Goal: Task Accomplishment & Management: Use online tool/utility

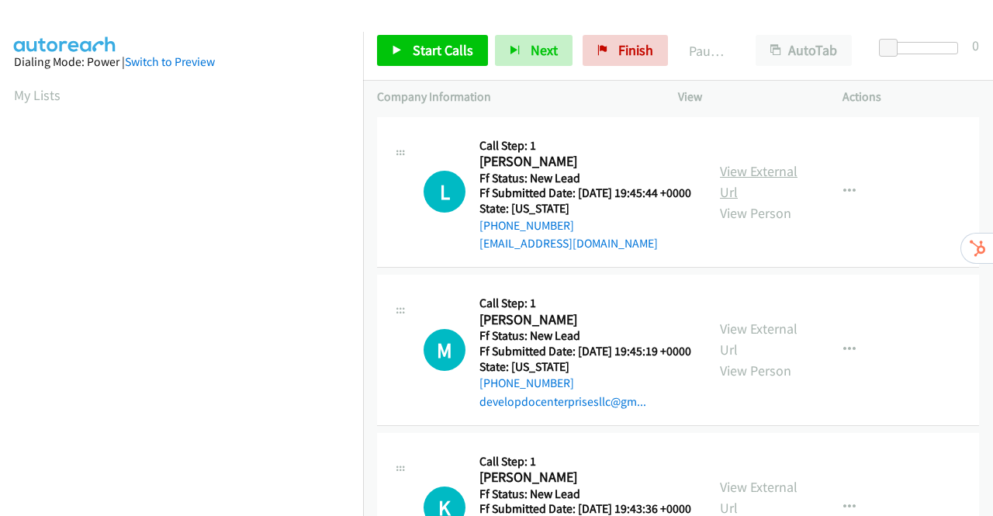
click at [762, 178] on link "View External Url" at bounding box center [759, 181] width 78 height 39
click at [728, 350] on link "View External Url" at bounding box center [759, 339] width 78 height 39
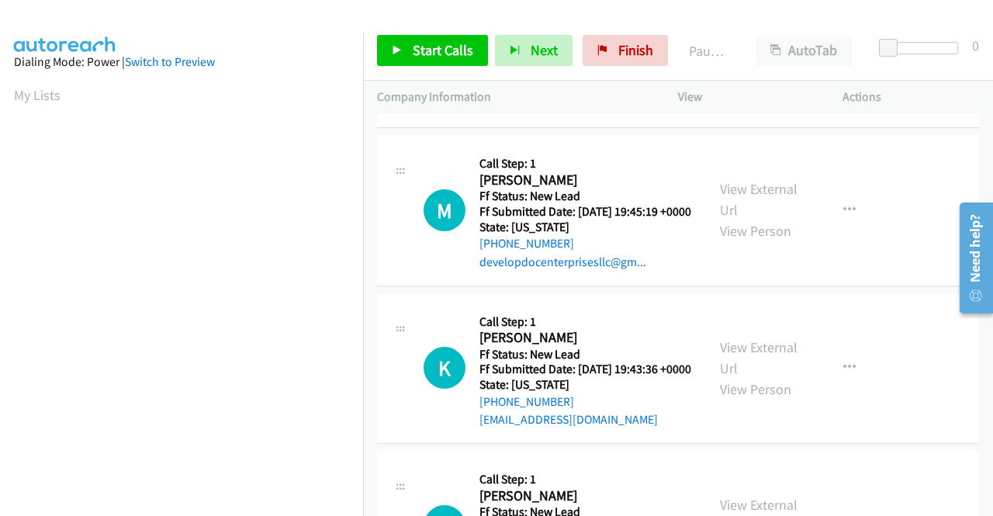
scroll to position [155, 0]
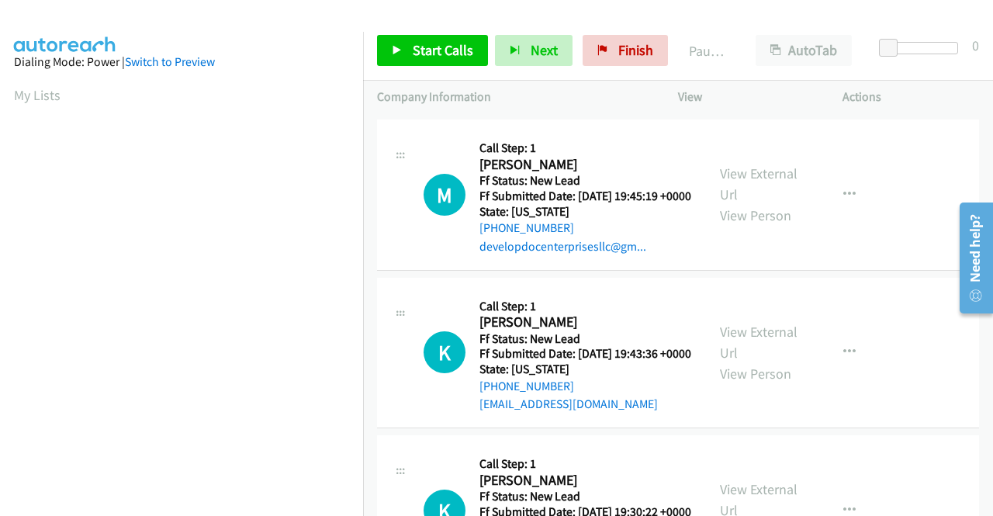
click at [766, 378] on div "View External Url View Person" at bounding box center [760, 352] width 81 height 63
click at [766, 361] on link "View External Url" at bounding box center [759, 342] width 78 height 39
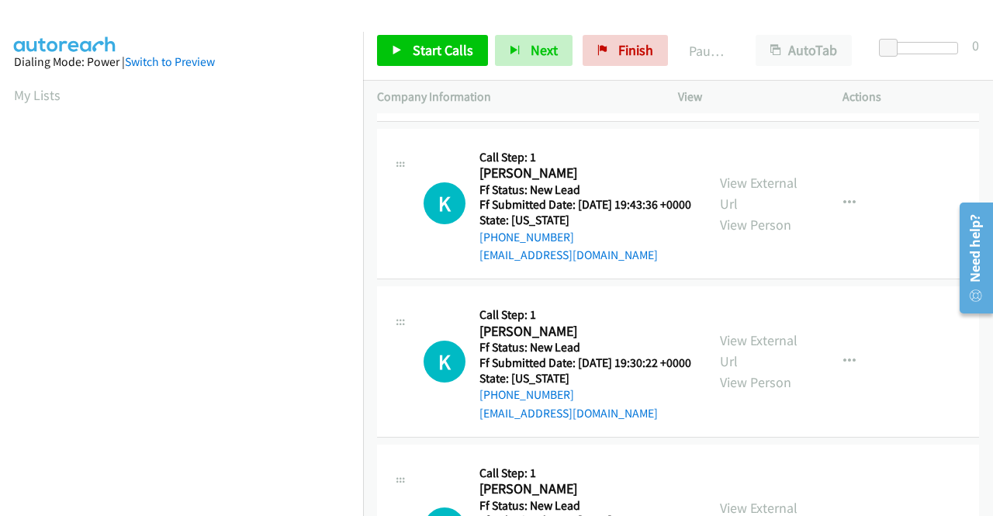
scroll to position [310, 0]
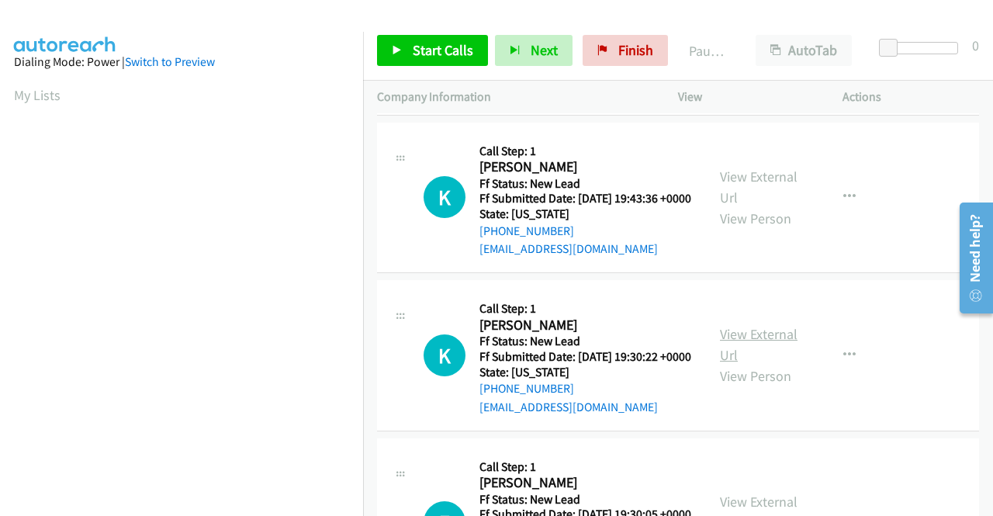
click at [738, 364] on link "View External Url" at bounding box center [759, 344] width 78 height 39
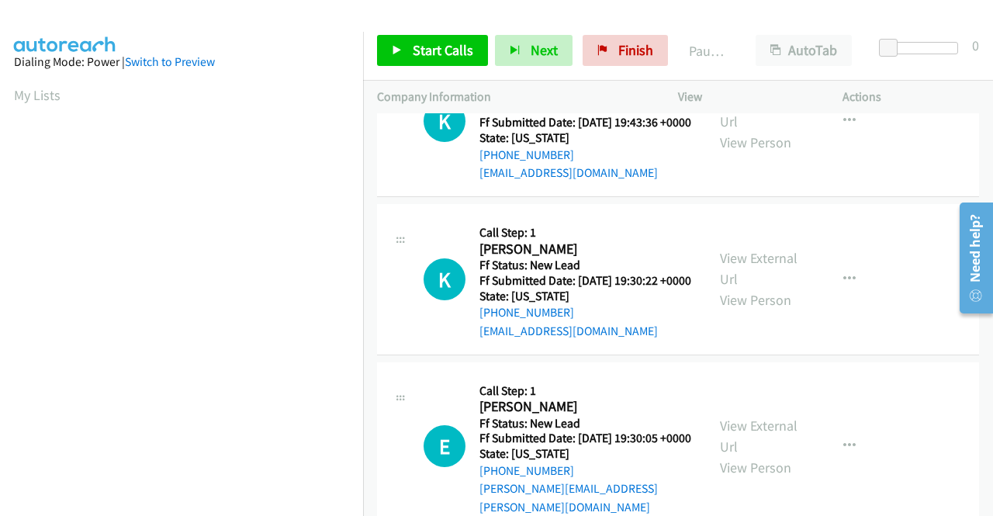
scroll to position [481, 0]
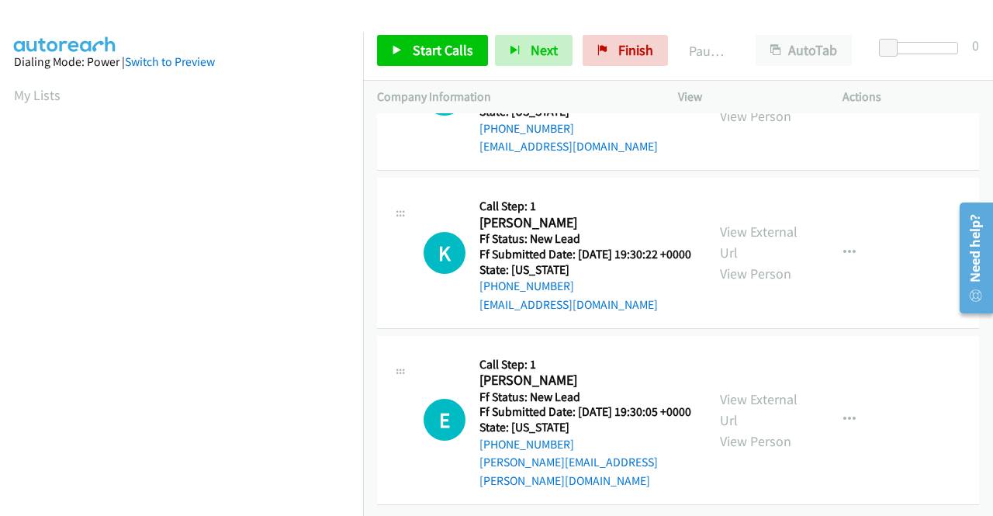
click at [754, 398] on div "View External Url View Person" at bounding box center [760, 420] width 81 height 63
click at [757, 390] on link "View External Url" at bounding box center [759, 409] width 78 height 39
click at [436, 43] on span "Start Calls" at bounding box center [443, 50] width 61 height 18
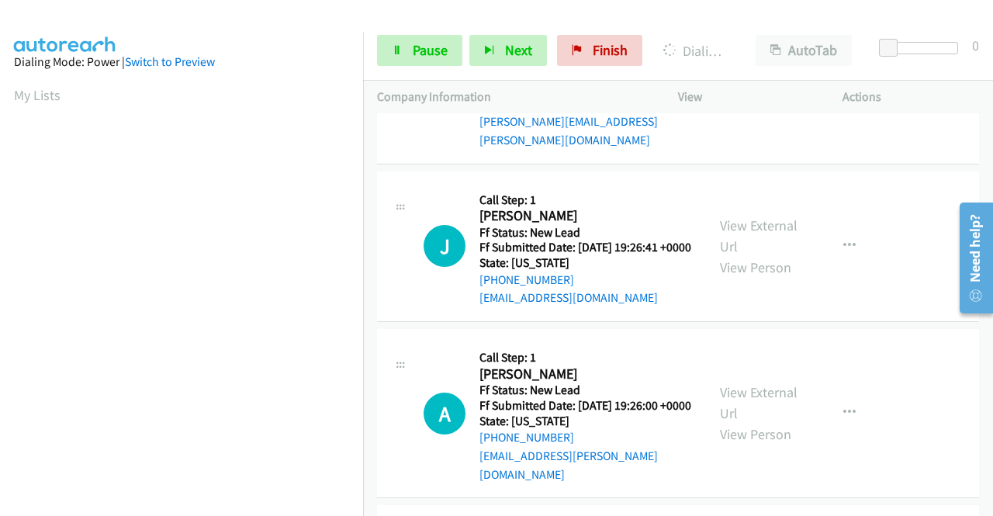
scroll to position [853, 0]
click at [783, 254] on link "View External Url" at bounding box center [759, 235] width 78 height 39
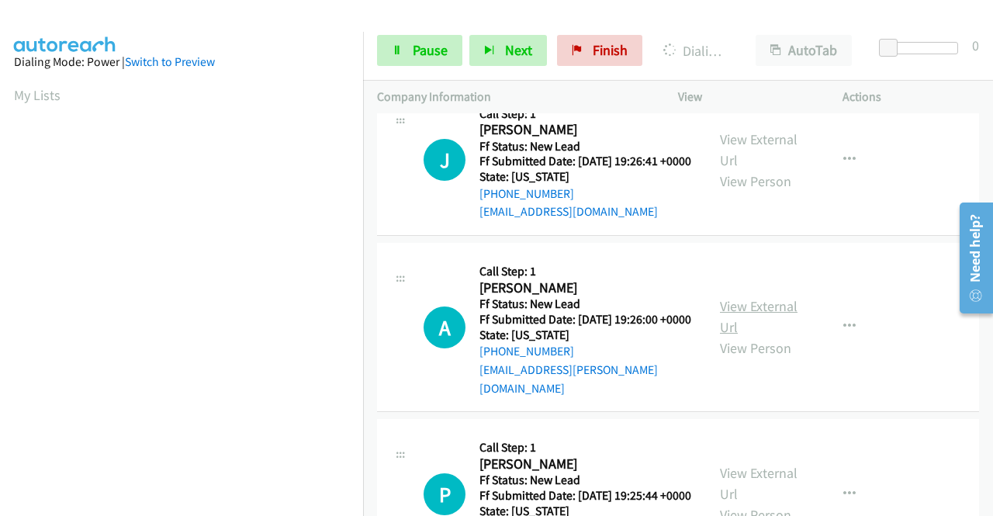
scroll to position [1008, 0]
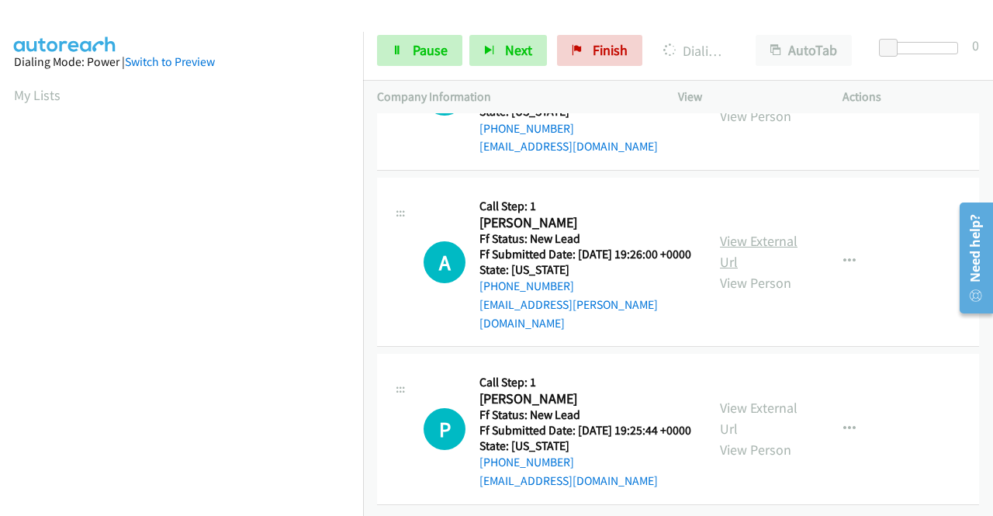
click at [760, 271] on link "View External Url" at bounding box center [759, 251] width 78 height 39
click at [769, 399] on link "View External Url" at bounding box center [759, 418] width 78 height 39
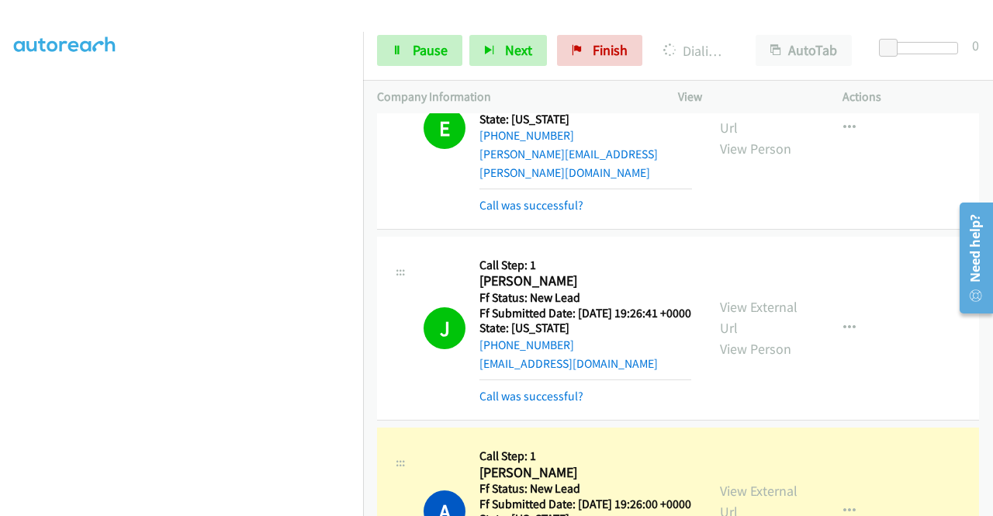
scroll to position [0, 0]
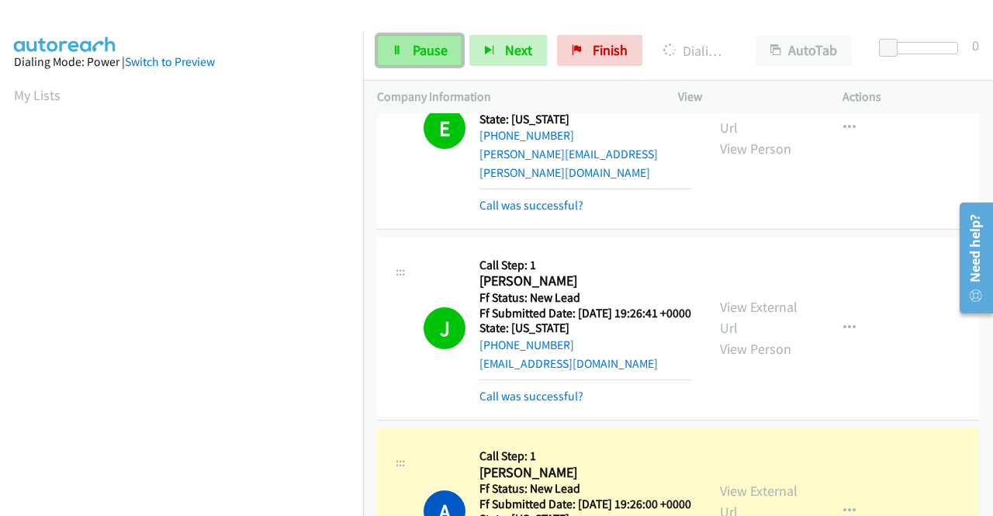
click at [413, 44] on span "Pause" at bounding box center [430, 50] width 35 height 18
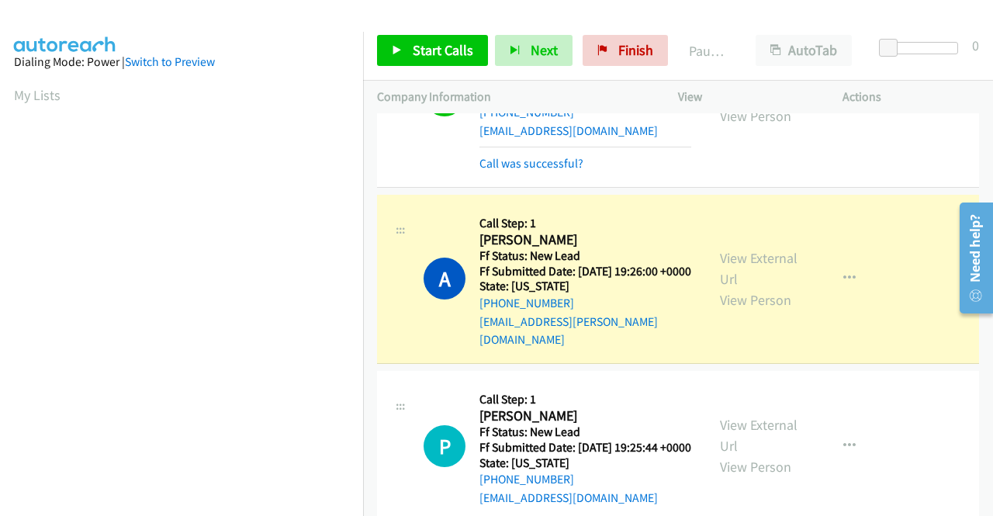
scroll to position [354, 0]
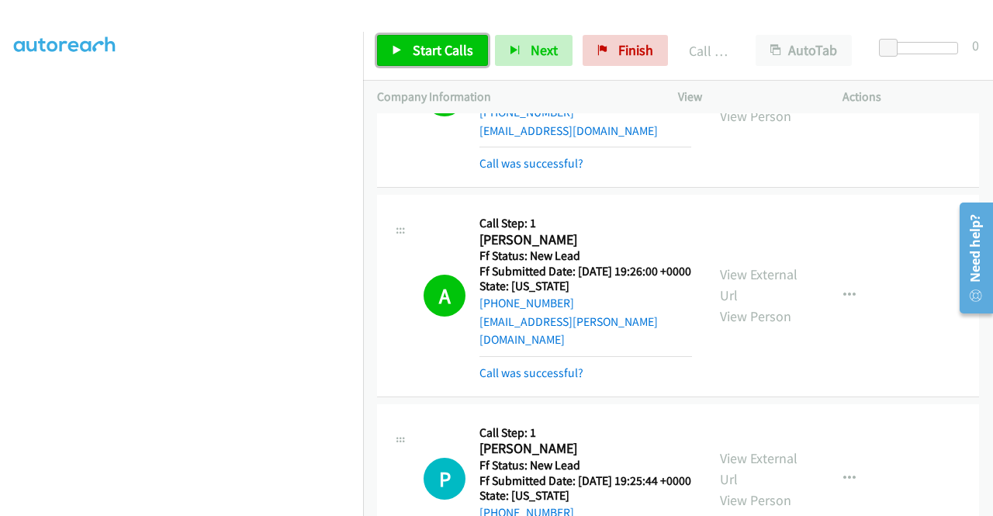
click at [429, 50] on span "Start Calls" at bounding box center [443, 50] width 61 height 18
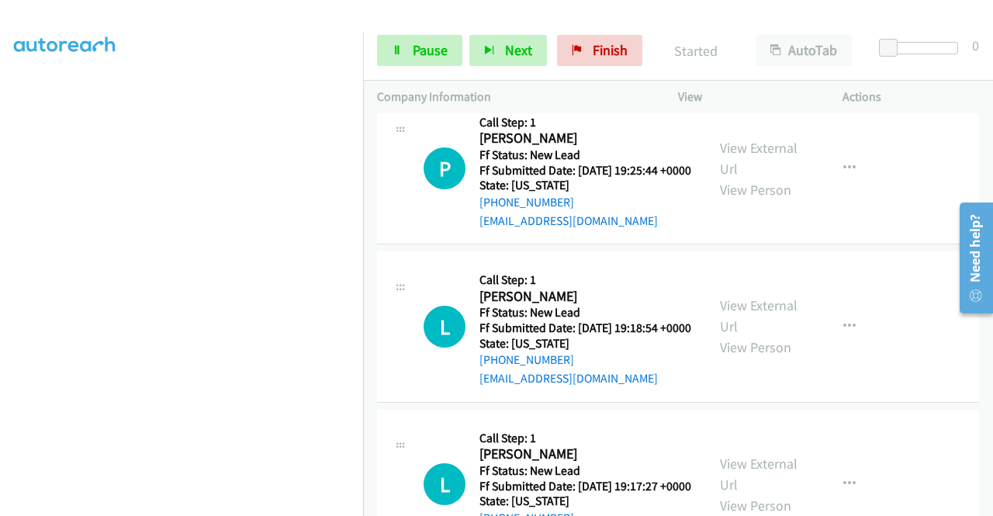
scroll to position [1474, 0]
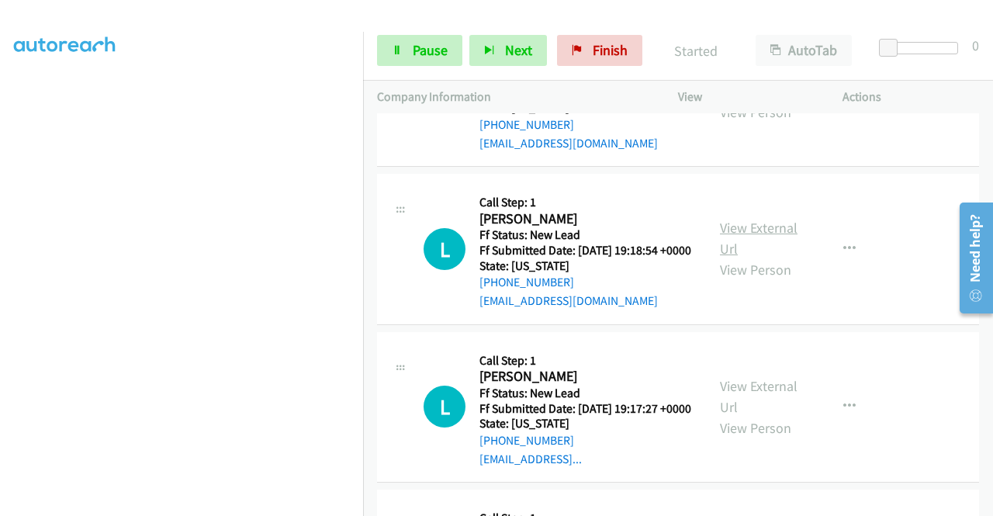
click at [743, 258] on link "View External Url" at bounding box center [759, 238] width 78 height 39
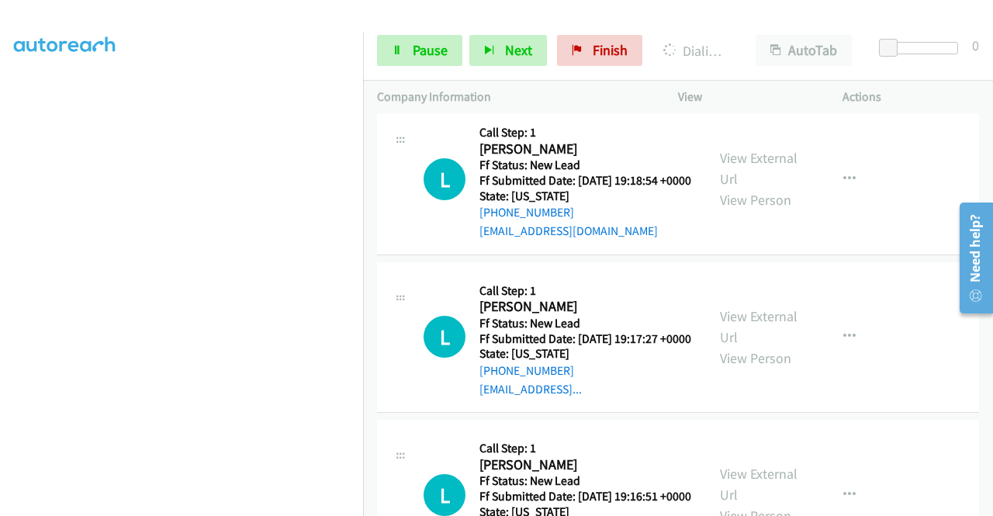
scroll to position [1629, 0]
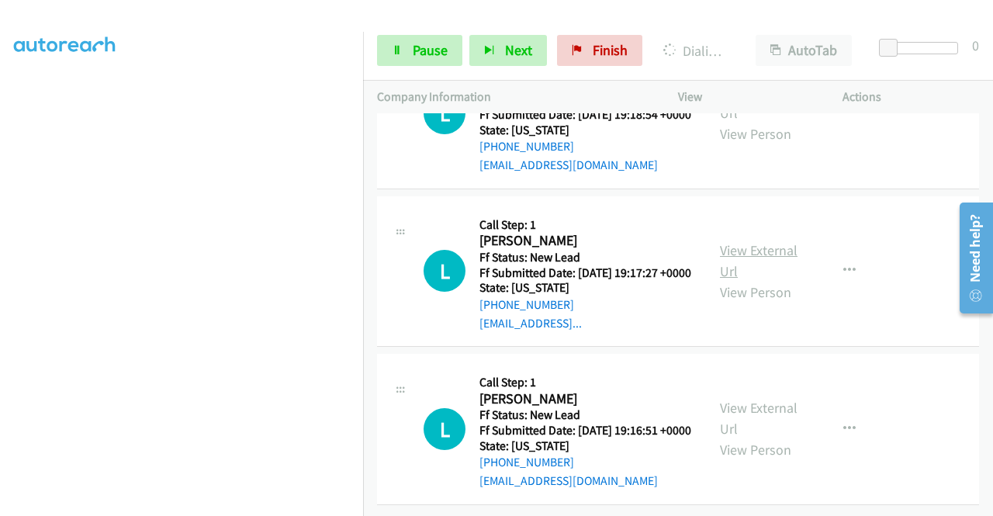
click at [773, 280] on link "View External Url" at bounding box center [759, 260] width 78 height 39
click at [734, 399] on link "View External Url" at bounding box center [759, 418] width 78 height 39
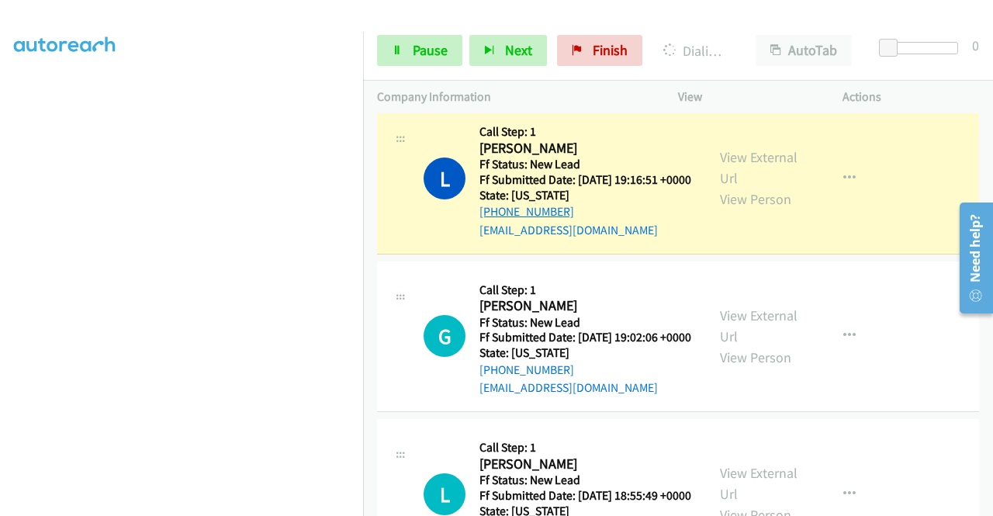
scroll to position [1935, 0]
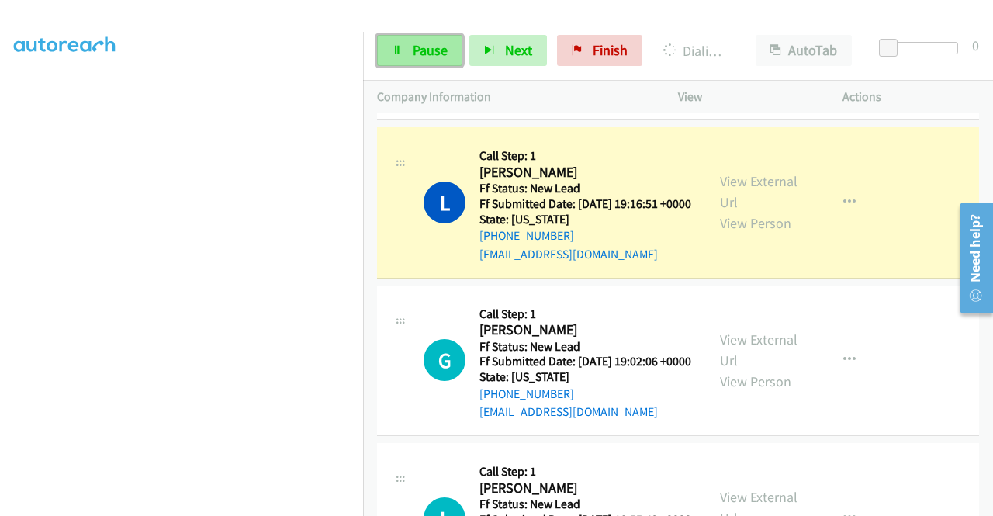
click at [428, 36] on link "Pause" at bounding box center [419, 50] width 85 height 31
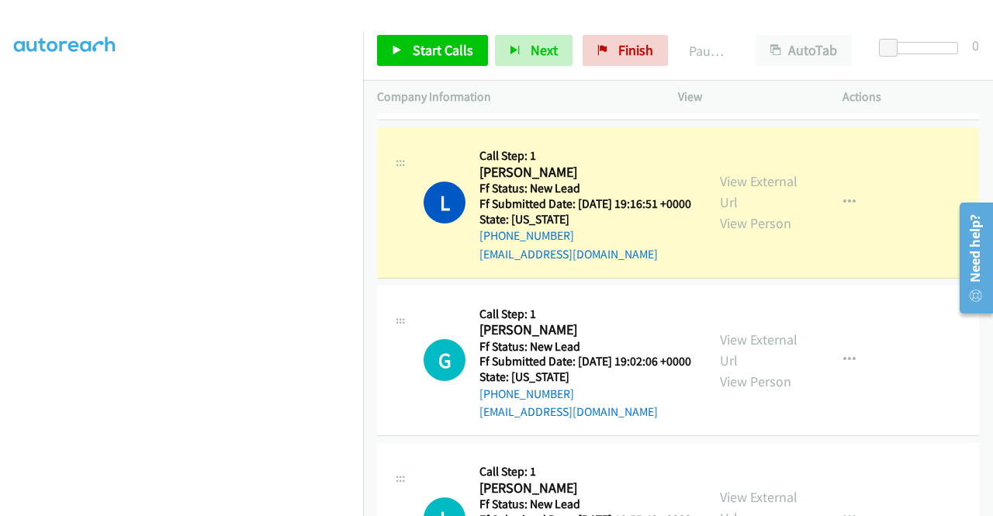
click at [285, 502] on section at bounding box center [181, 148] width 335 height 742
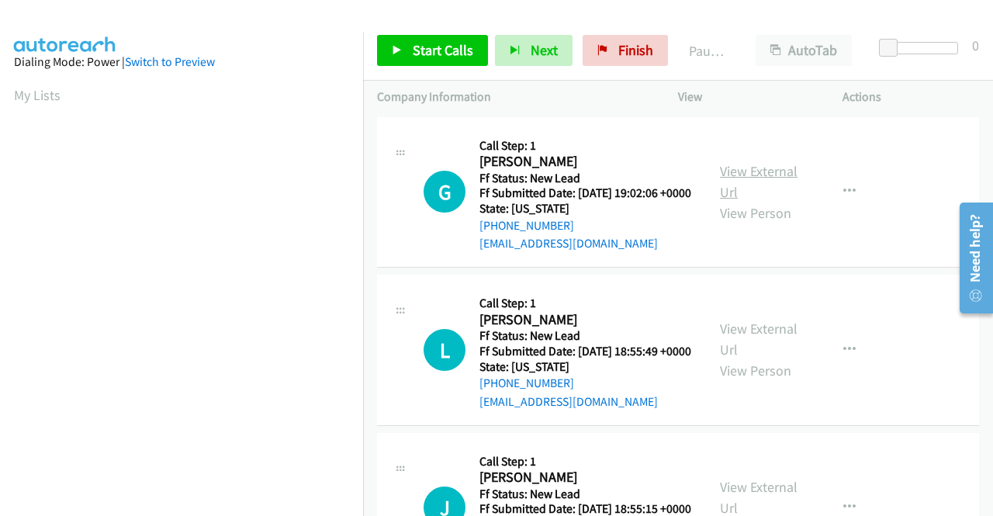
click at [751, 178] on link "View External Url" at bounding box center [759, 181] width 78 height 39
click at [761, 348] on link "View External Url" at bounding box center [759, 339] width 78 height 39
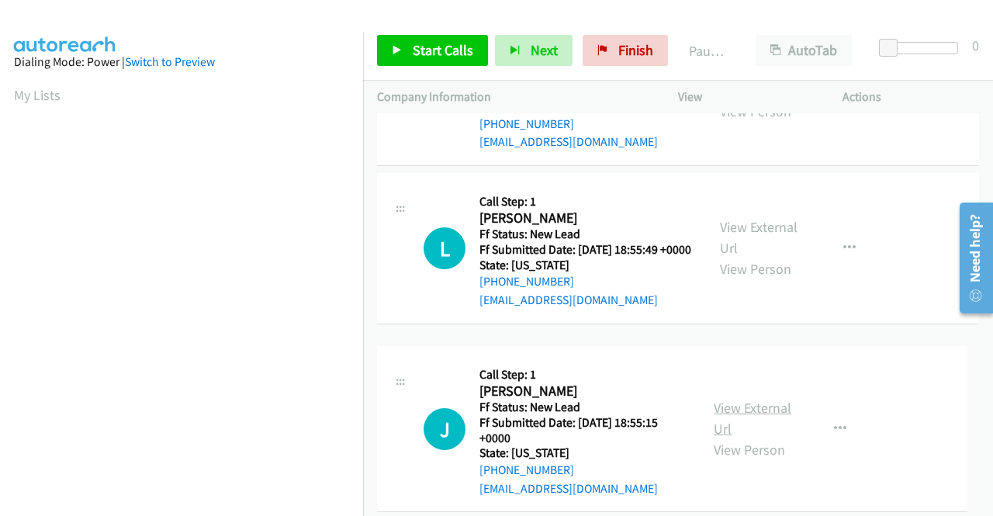
scroll to position [135, 0]
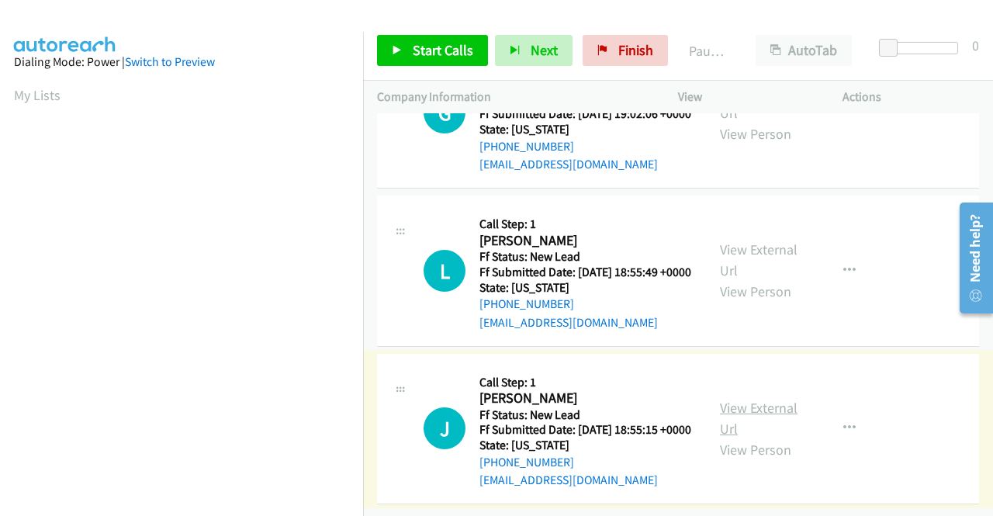
click at [752, 399] on link "View External Url" at bounding box center [759, 418] width 78 height 39
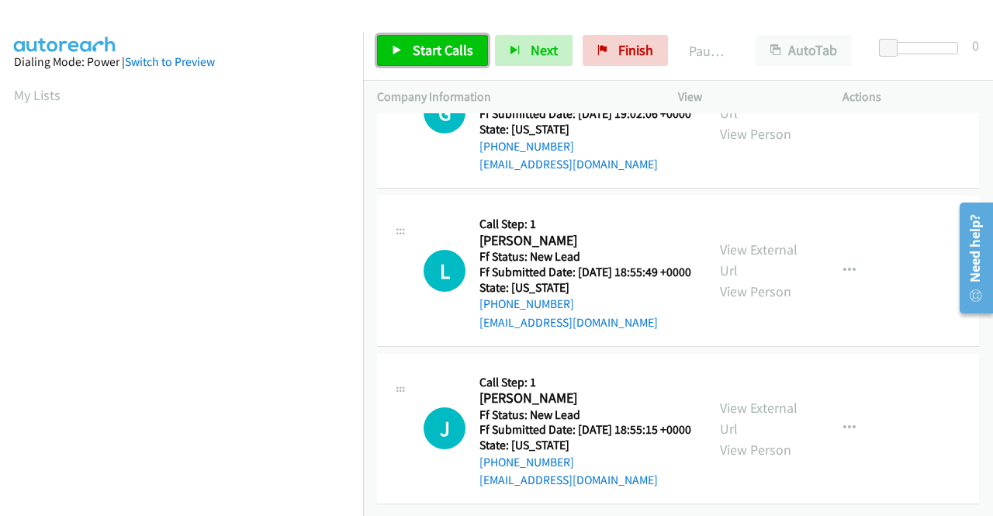
click at [420, 44] on span "Start Calls" at bounding box center [443, 50] width 61 height 18
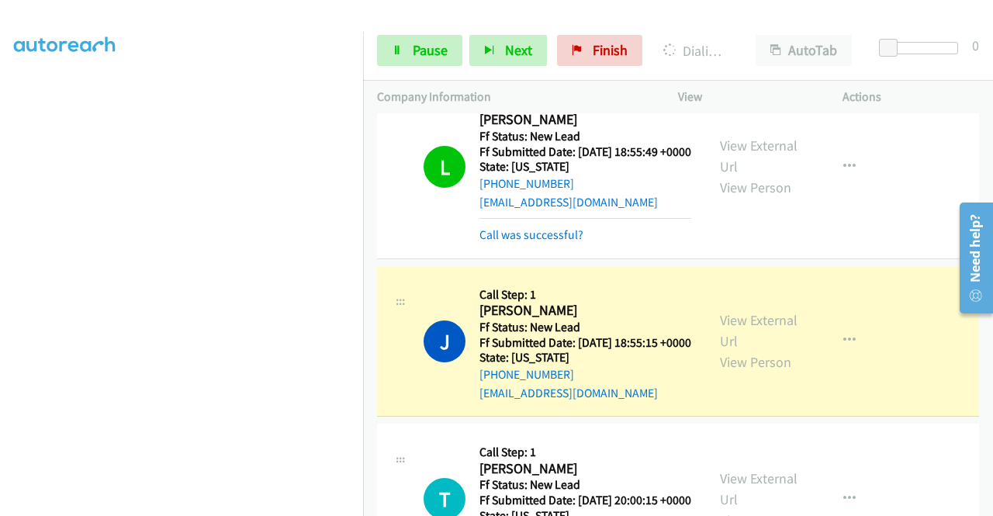
scroll to position [465, 0]
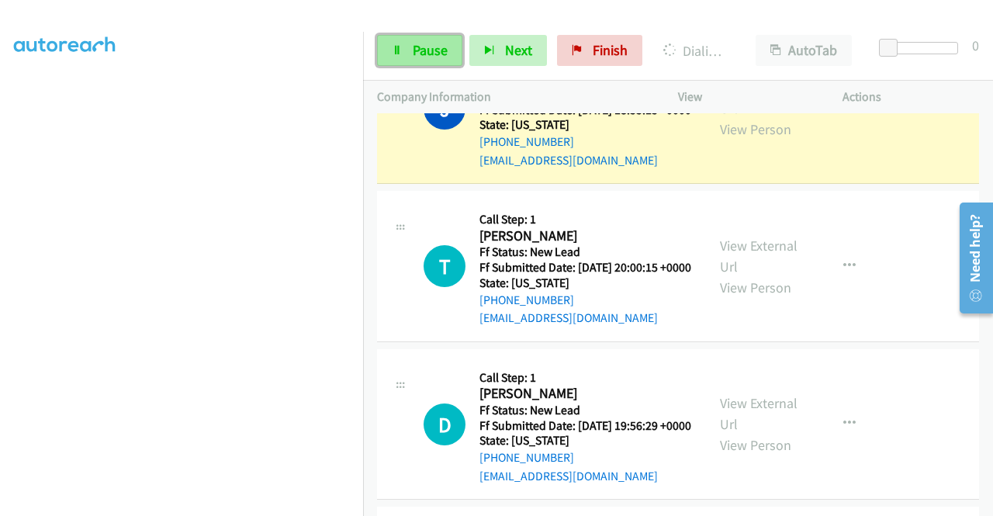
click at [430, 49] on span "Pause" at bounding box center [430, 50] width 35 height 18
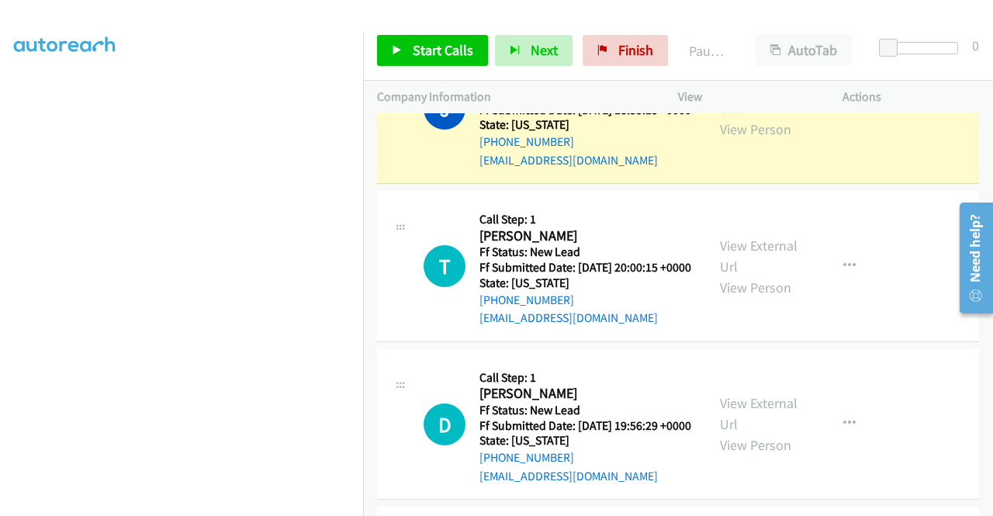
scroll to position [354, 0]
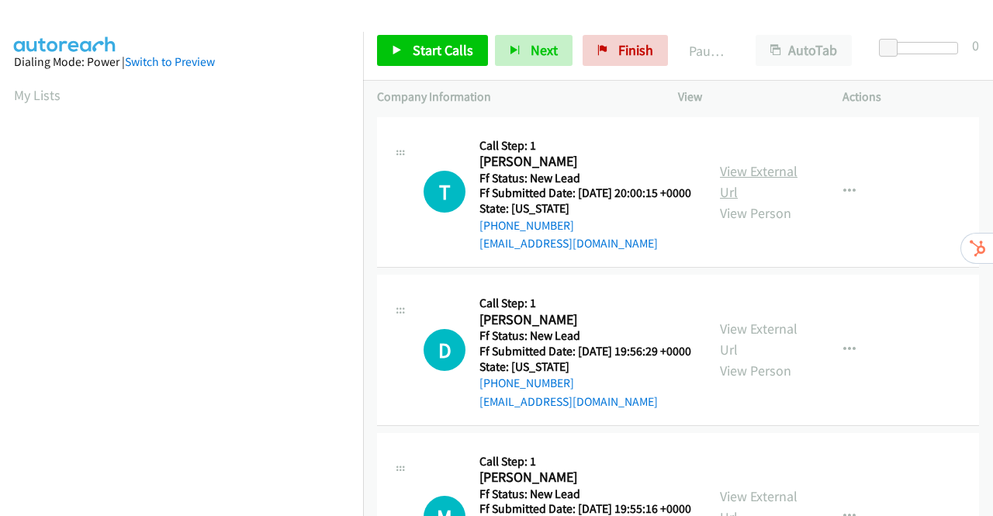
click at [762, 185] on link "View External Url" at bounding box center [759, 181] width 78 height 39
click at [735, 350] on link "View External Url" at bounding box center [759, 339] width 78 height 39
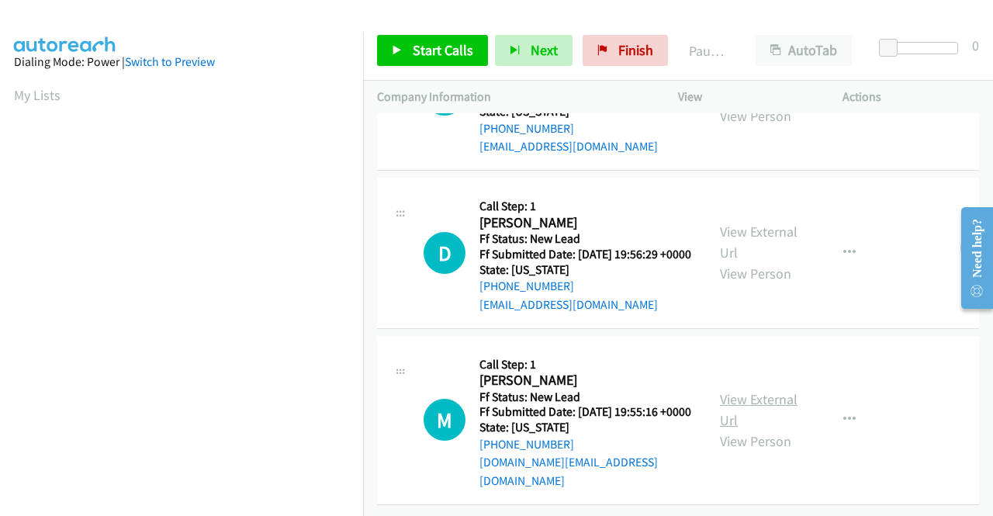
click at [756, 390] on link "View External Url" at bounding box center [759, 409] width 78 height 39
click at [434, 50] on span "Start Calls" at bounding box center [443, 50] width 61 height 18
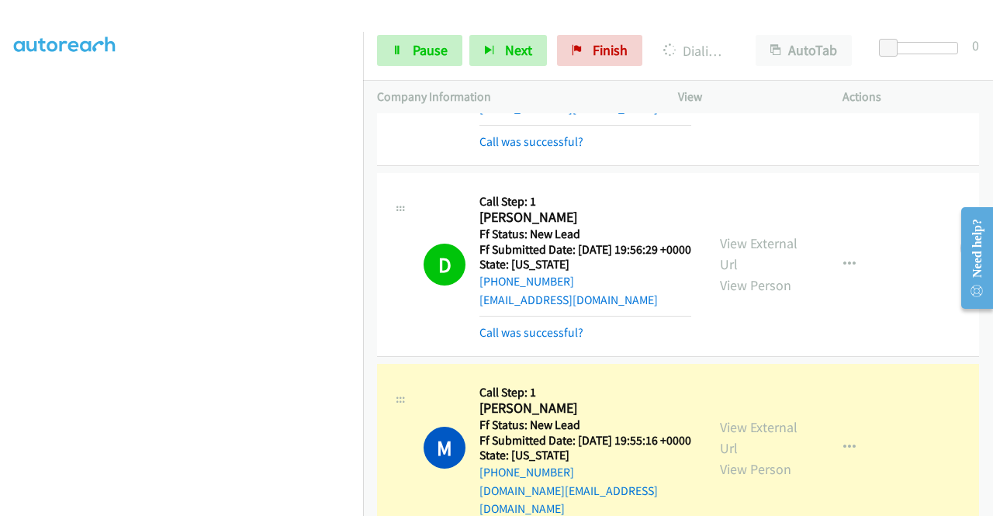
scroll to position [445, 0]
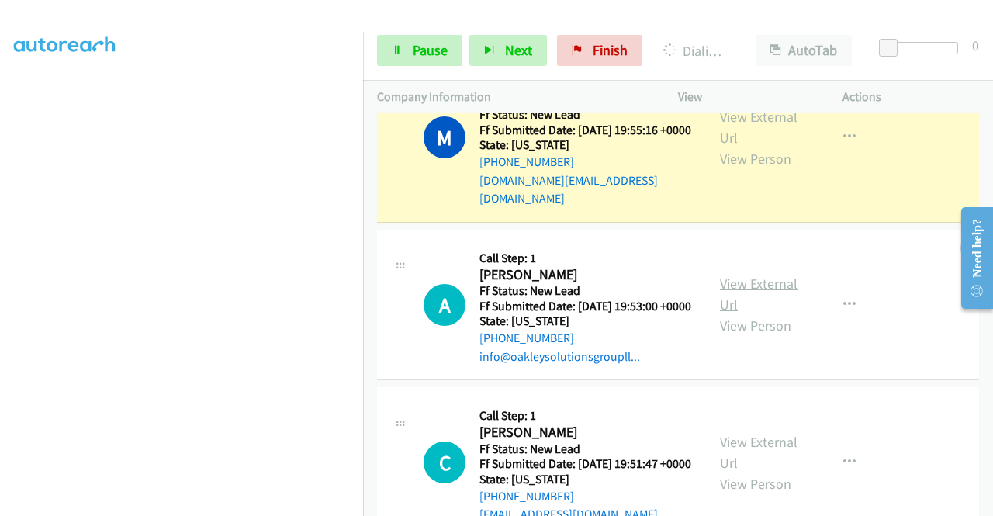
click at [740, 313] on link "View External Url" at bounding box center [759, 294] width 78 height 39
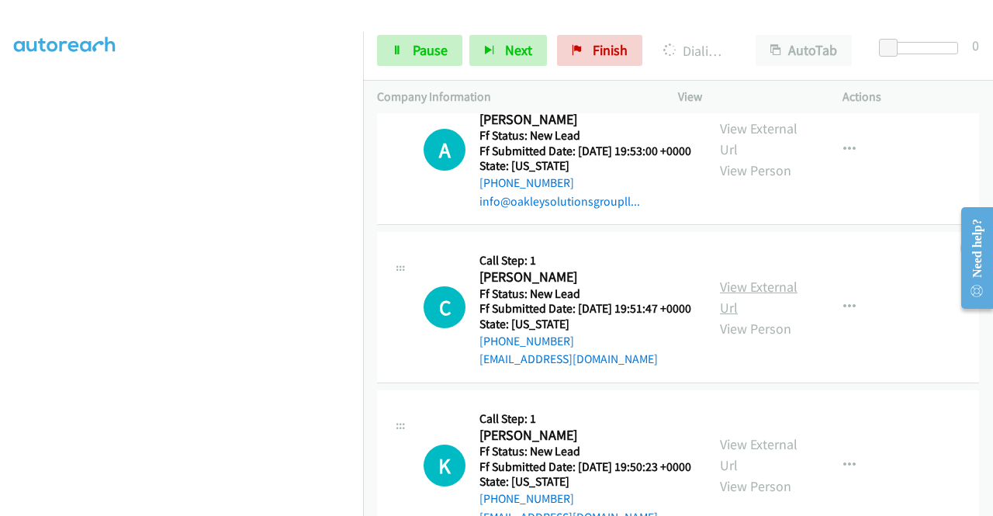
click at [769, 316] on link "View External Url" at bounding box center [759, 297] width 78 height 39
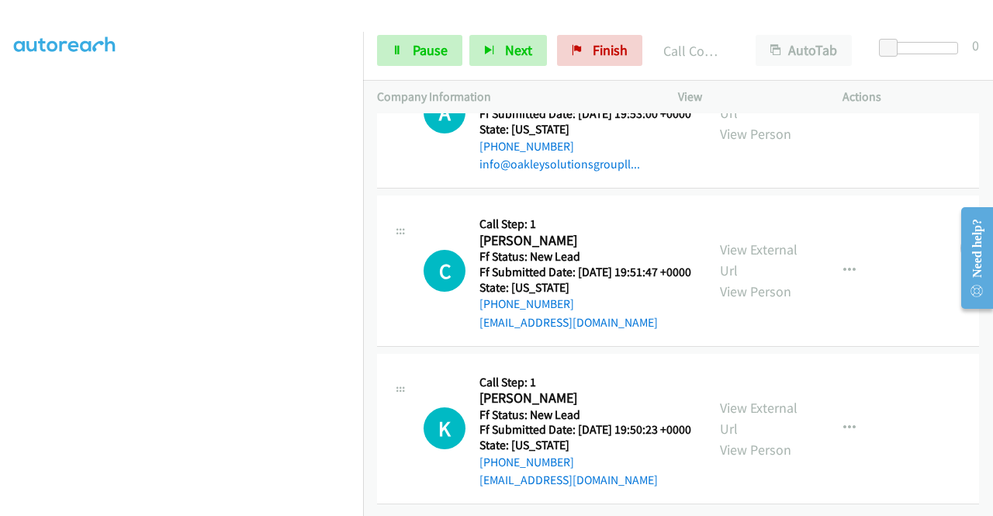
scroll to position [752, 0]
click at [757, 399] on link "View External Url" at bounding box center [759, 418] width 78 height 39
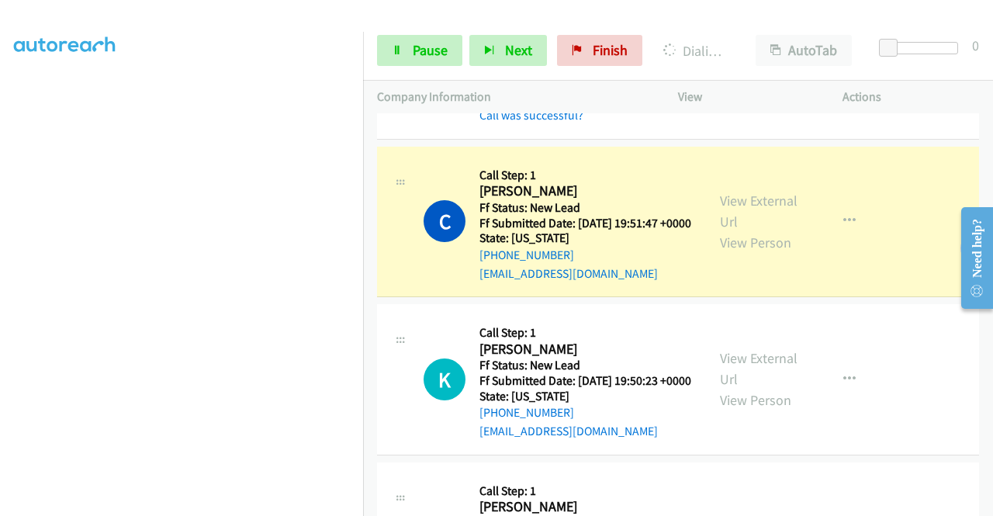
scroll to position [0, 0]
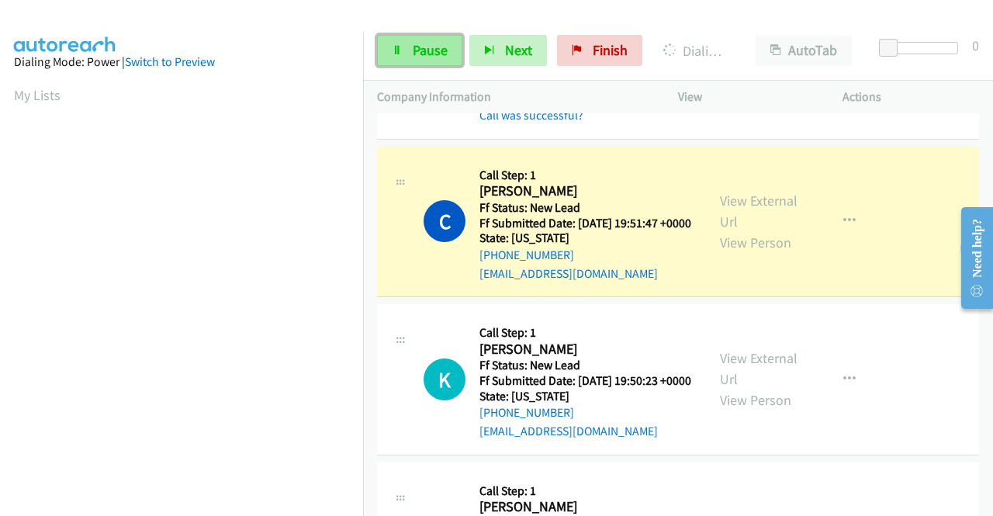
click at [433, 40] on link "Pause" at bounding box center [419, 50] width 85 height 31
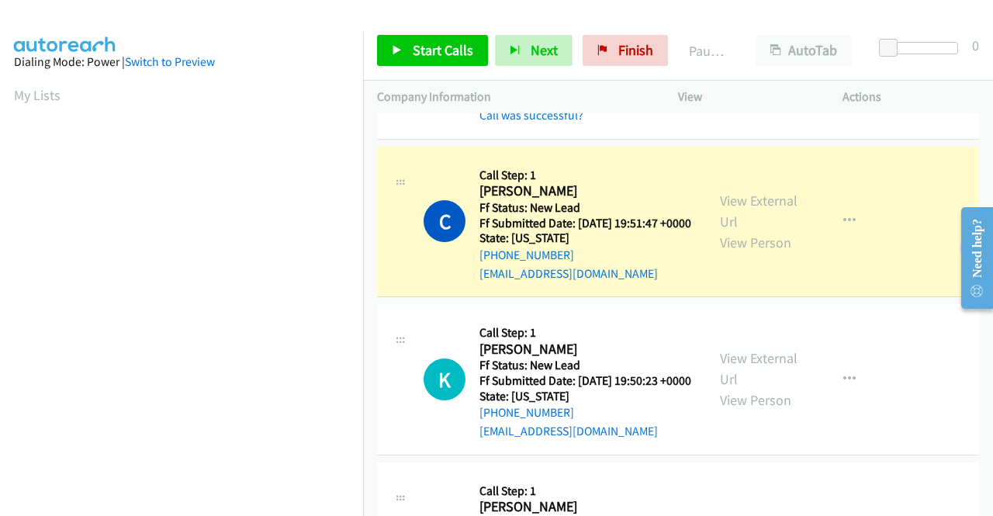
scroll to position [354, 0]
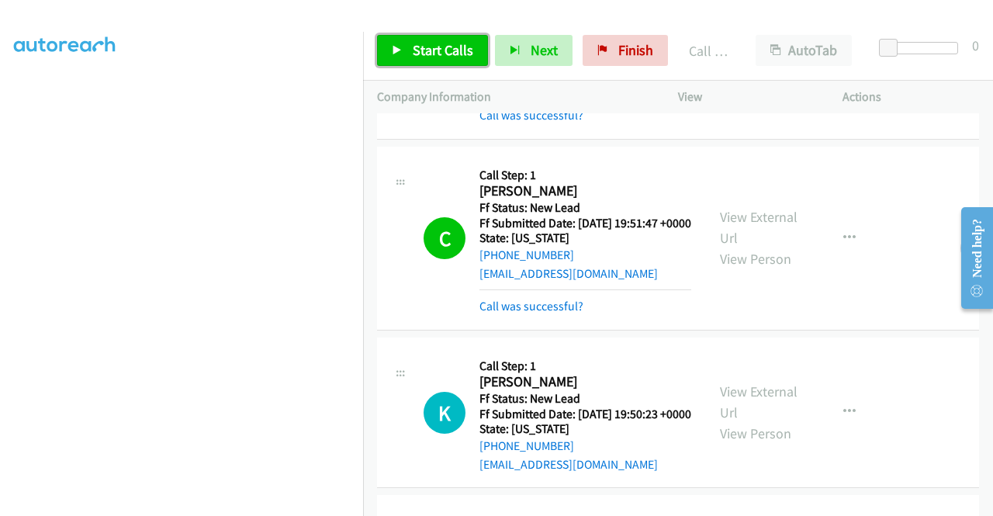
click at [441, 52] on span "Start Calls" at bounding box center [443, 50] width 61 height 18
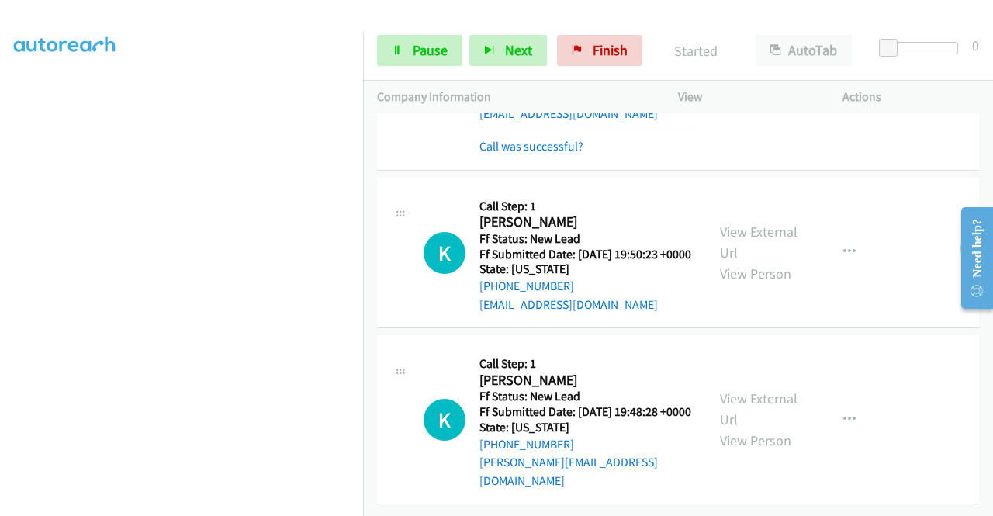
scroll to position [991, 0]
click at [759, 389] on link "View External Url" at bounding box center [759, 408] width 78 height 39
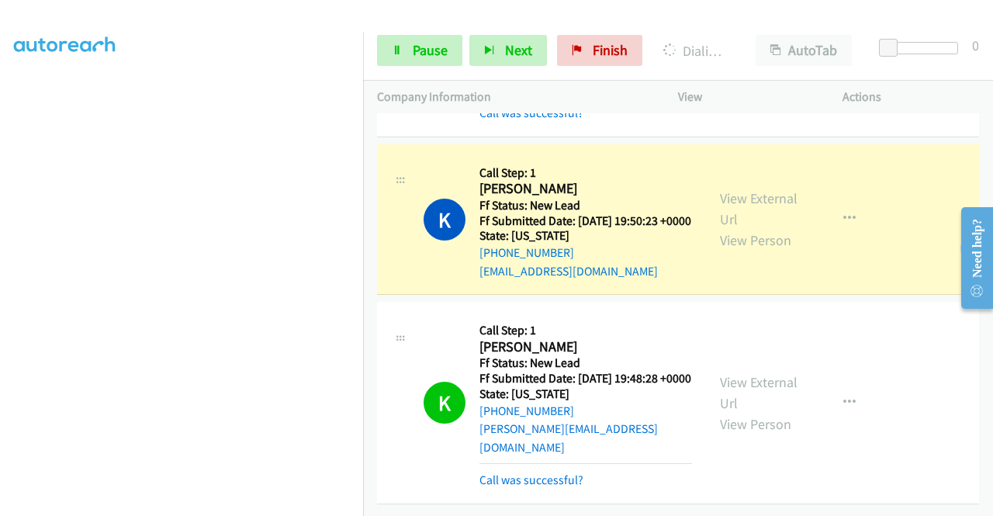
scroll to position [354, 0]
click at [291, 502] on section at bounding box center [181, 148] width 335 height 742
click at [445, 41] on span "Pause" at bounding box center [430, 50] width 35 height 18
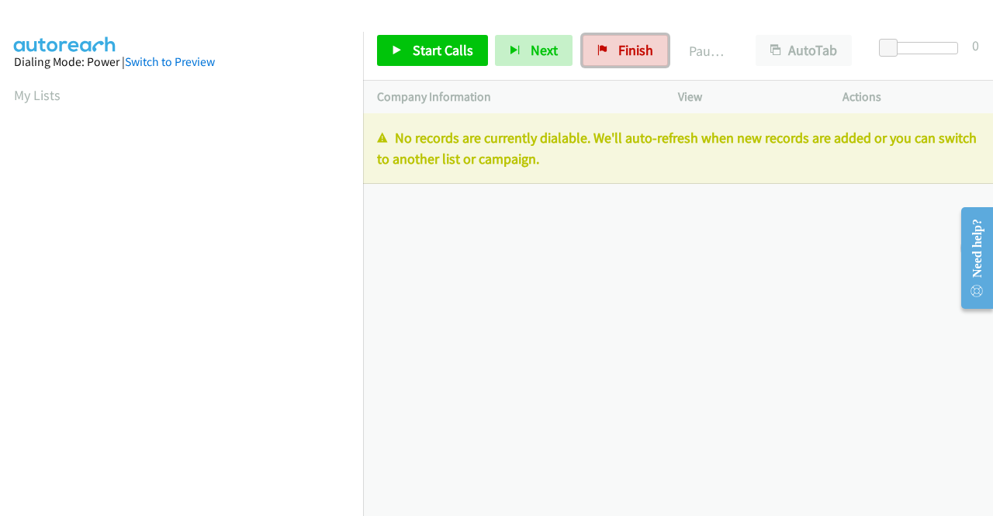
click at [641, 54] on span "Finish" at bounding box center [635, 50] width 35 height 18
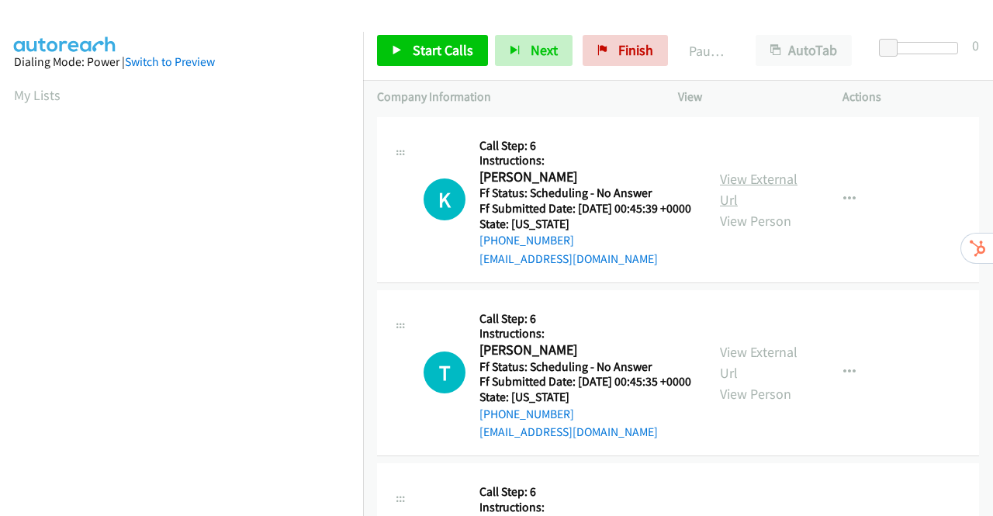
click at [751, 183] on link "View External Url" at bounding box center [759, 189] width 78 height 39
click at [751, 372] on link "View External Url" at bounding box center [759, 362] width 78 height 39
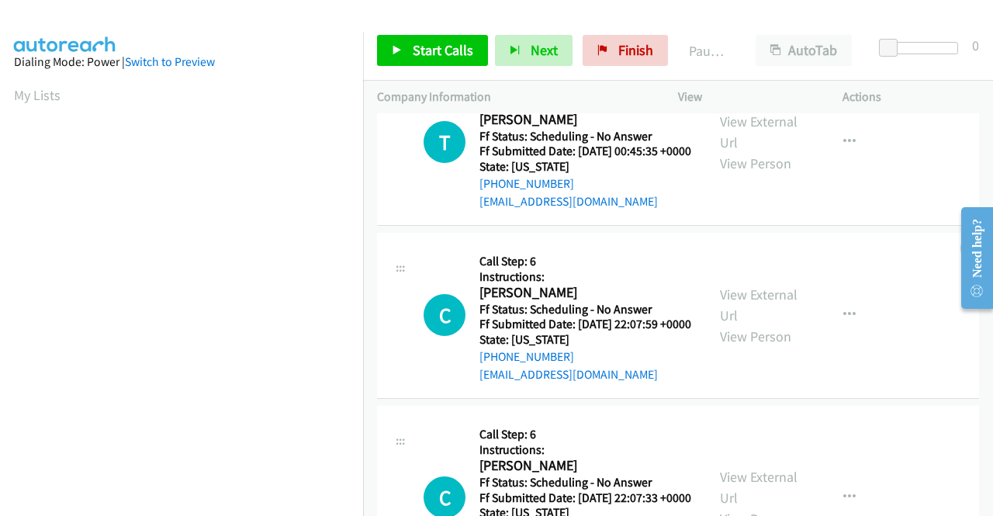
scroll to position [233, 0]
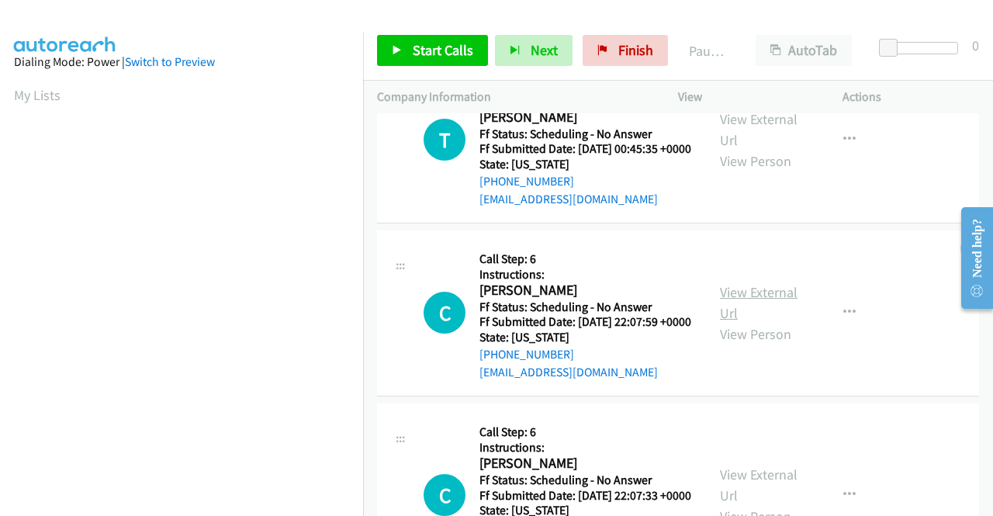
click at [760, 322] on link "View External Url" at bounding box center [759, 302] width 78 height 39
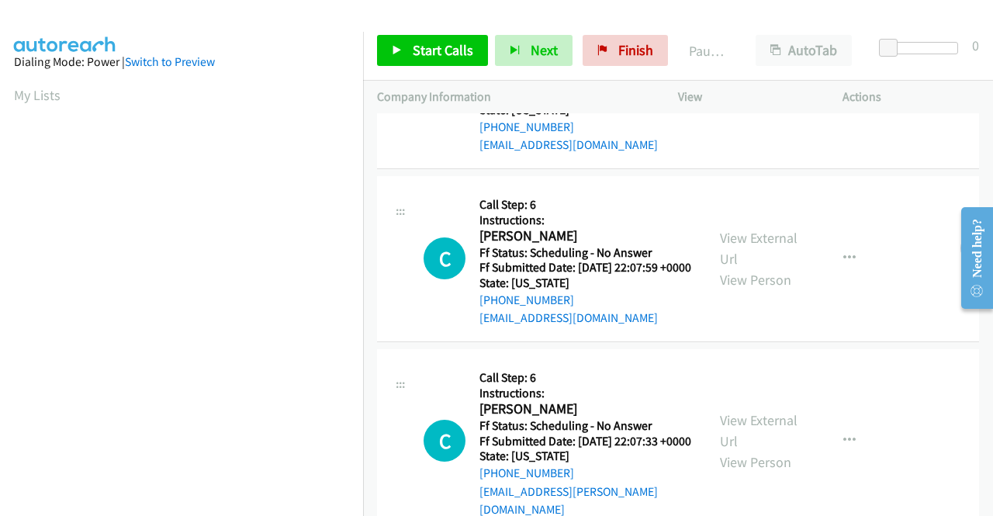
scroll to position [310, 0]
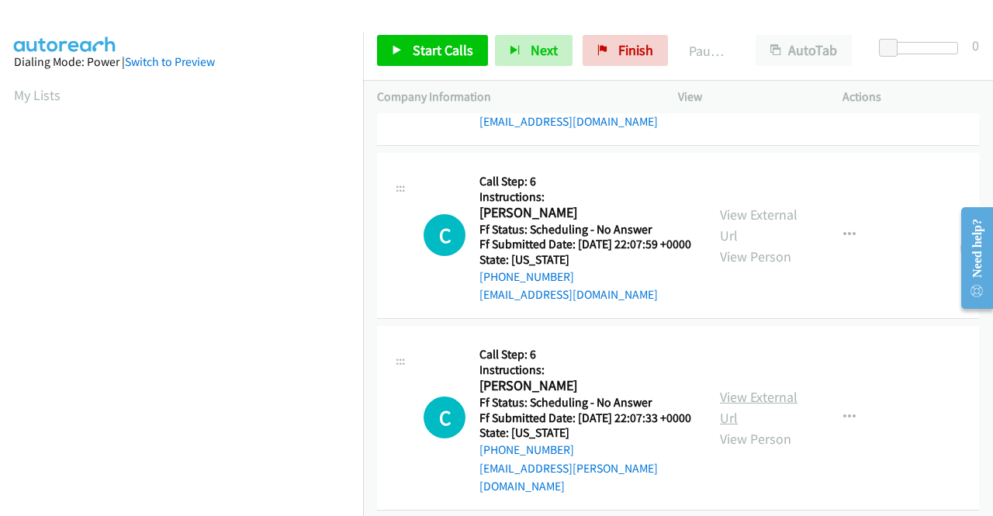
click at [782, 427] on link "View External Url" at bounding box center [759, 407] width 78 height 39
click at [450, 45] on span "Start Calls" at bounding box center [443, 50] width 61 height 18
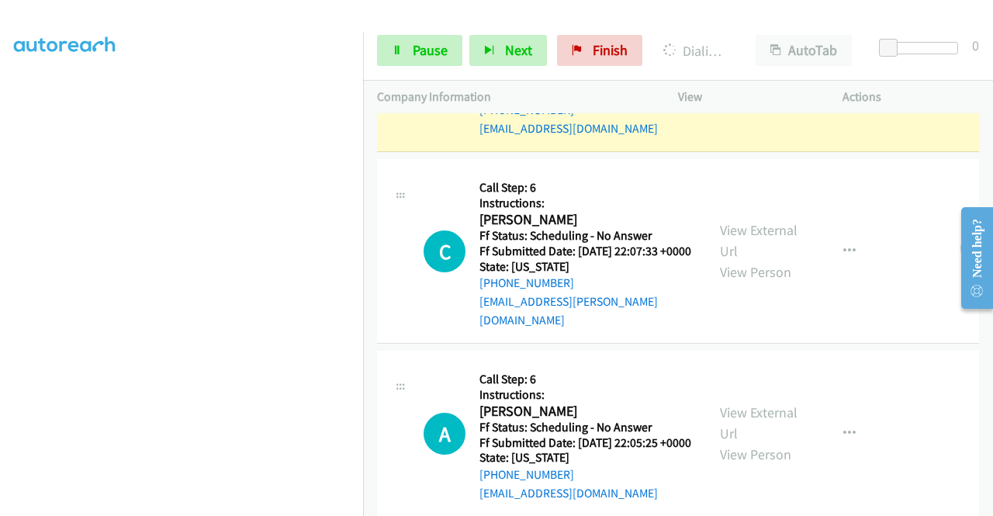
scroll to position [698, 0]
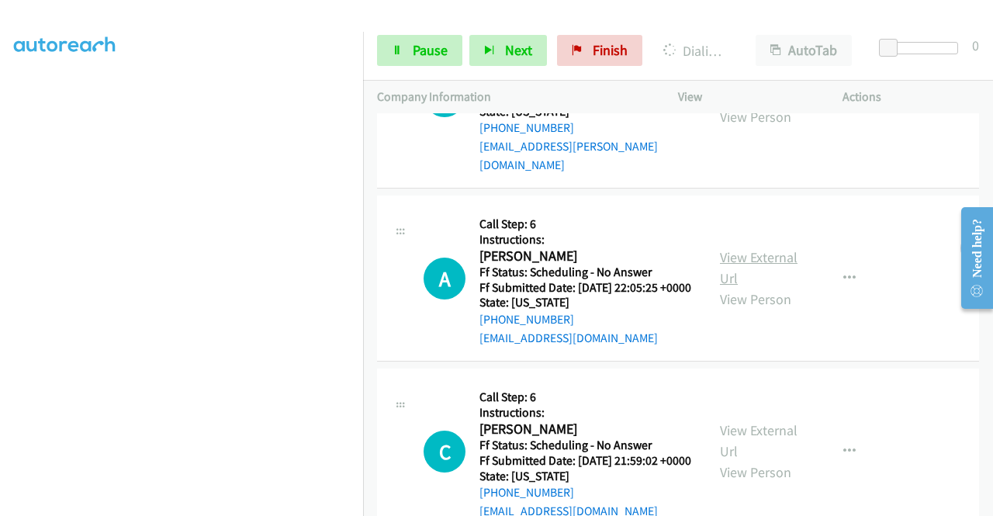
click at [766, 287] on link "View External Url" at bounding box center [759, 267] width 78 height 39
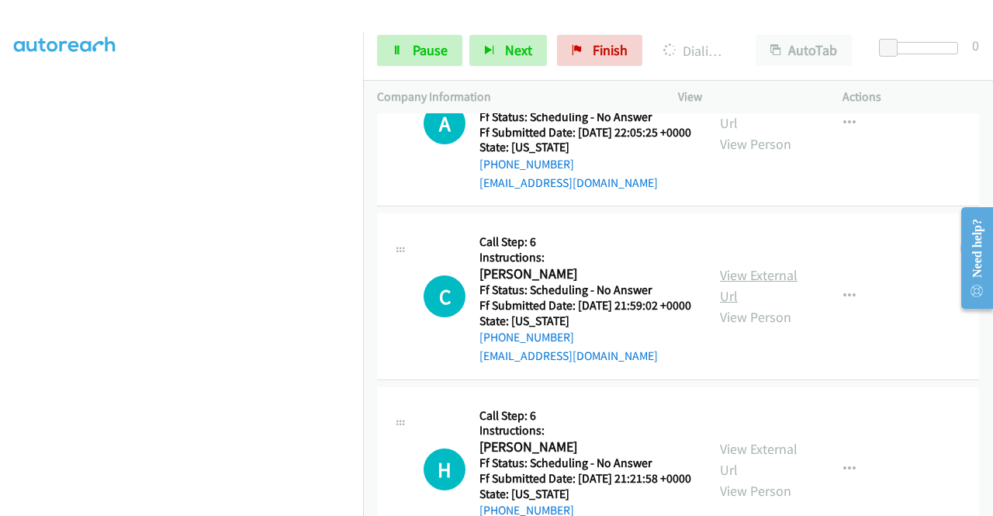
click at [759, 305] on link "View External Url" at bounding box center [759, 285] width 78 height 39
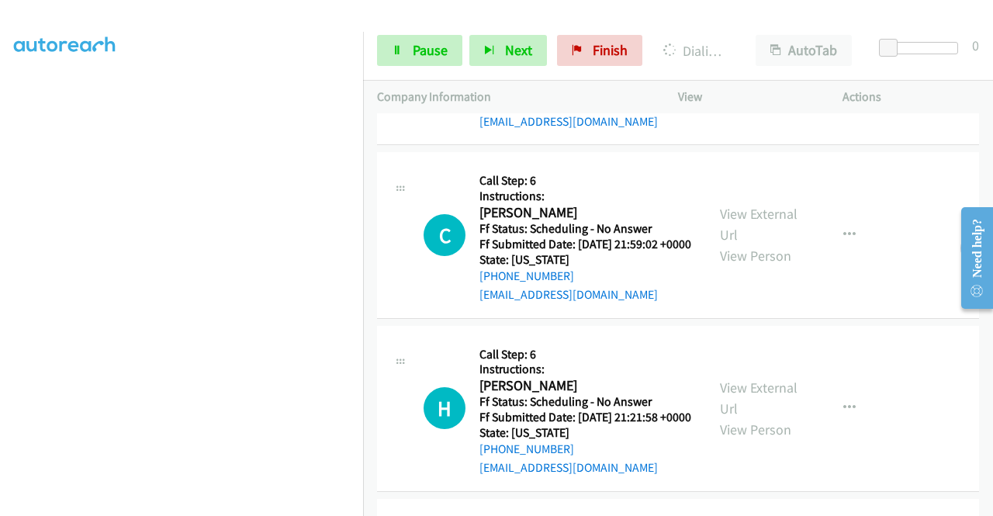
scroll to position [1008, 0]
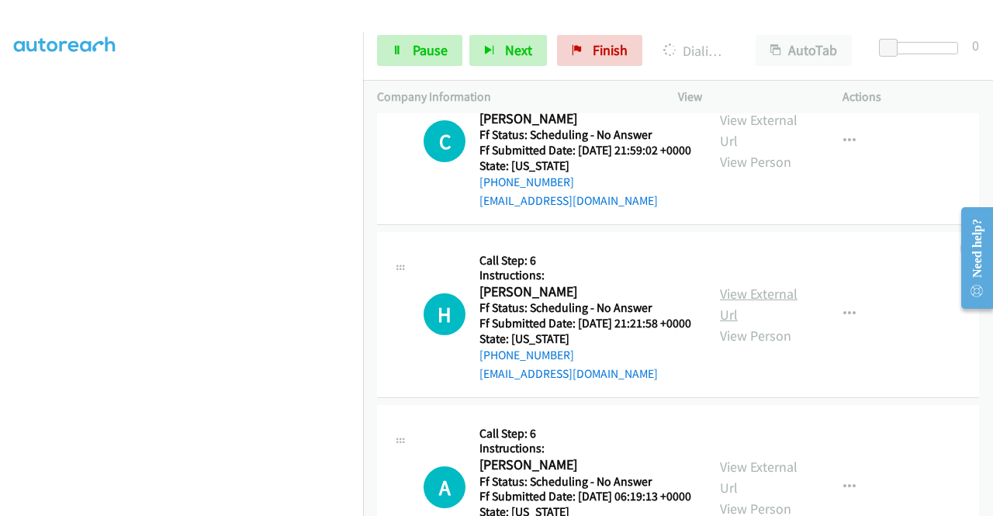
click at [754, 323] on link "View External Url" at bounding box center [759, 304] width 78 height 39
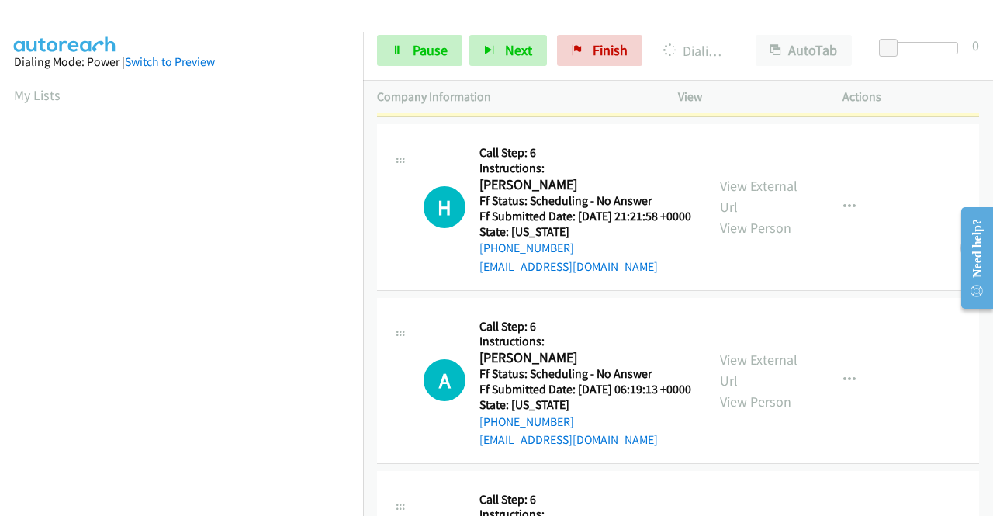
scroll to position [1241, 0]
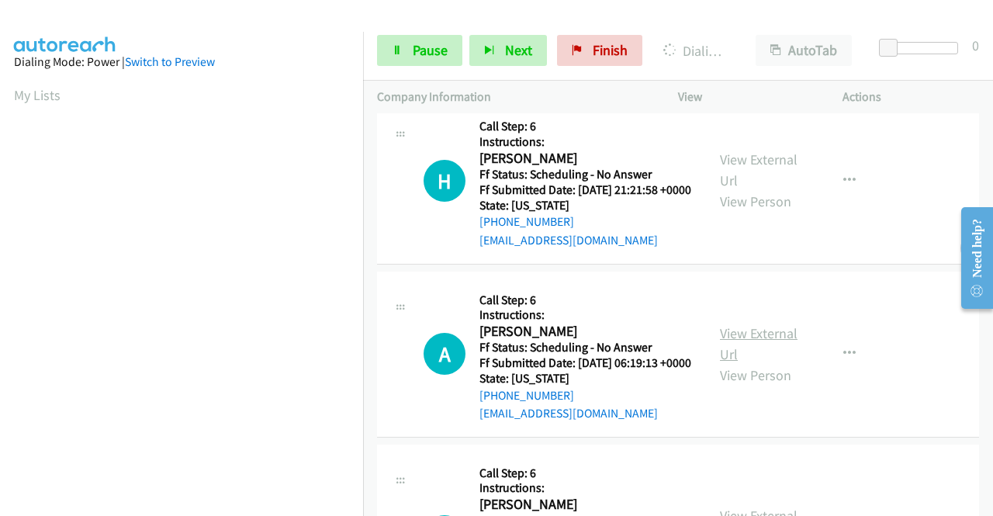
click at [731, 363] on link "View External Url" at bounding box center [759, 343] width 78 height 39
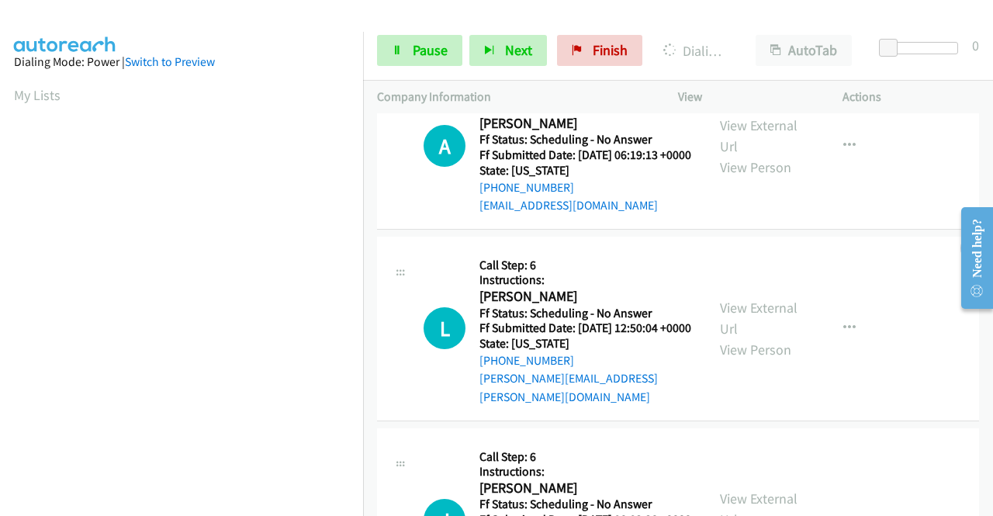
scroll to position [1474, 0]
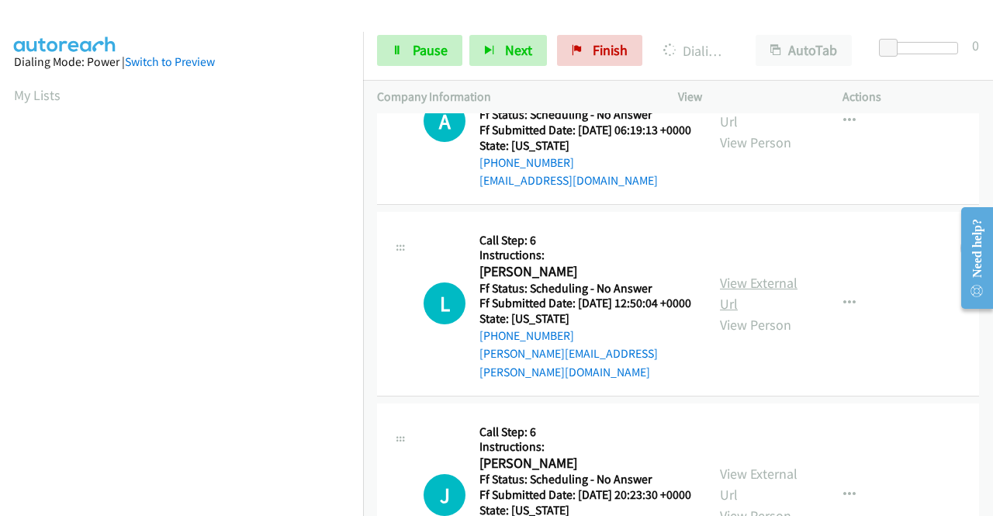
click at [723, 313] on link "View External Url" at bounding box center [759, 293] width 78 height 39
click at [742, 313] on link "View External Url" at bounding box center [759, 293] width 78 height 39
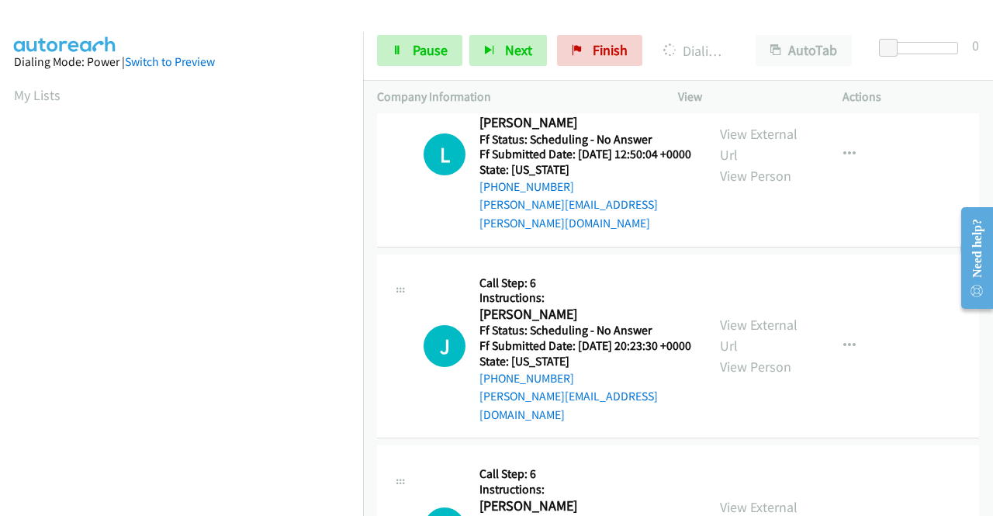
scroll to position [1629, 0]
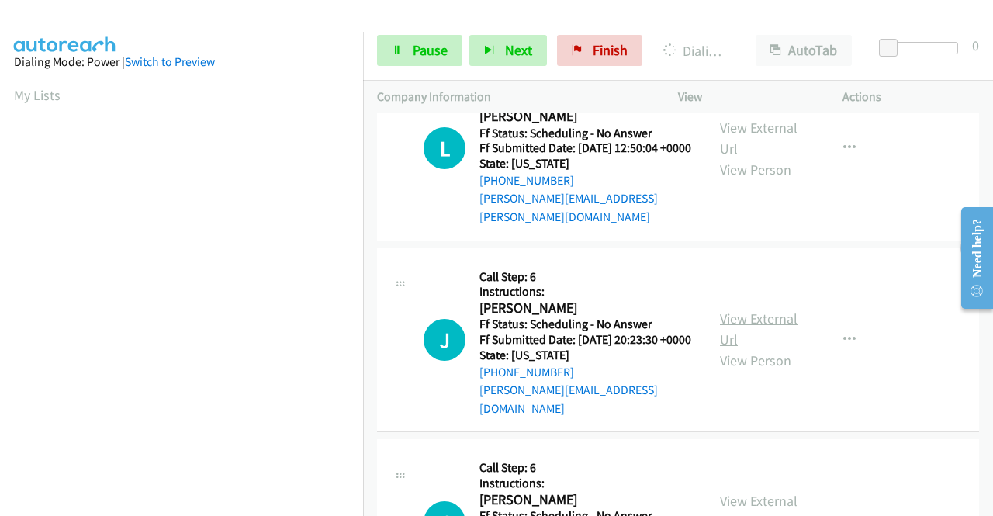
click at [720, 348] on link "View External Url" at bounding box center [759, 329] width 78 height 39
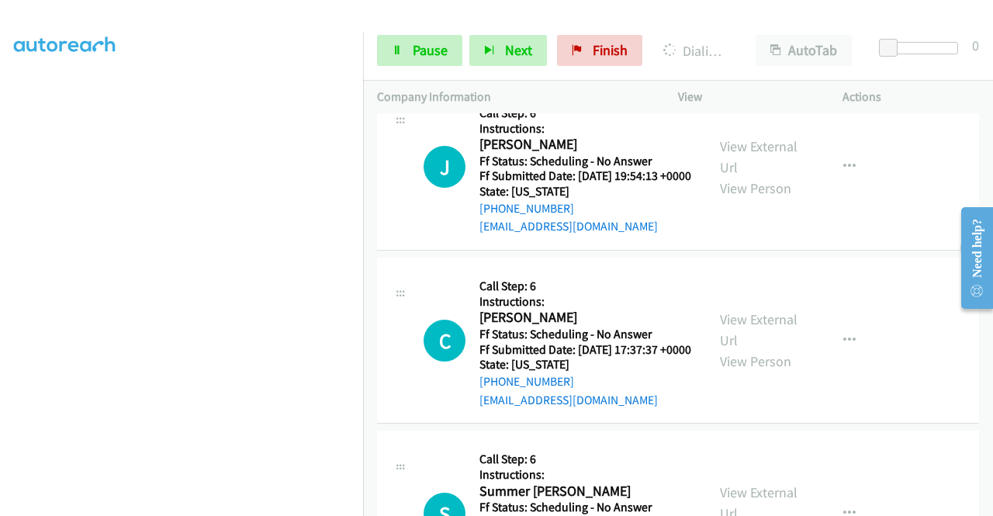
scroll to position [2172, 0]
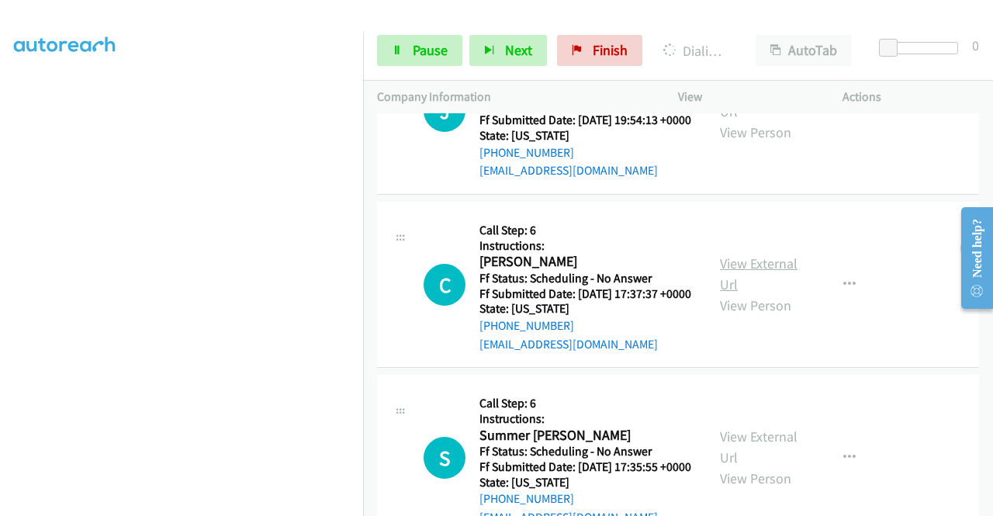
click at [732, 293] on link "View External Url" at bounding box center [759, 273] width 78 height 39
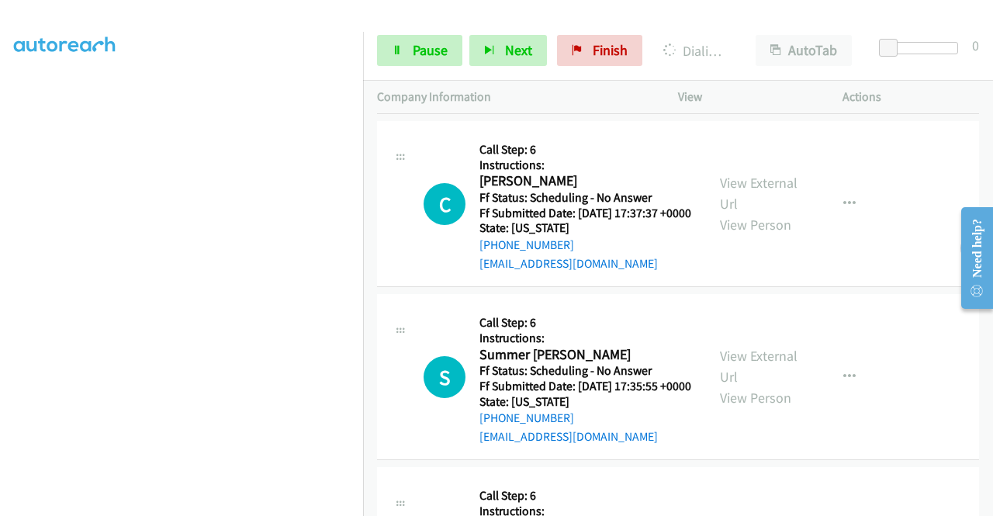
scroll to position [2327, 0]
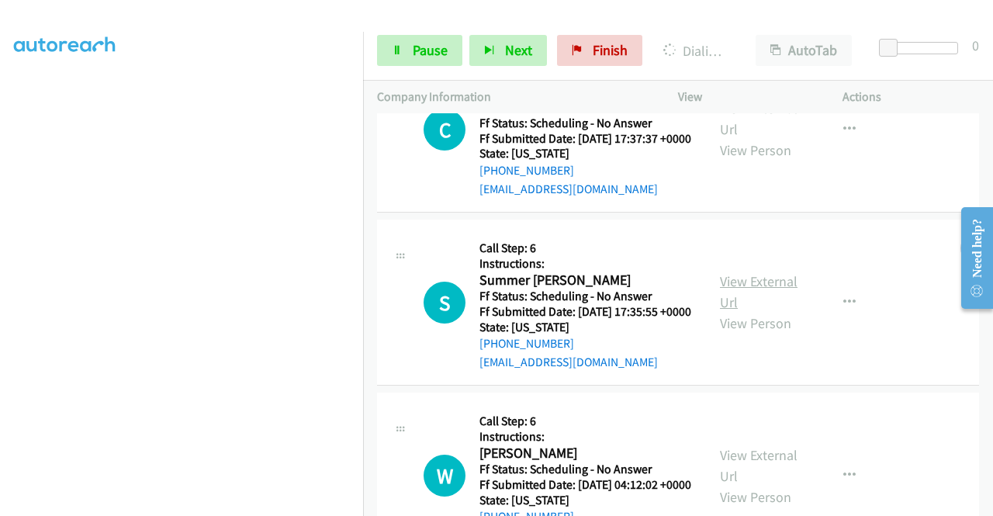
click at [720, 311] on link "View External Url" at bounding box center [759, 291] width 78 height 39
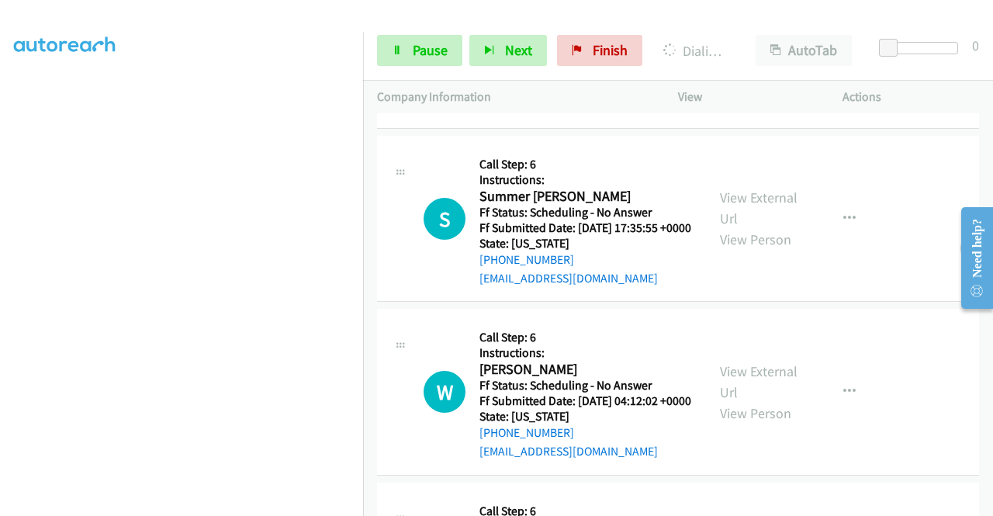
scroll to position [2482, 0]
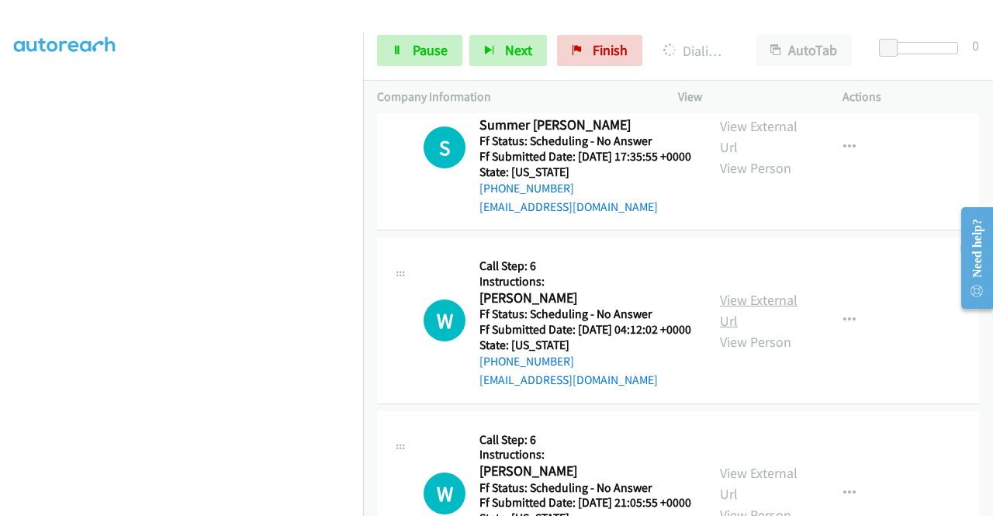
click at [720, 330] on link "View External Url" at bounding box center [759, 310] width 78 height 39
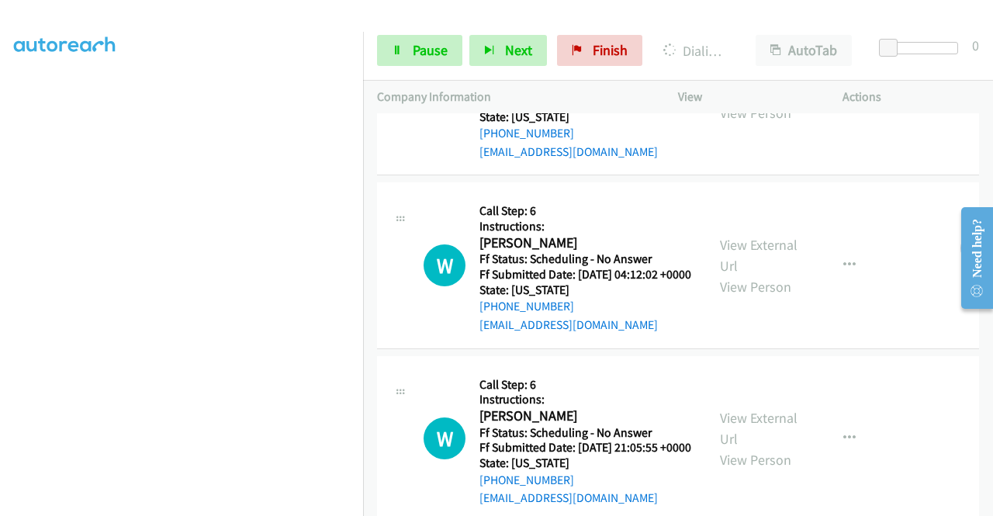
scroll to position [2637, 0]
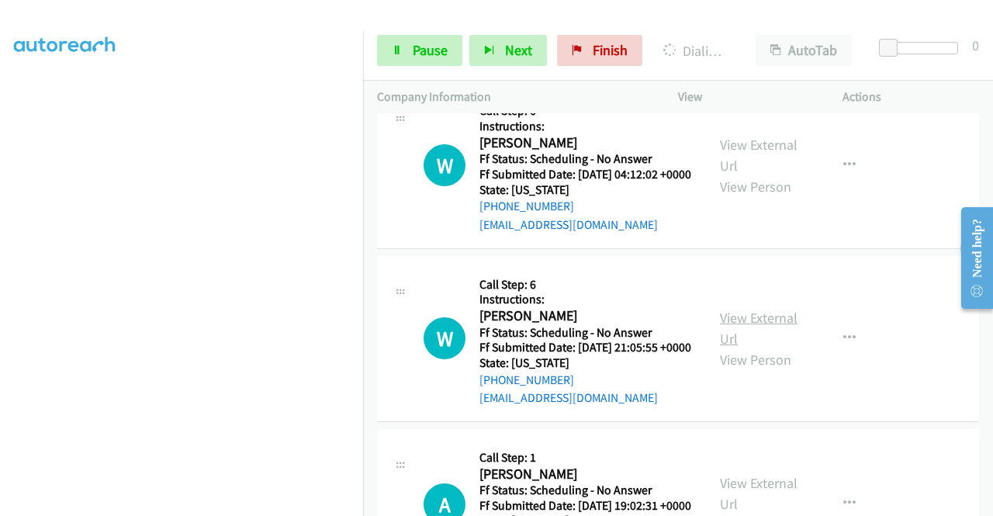
click at [745, 348] on link "View External Url" at bounding box center [759, 328] width 78 height 39
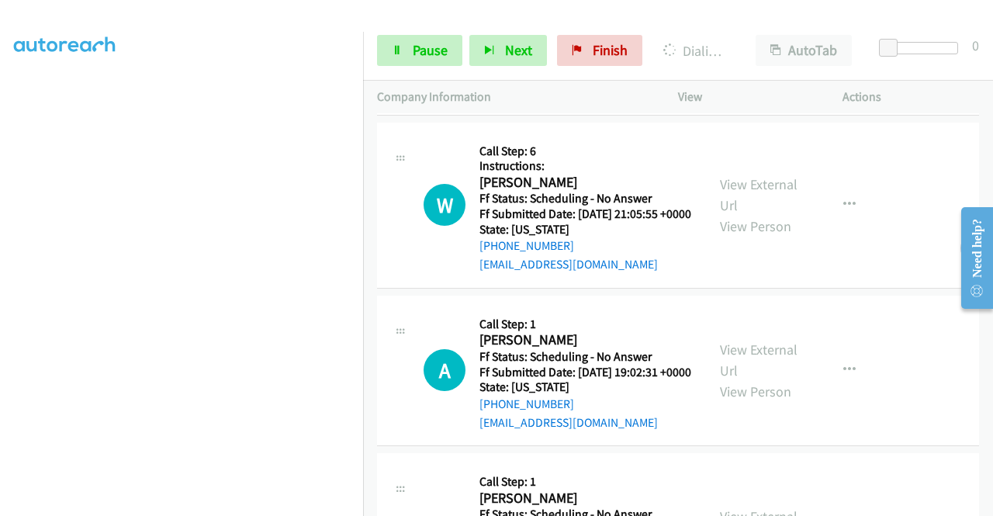
scroll to position [3025, 0]
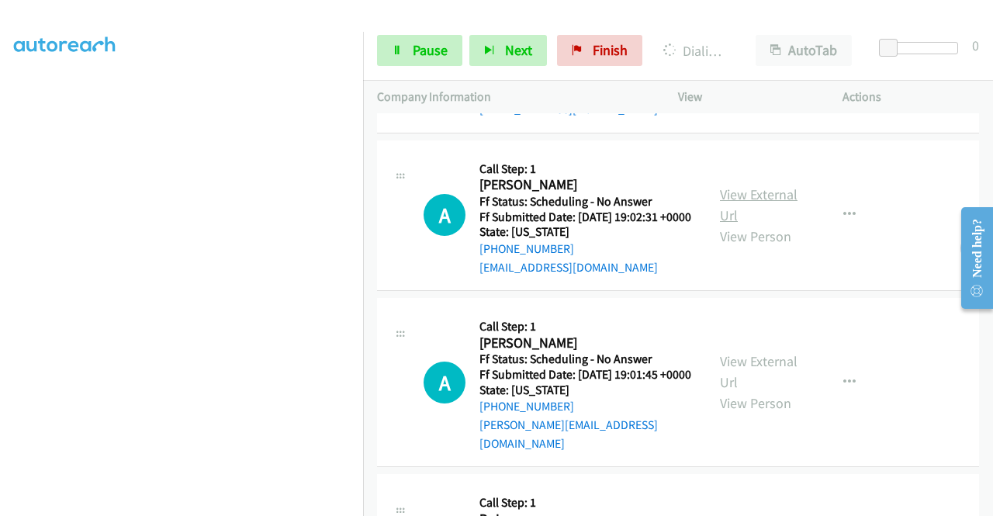
click at [756, 224] on link "View External Url" at bounding box center [759, 204] width 78 height 39
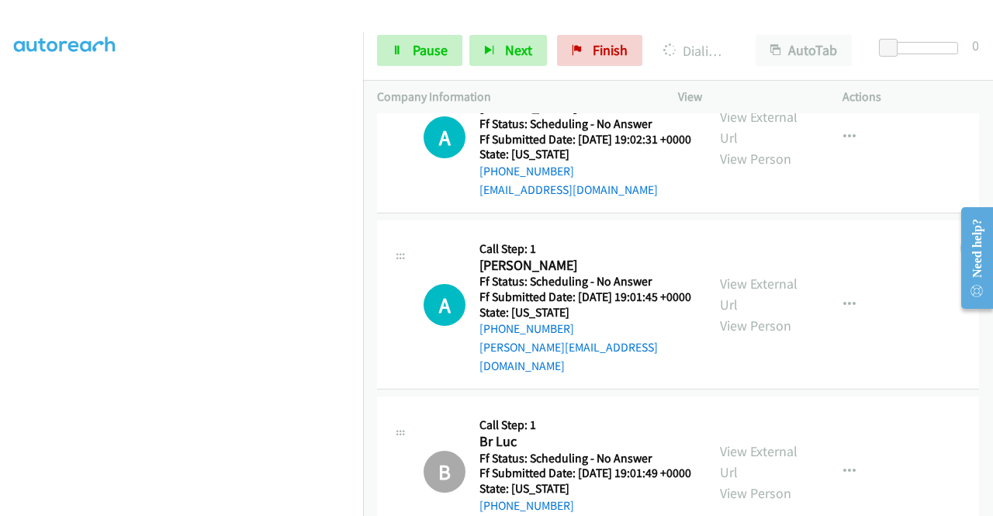
scroll to position [3180, 0]
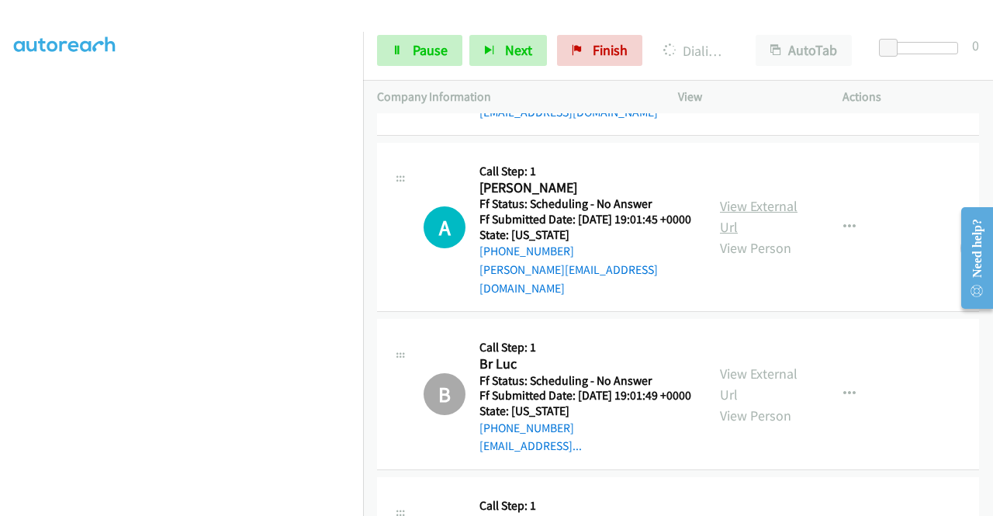
click at [754, 236] on link "View External Url" at bounding box center [759, 216] width 78 height 39
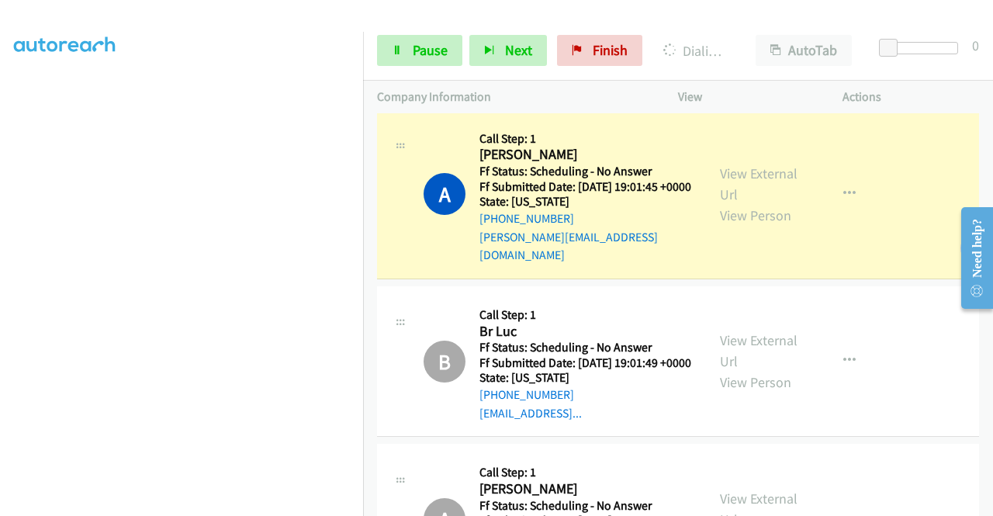
scroll to position [3368, 0]
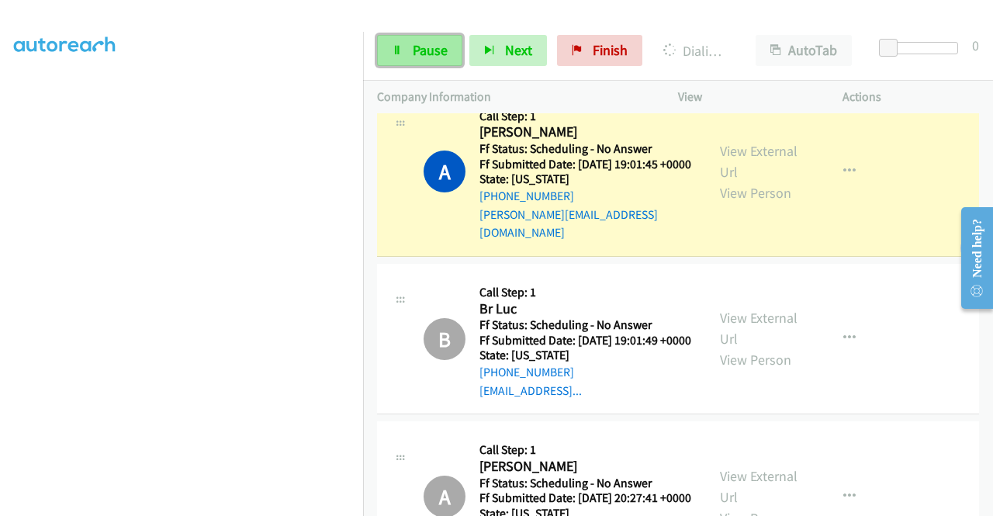
click at [424, 50] on span "Pause" at bounding box center [430, 50] width 35 height 18
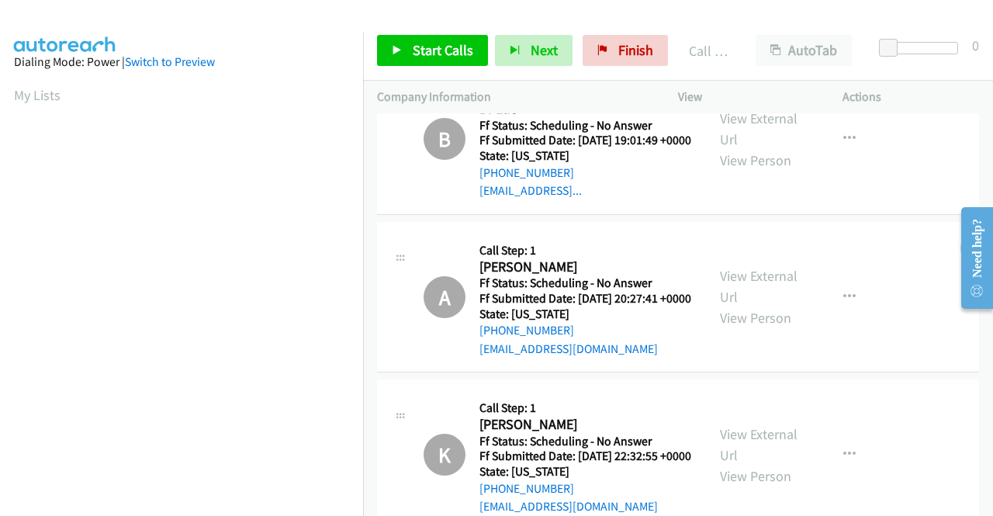
scroll to position [3617, 0]
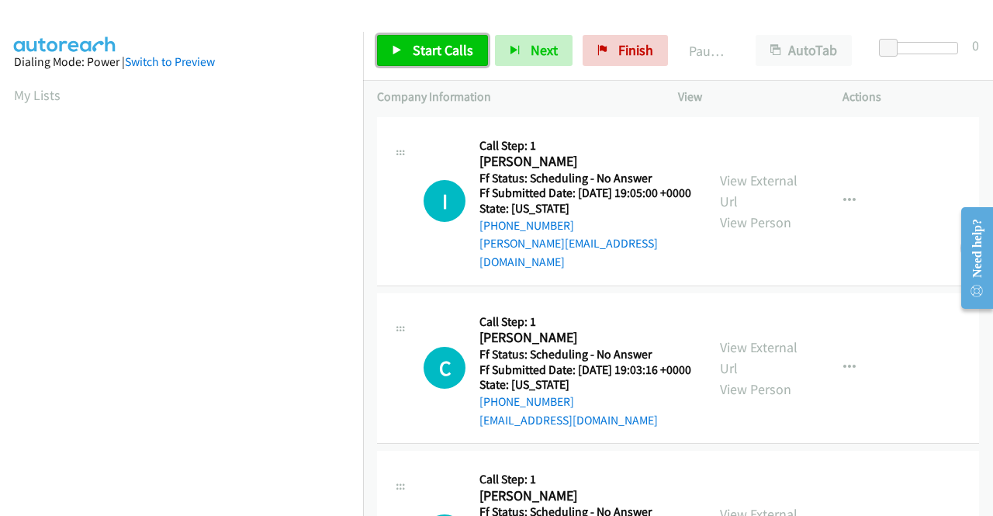
click at [428, 40] on link "Start Calls" at bounding box center [432, 50] width 111 height 31
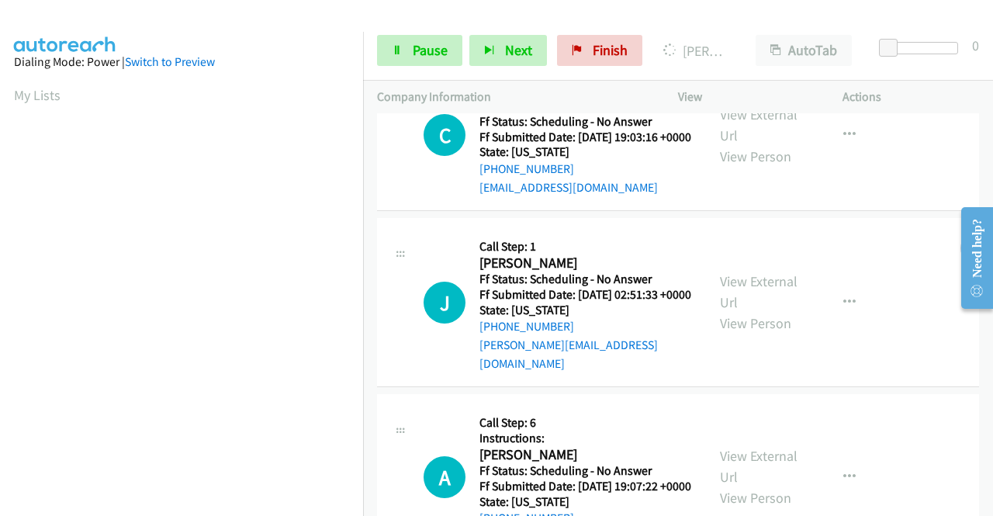
scroll to position [78, 0]
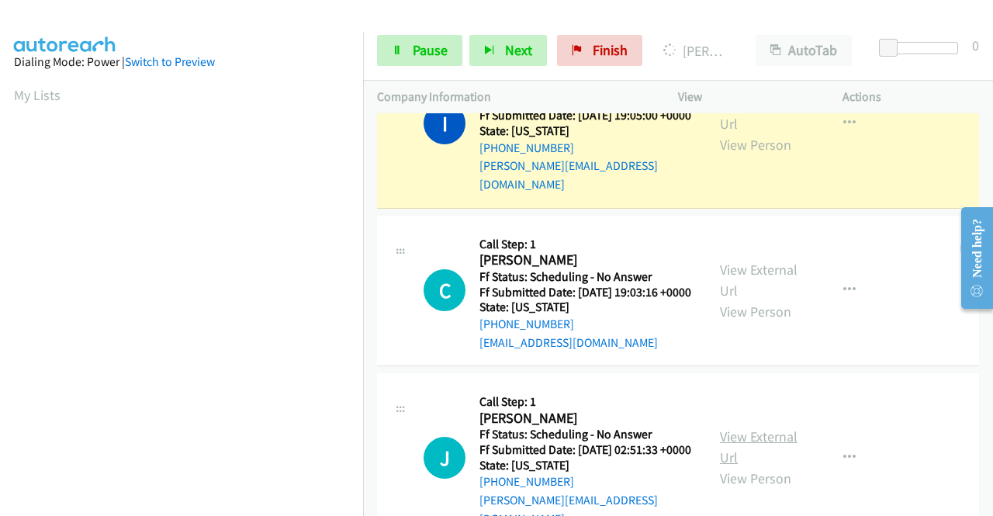
click at [750, 447] on link "View External Url" at bounding box center [759, 446] width 78 height 39
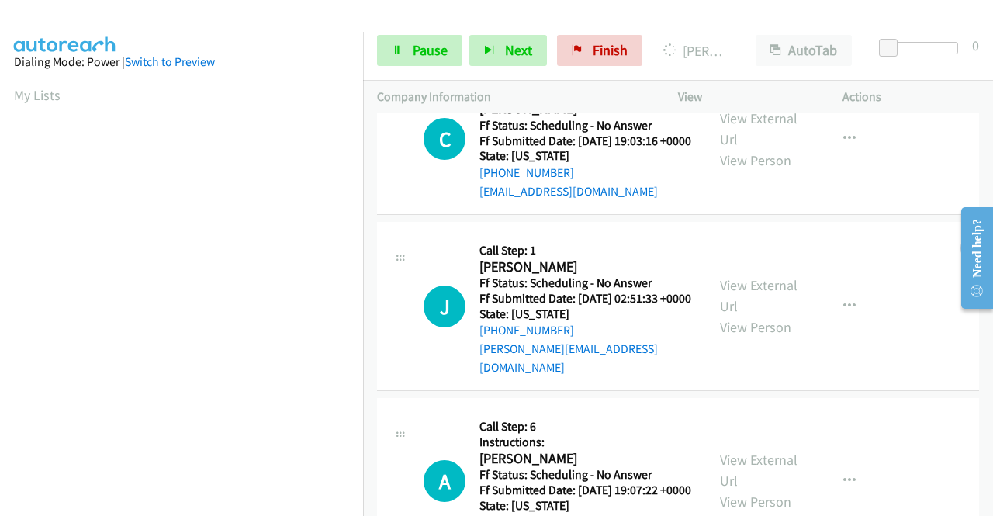
scroll to position [233, 0]
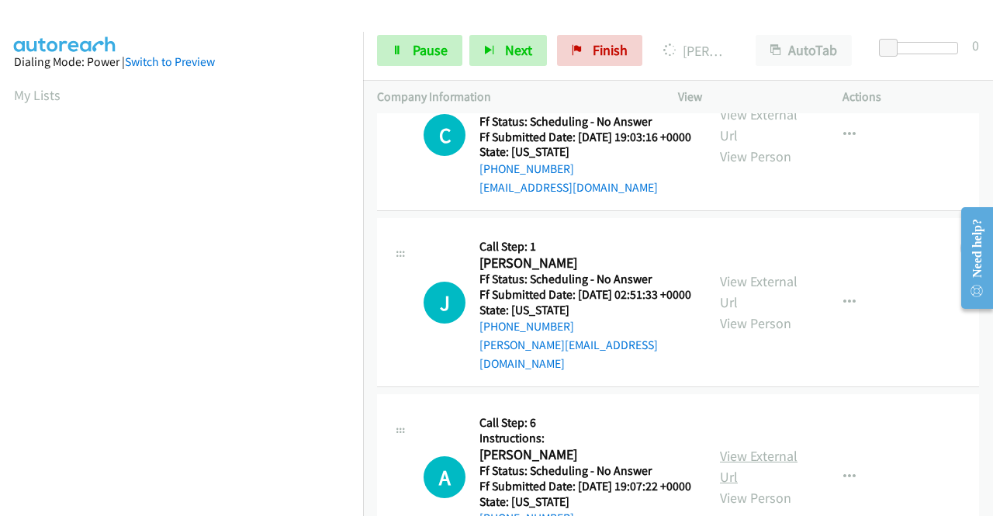
click at [752, 471] on link "View External Url" at bounding box center [759, 466] width 78 height 39
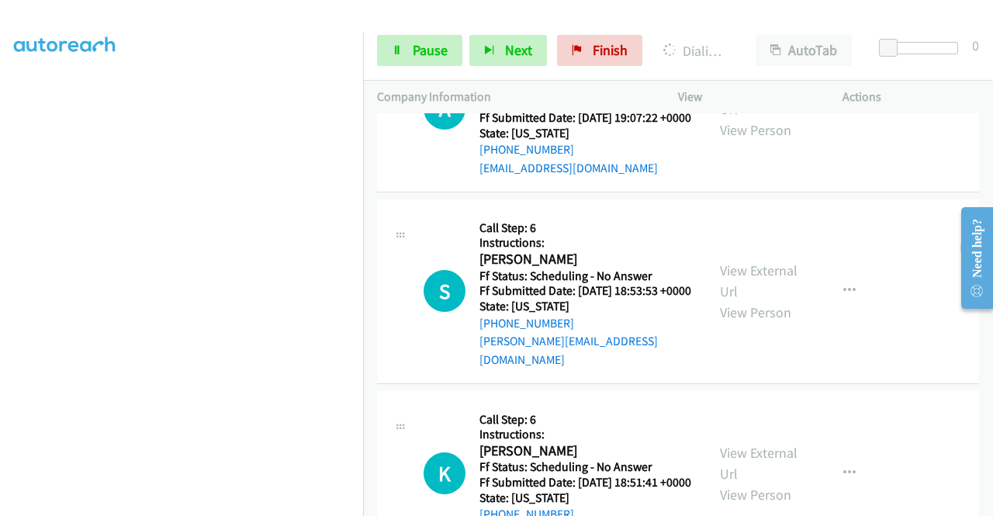
scroll to position [686, 0]
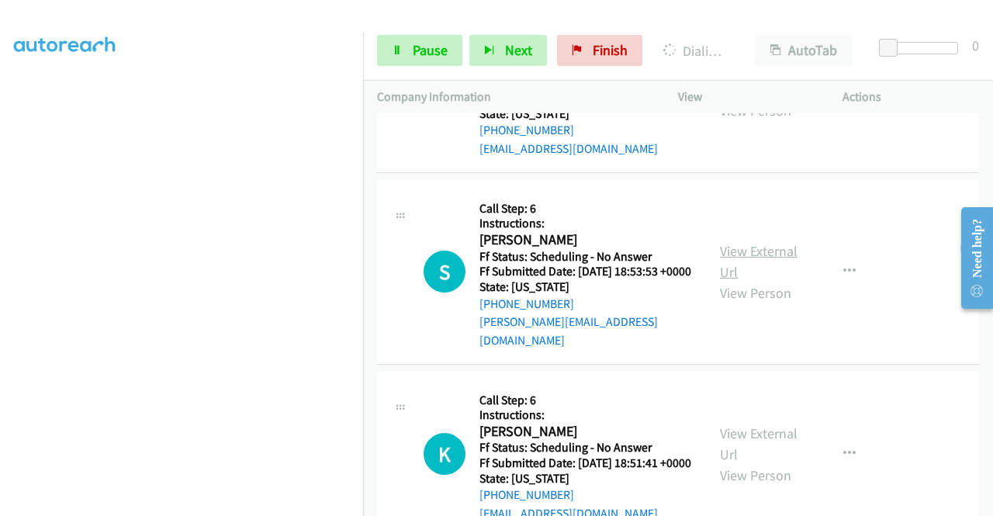
click at [780, 275] on link "View External Url" at bounding box center [759, 261] width 78 height 39
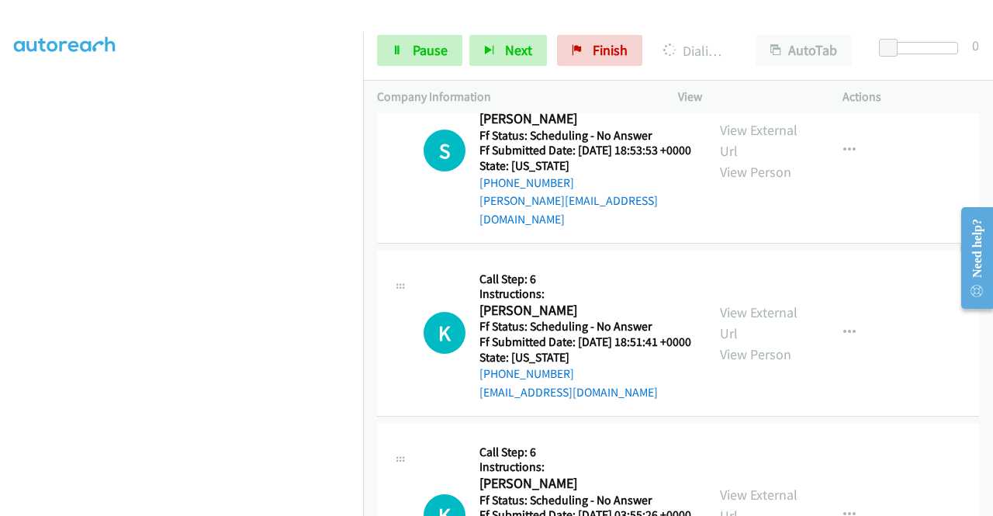
scroll to position [842, 0]
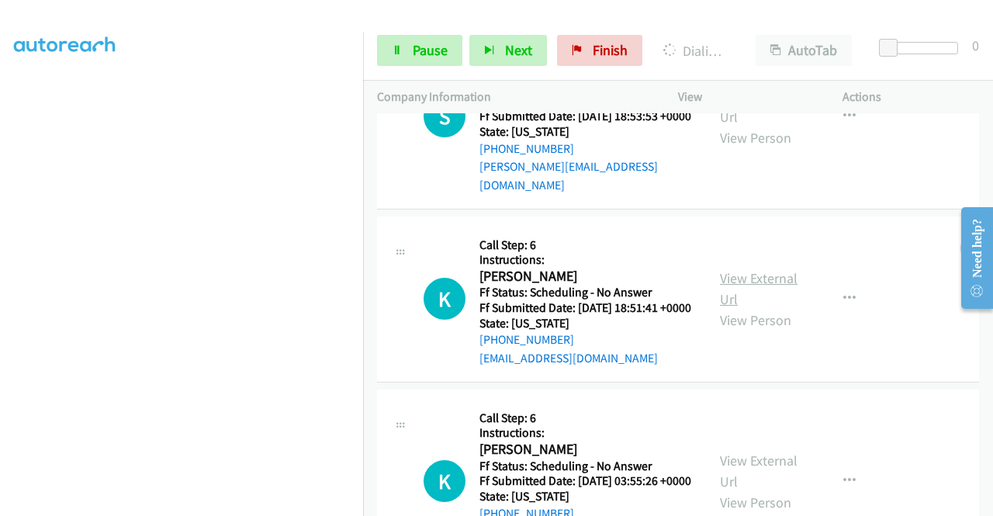
click at [754, 308] on link "View External Url" at bounding box center [759, 288] width 78 height 39
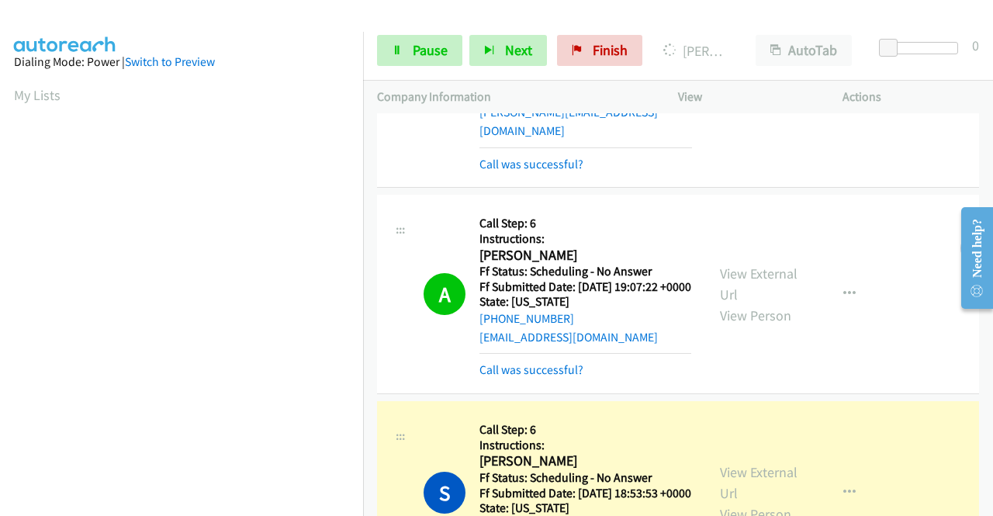
scroll to position [354, 0]
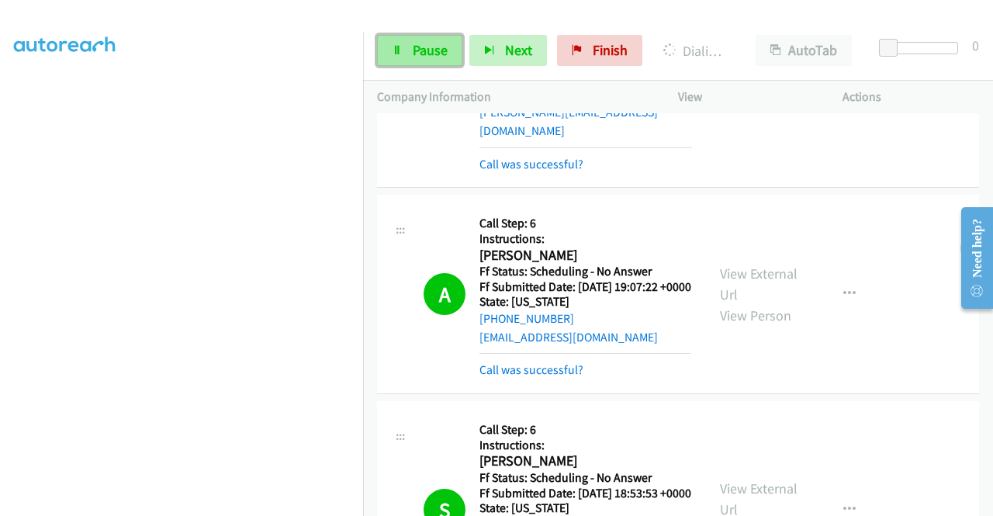
click at [427, 49] on span "Pause" at bounding box center [430, 50] width 35 height 18
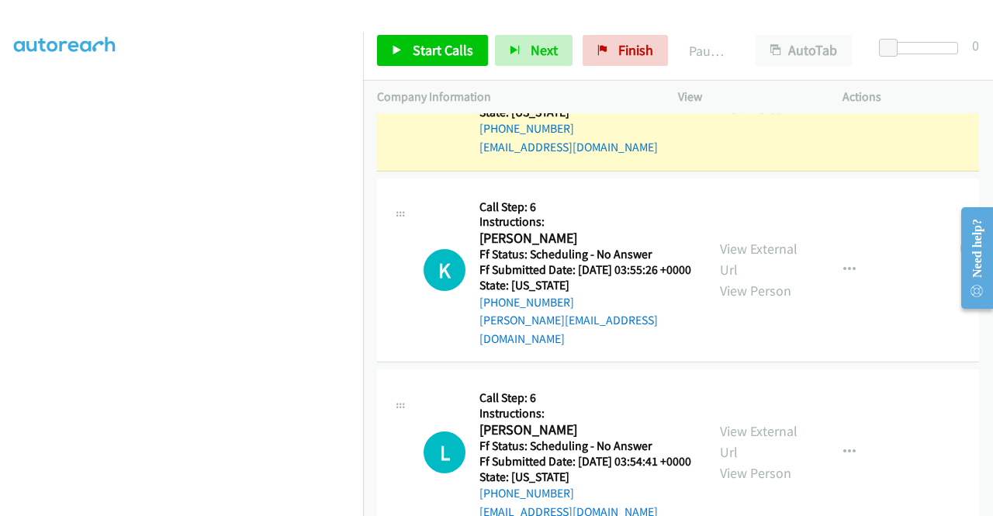
scroll to position [1168, 0]
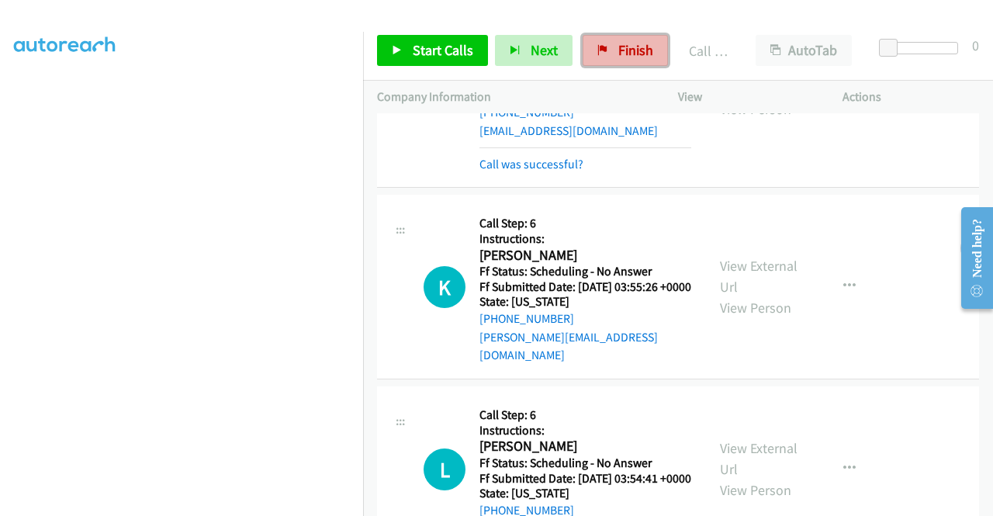
click at [618, 42] on span "Finish" at bounding box center [635, 50] width 35 height 18
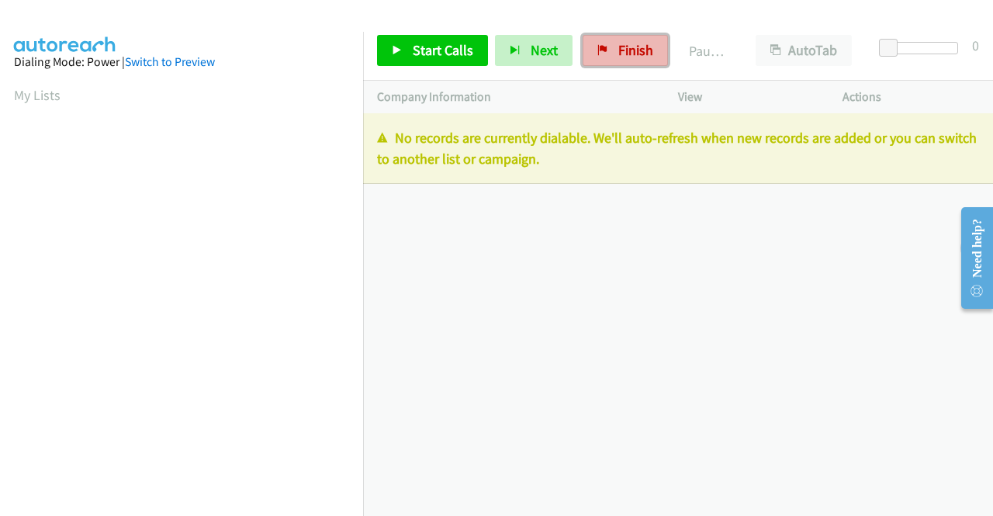
click at [625, 57] on span "Finish" at bounding box center [635, 50] width 35 height 18
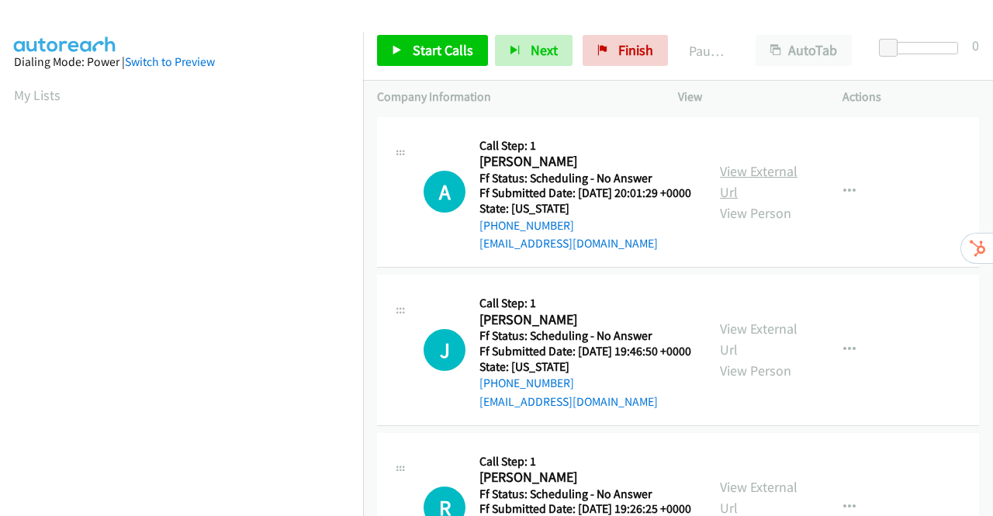
click at [730, 178] on link "View External Url" at bounding box center [759, 181] width 78 height 39
click at [746, 348] on link "View External Url" at bounding box center [759, 339] width 78 height 39
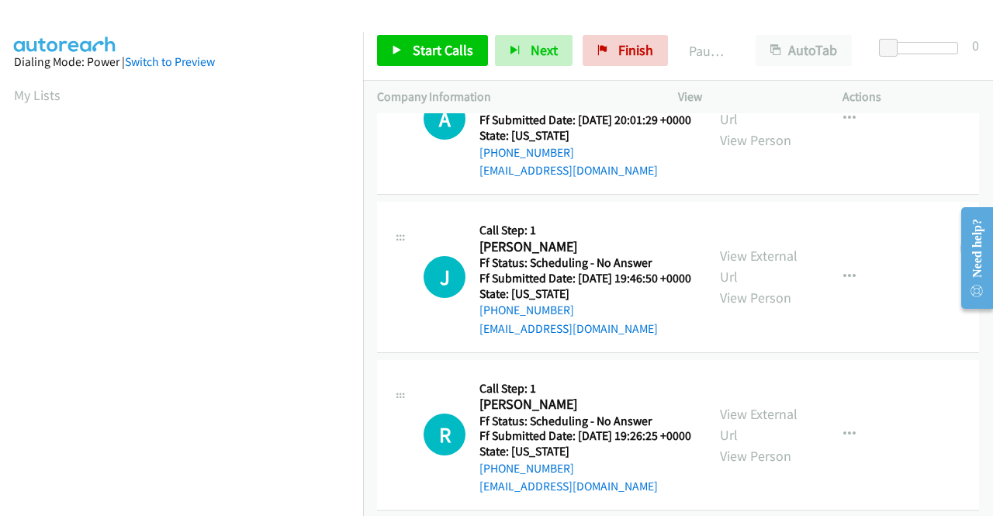
scroll to position [155, 0]
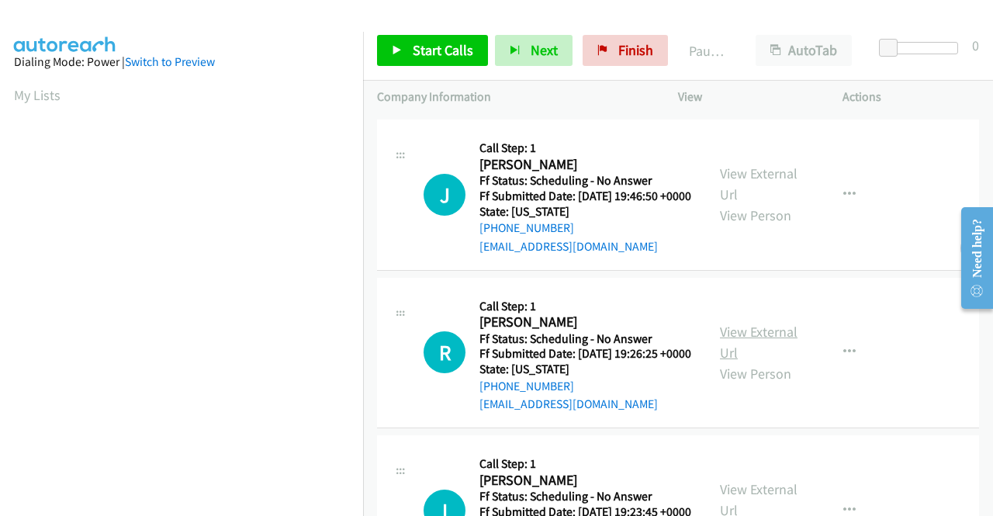
click at [762, 361] on link "View External Url" at bounding box center [759, 342] width 78 height 39
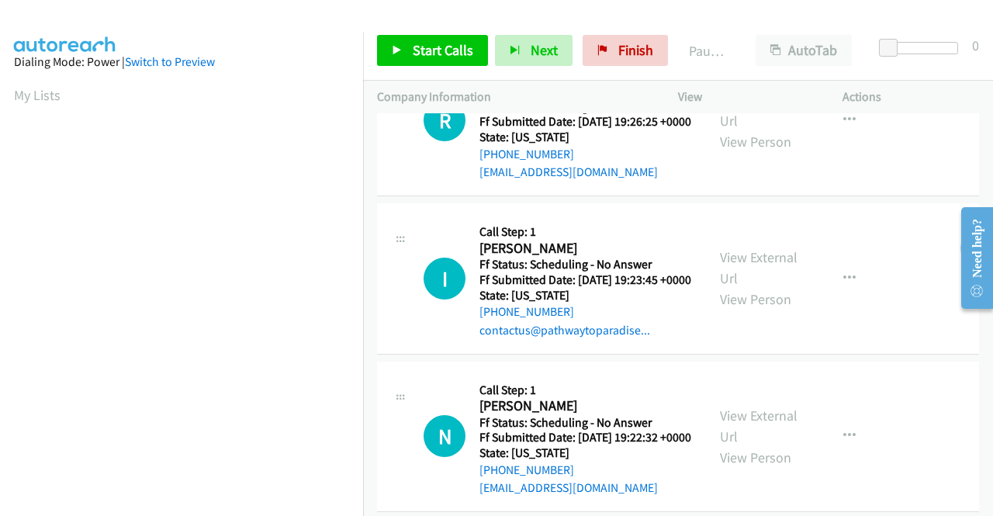
scroll to position [388, 0]
click at [773, 286] on link "View External Url" at bounding box center [759, 266] width 78 height 39
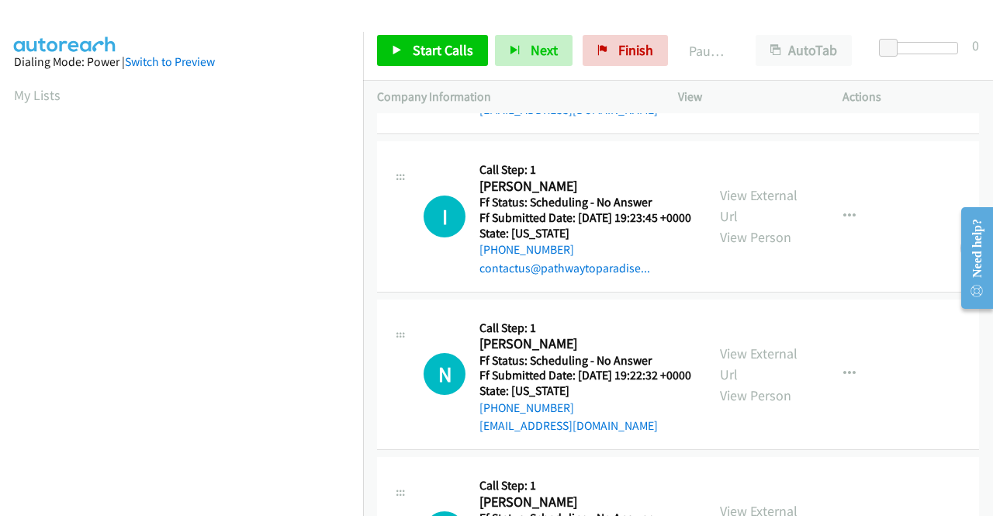
scroll to position [543, 0]
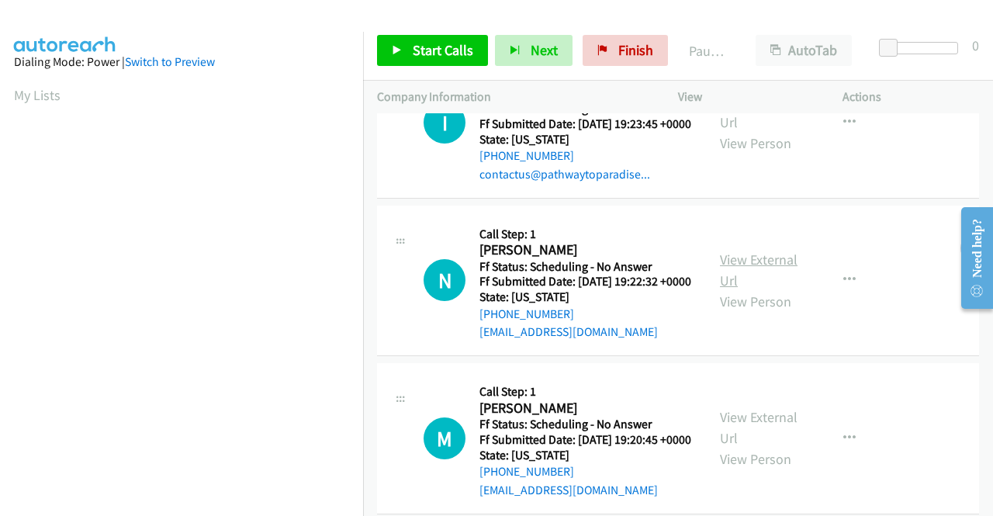
click at [742, 289] on link "View External Url" at bounding box center [759, 270] width 78 height 39
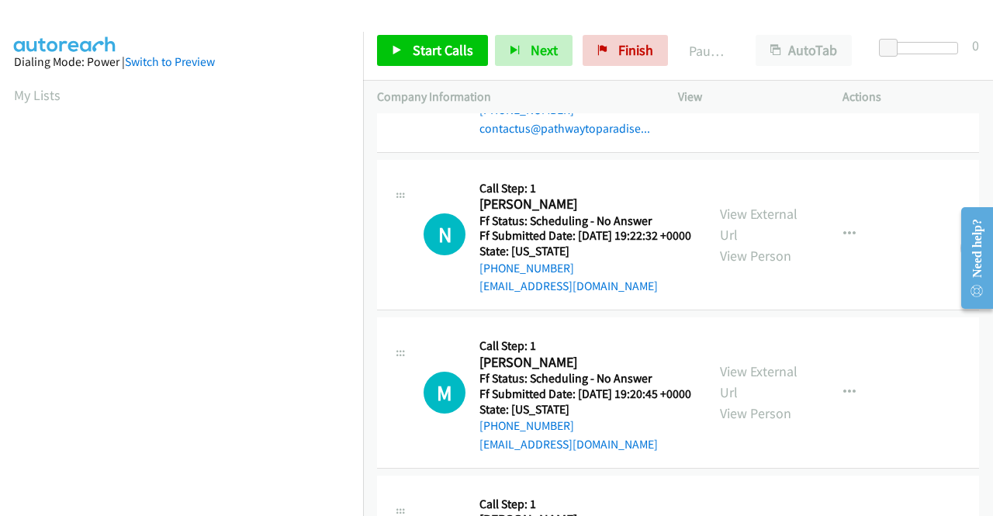
scroll to position [621, 0]
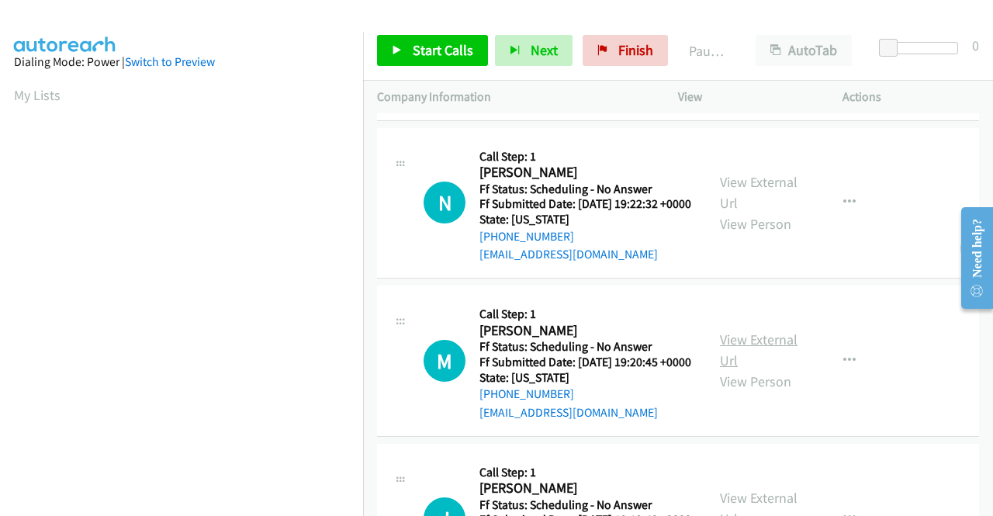
click at [759, 369] on link "View External Url" at bounding box center [759, 349] width 78 height 39
click at [409, 50] on link "Start Calls" at bounding box center [432, 50] width 111 height 31
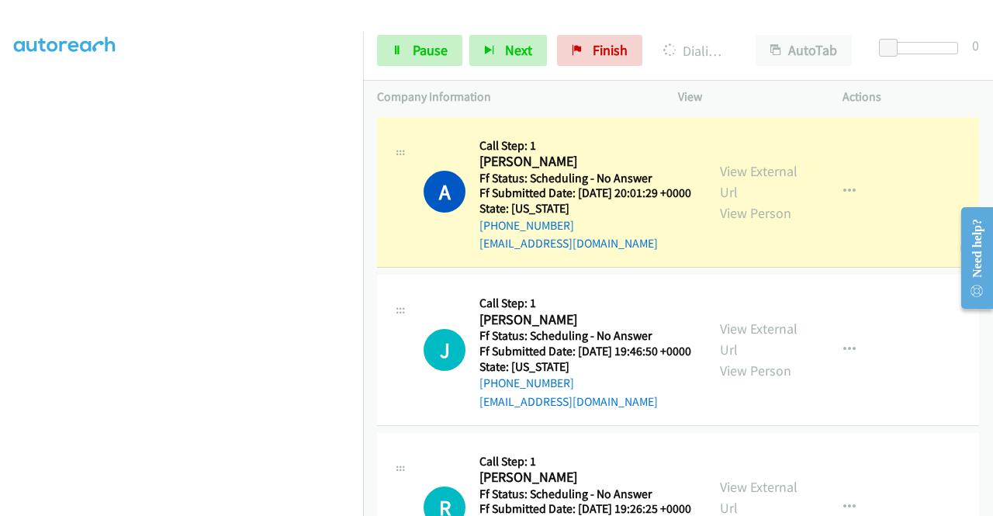
scroll to position [0, 0]
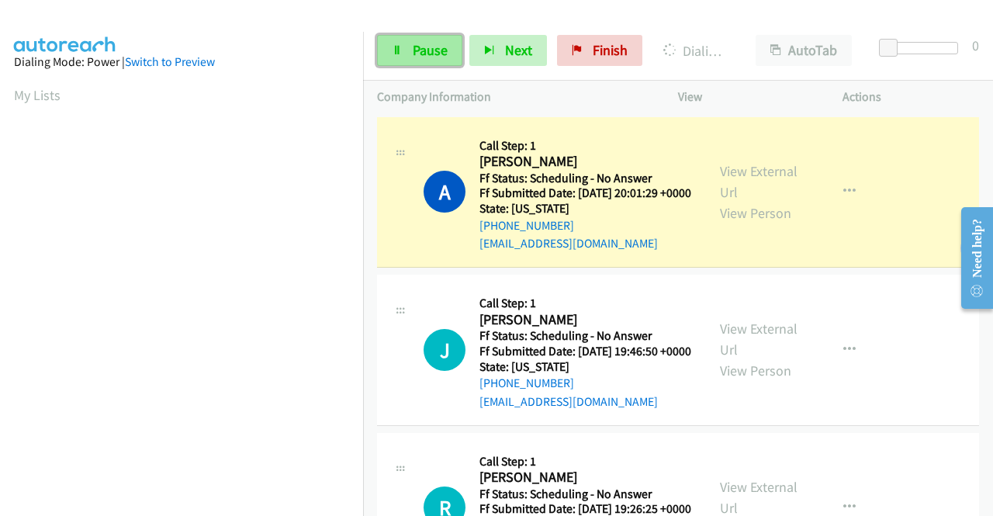
click at [435, 54] on span "Pause" at bounding box center [430, 50] width 35 height 18
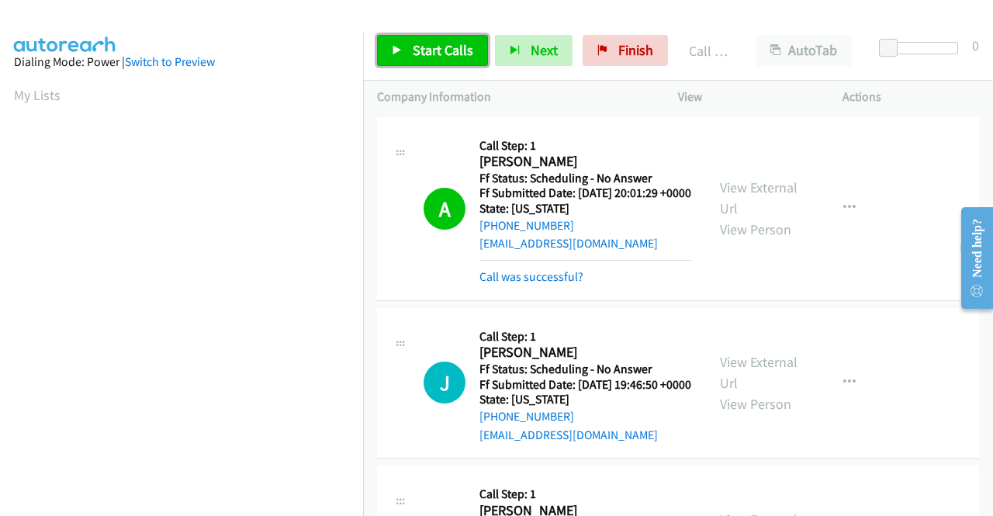
click at [424, 50] on span "Start Calls" at bounding box center [443, 50] width 61 height 18
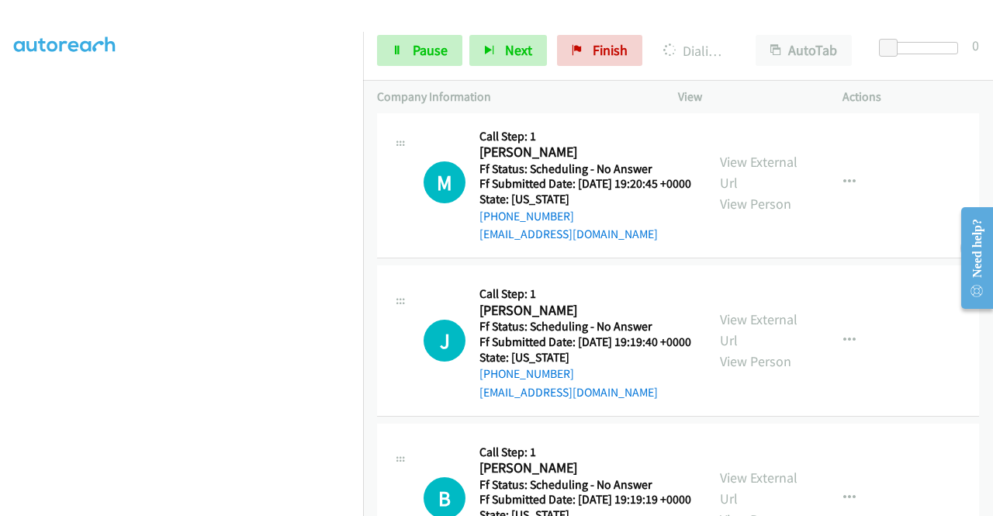
scroll to position [1086, 0]
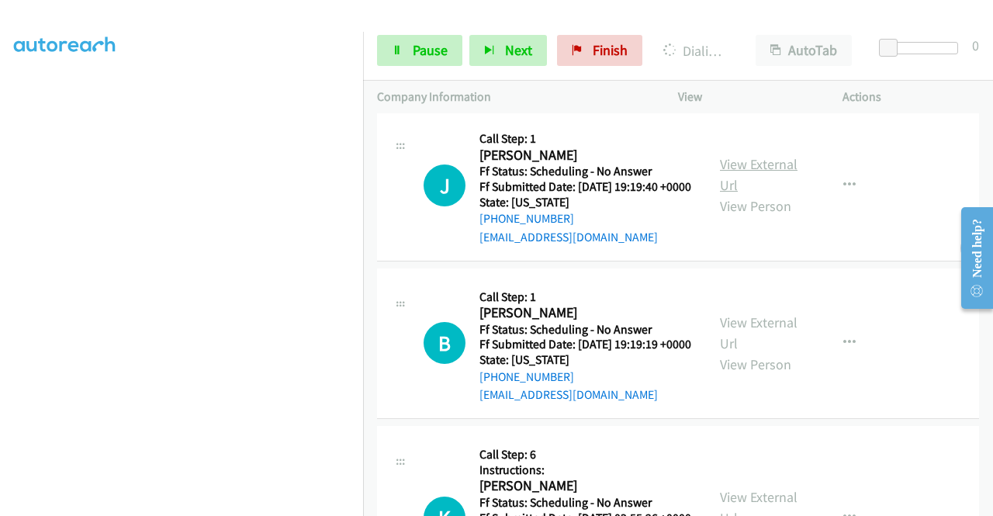
click at [769, 194] on link "View External Url" at bounding box center [759, 174] width 78 height 39
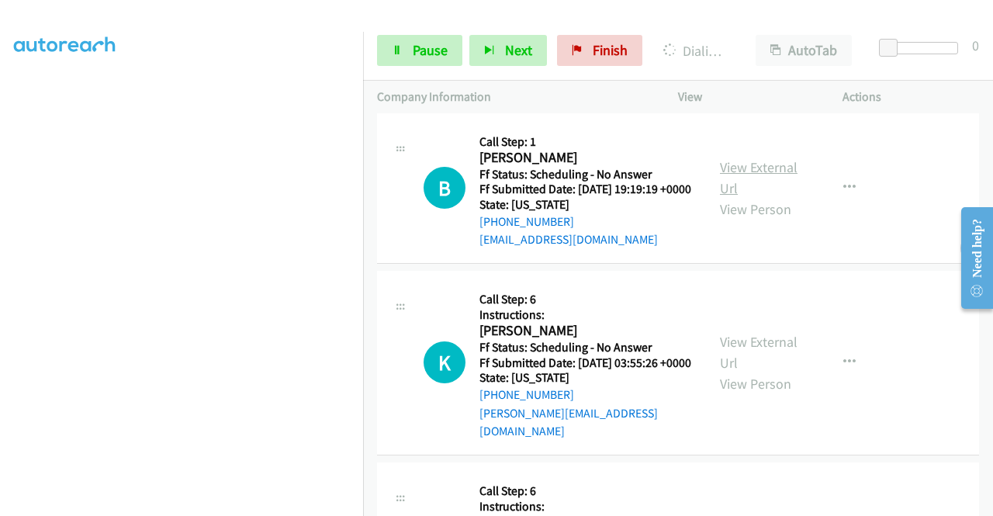
click at [742, 197] on link "View External Url" at bounding box center [759, 177] width 78 height 39
click at [772, 372] on link "View External Url" at bounding box center [759, 352] width 78 height 39
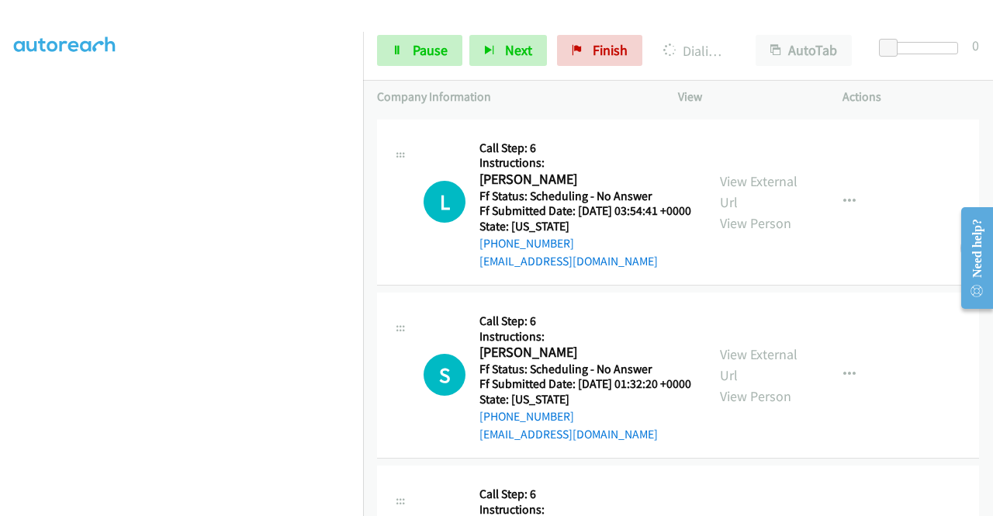
scroll to position [1707, 0]
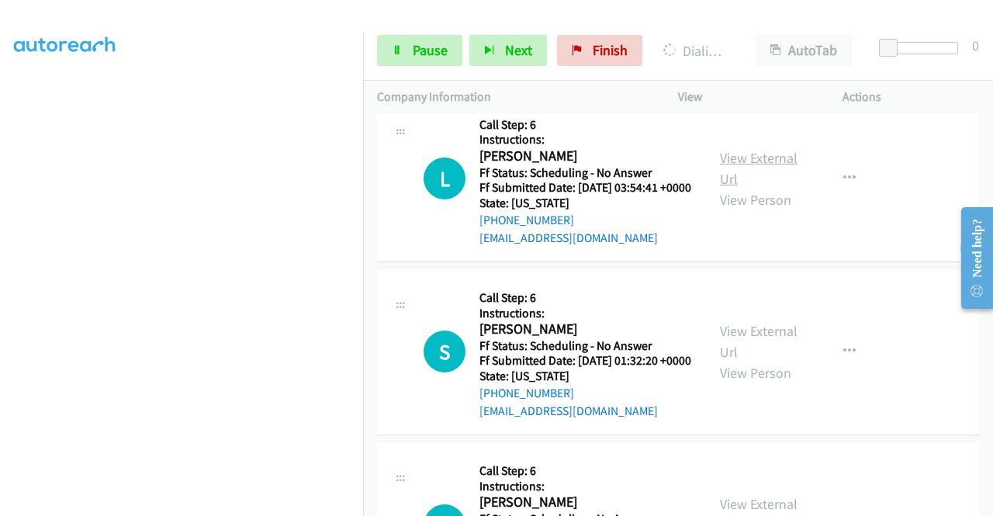
click at [738, 188] on link "View External Url" at bounding box center [759, 168] width 78 height 39
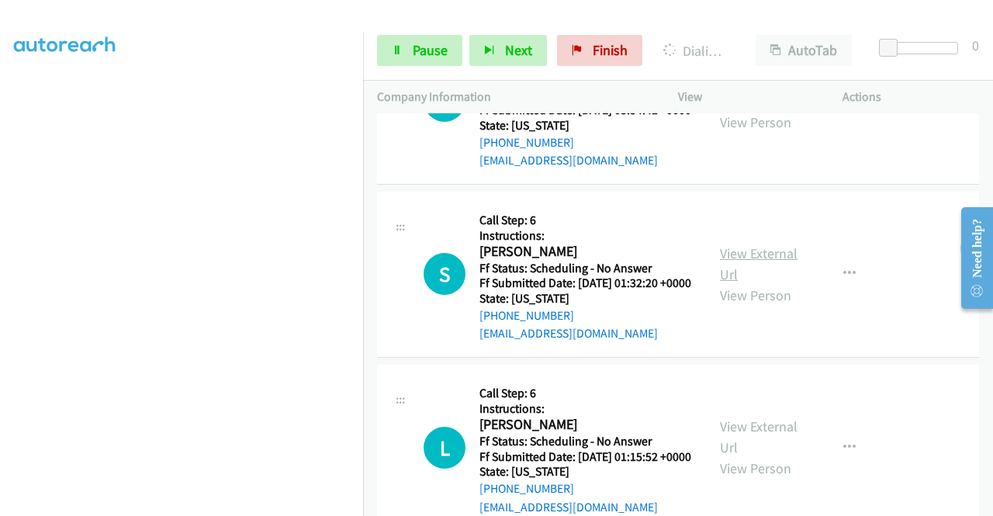
click at [726, 283] on link "View External Url" at bounding box center [759, 263] width 78 height 39
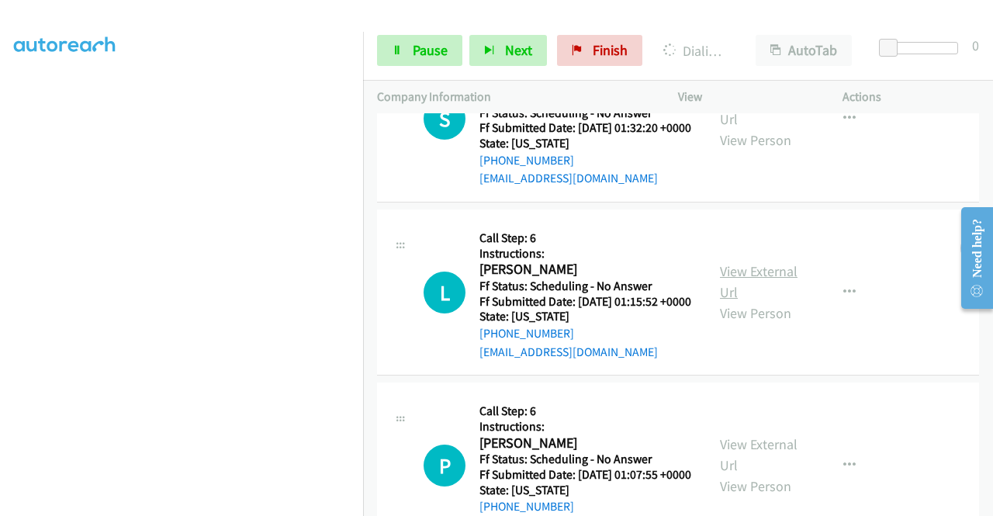
click at [720, 301] on link "View External Url" at bounding box center [759, 281] width 78 height 39
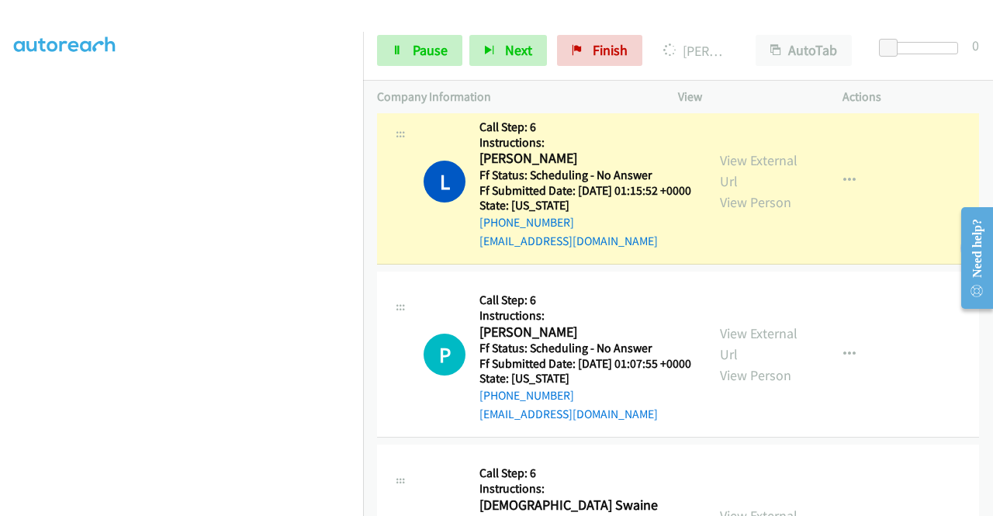
scroll to position [2250, 0]
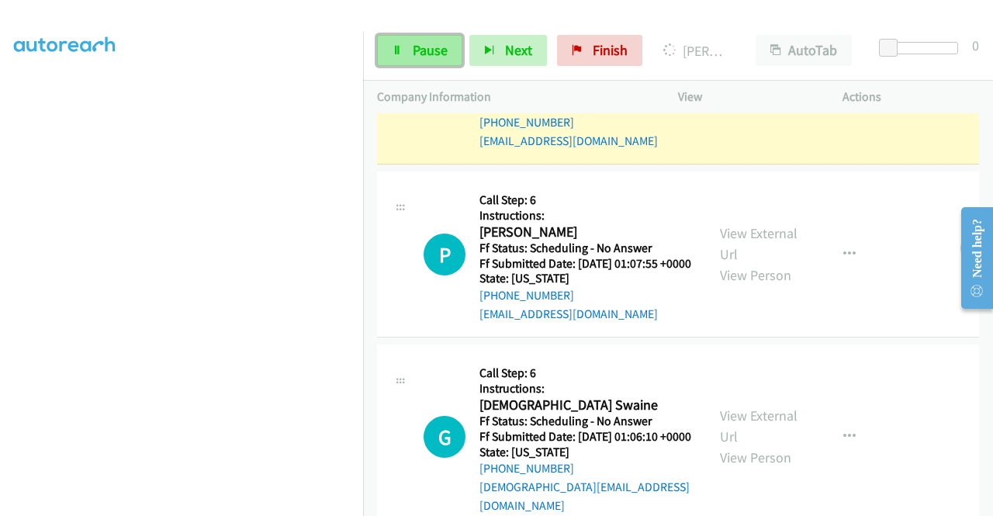
click at [417, 45] on span "Pause" at bounding box center [430, 50] width 35 height 18
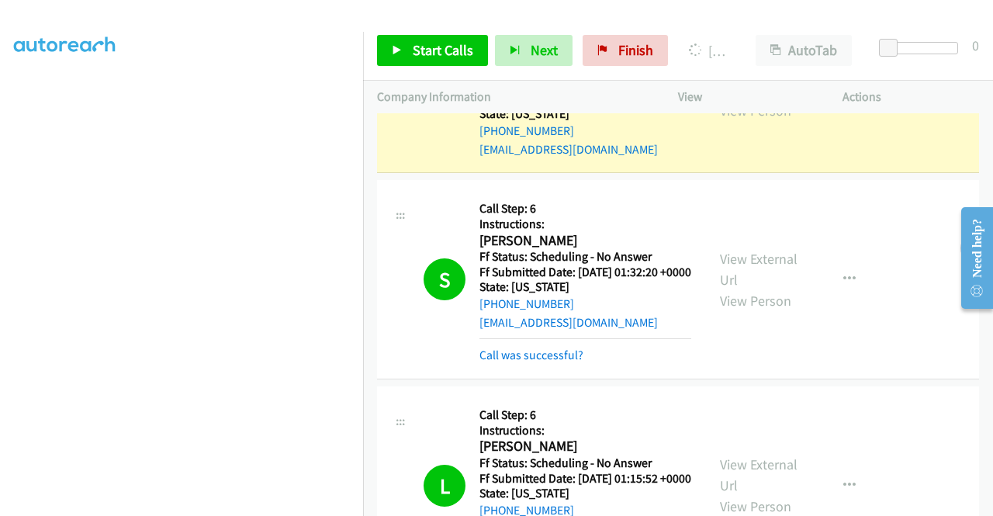
scroll to position [354, 0]
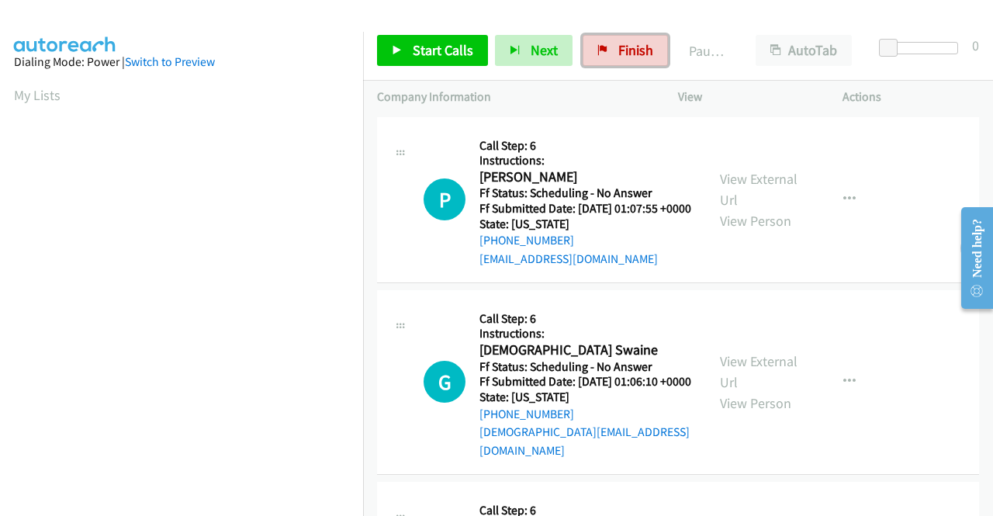
drag, startPoint x: 626, startPoint y: 48, endPoint x: 552, endPoint y: 77, distance: 79.1
click at [626, 48] on span "Finish" at bounding box center [635, 50] width 35 height 18
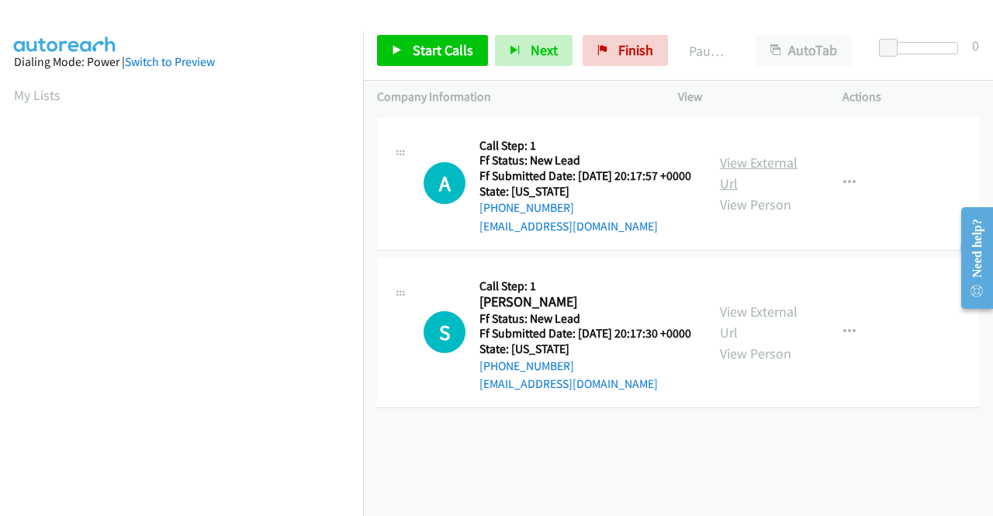
click at [744, 168] on link "View External Url" at bounding box center [759, 173] width 78 height 39
click at [745, 340] on link "View External Url" at bounding box center [759, 322] width 78 height 39
click at [429, 58] on span "Start Calls" at bounding box center [443, 50] width 61 height 18
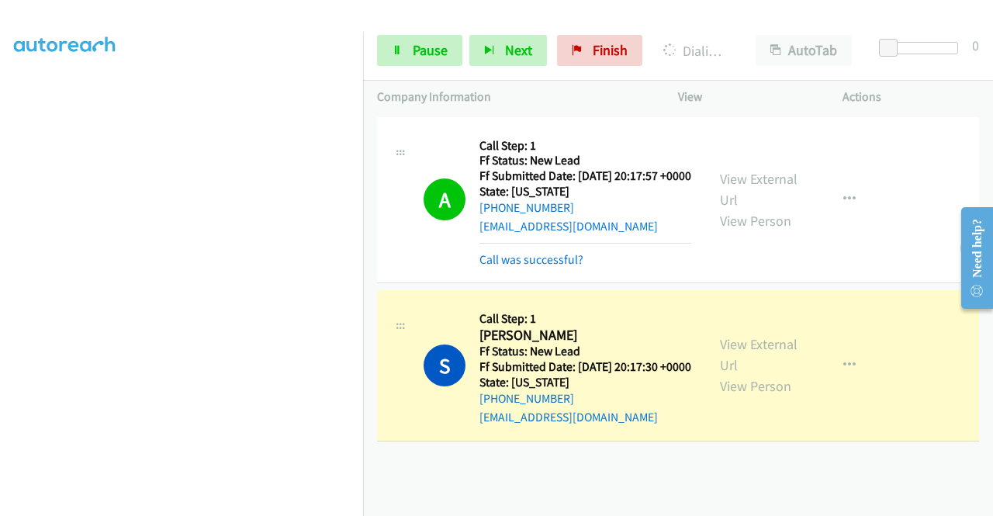
scroll to position [354, 0]
click at [428, 54] on span "Pause" at bounding box center [430, 50] width 35 height 18
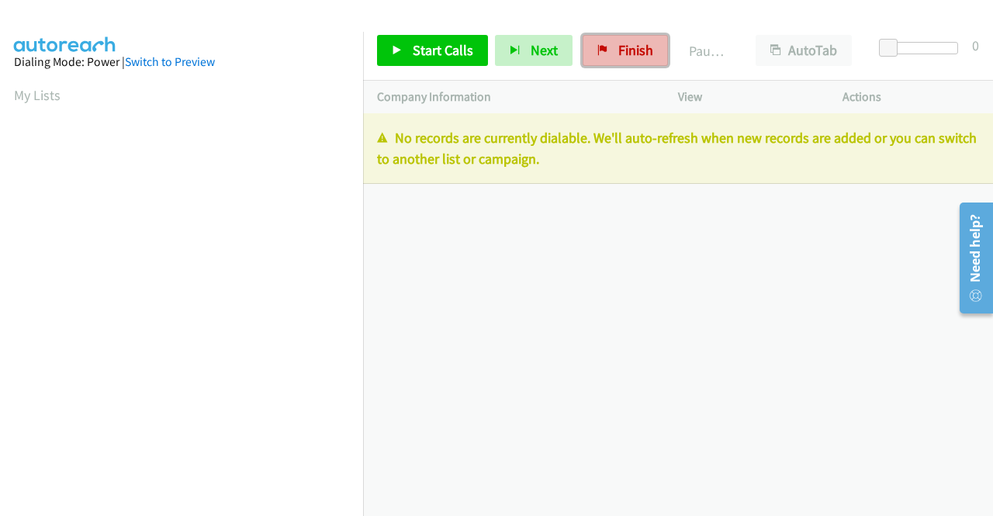
click at [638, 55] on span "Finish" at bounding box center [635, 50] width 35 height 18
click at [627, 55] on span "Finish" at bounding box center [635, 50] width 35 height 18
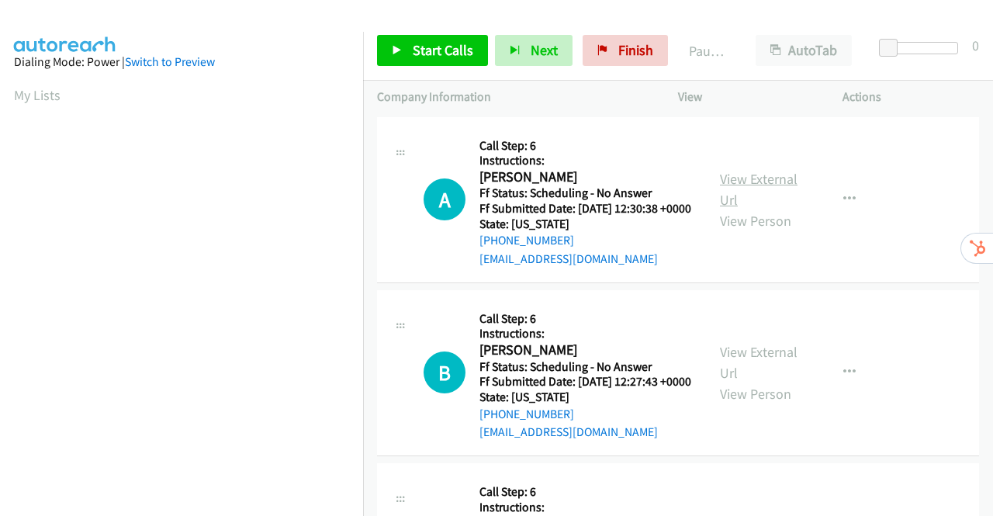
click at [755, 185] on link "View External Url" at bounding box center [759, 189] width 78 height 39
click at [763, 372] on link "View External Url" at bounding box center [759, 362] width 78 height 39
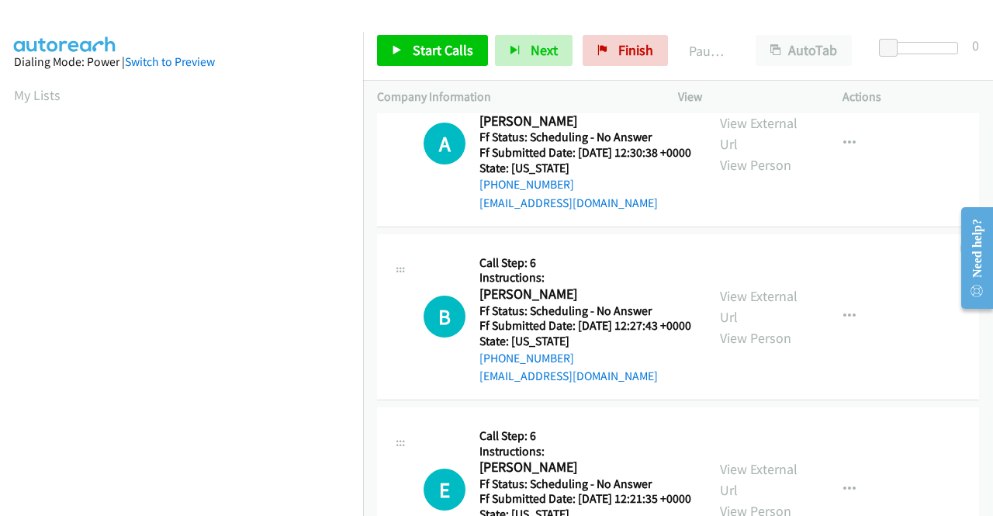
scroll to position [155, 0]
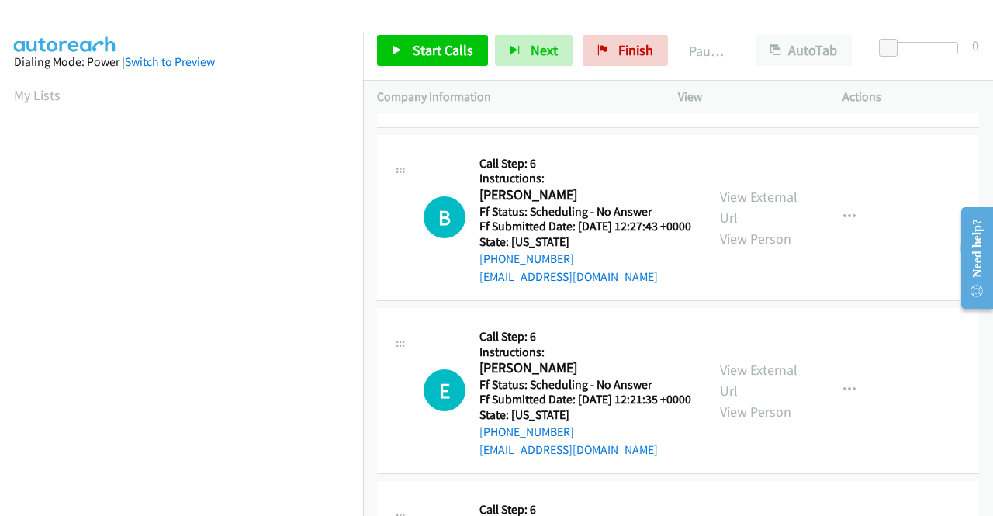
click at [738, 399] on link "View External Url" at bounding box center [759, 380] width 78 height 39
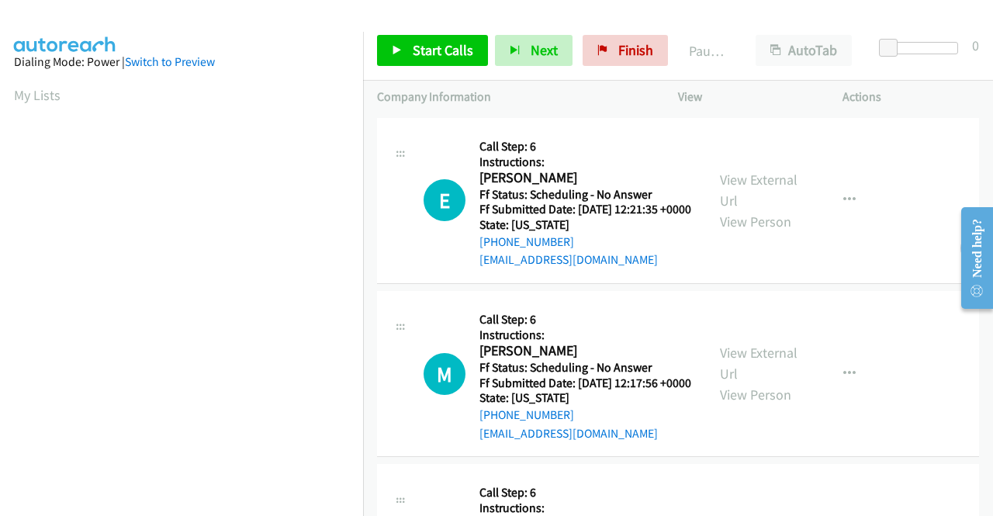
scroll to position [388, 0]
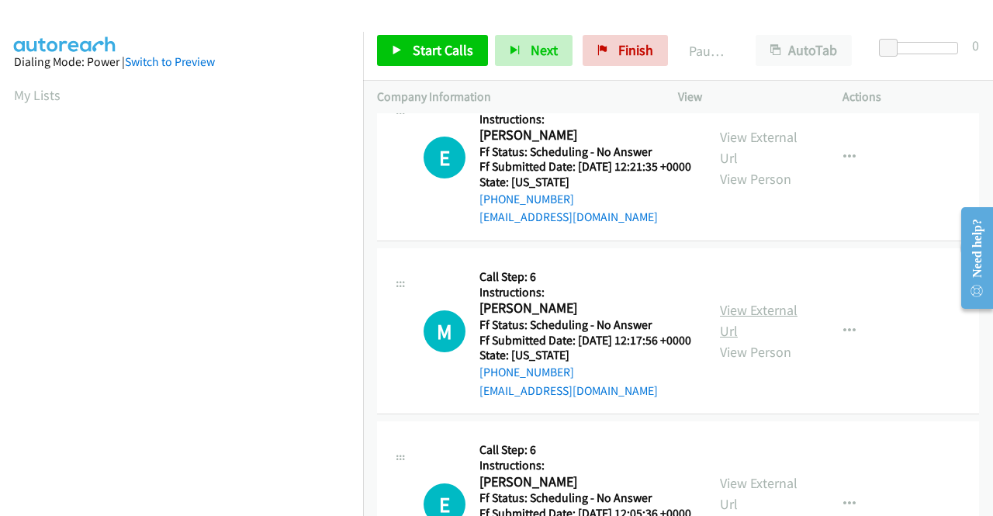
click at [752, 340] on link "View External Url" at bounding box center [759, 320] width 78 height 39
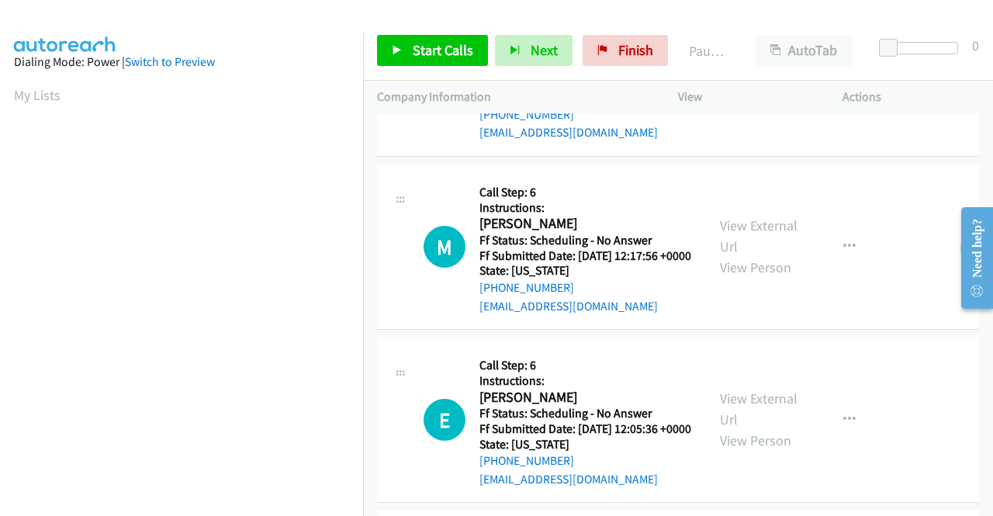
scroll to position [621, 0]
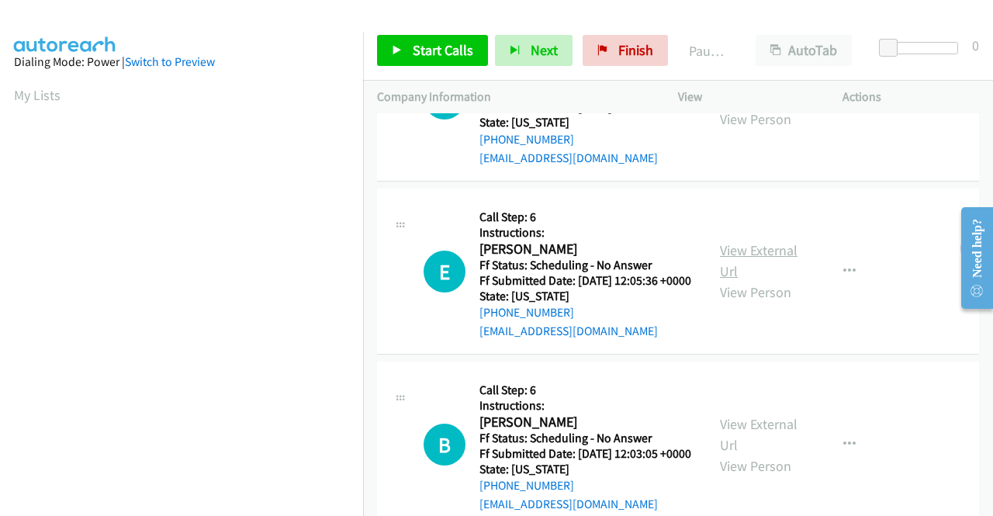
click at [720, 280] on link "View External Url" at bounding box center [759, 260] width 78 height 39
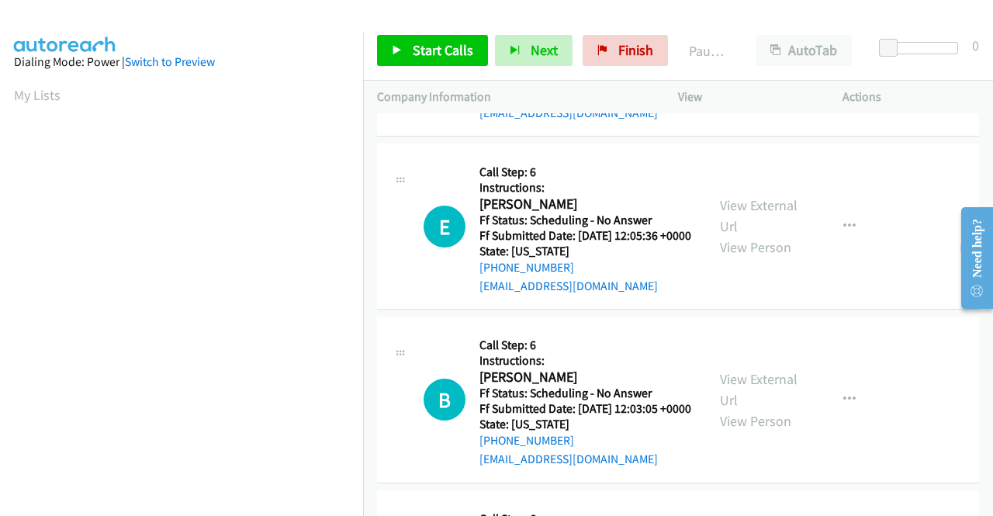
scroll to position [698, 0]
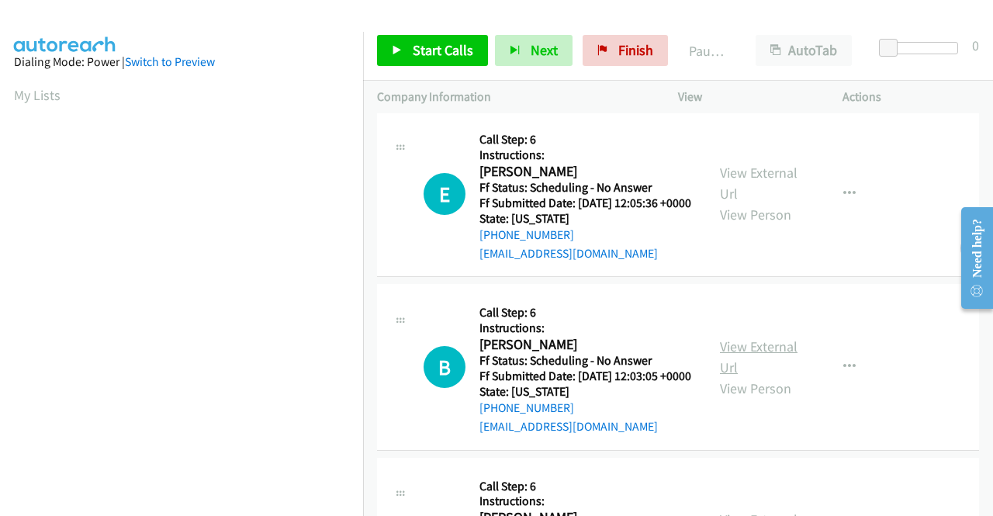
click at [762, 376] on link "View External Url" at bounding box center [759, 356] width 78 height 39
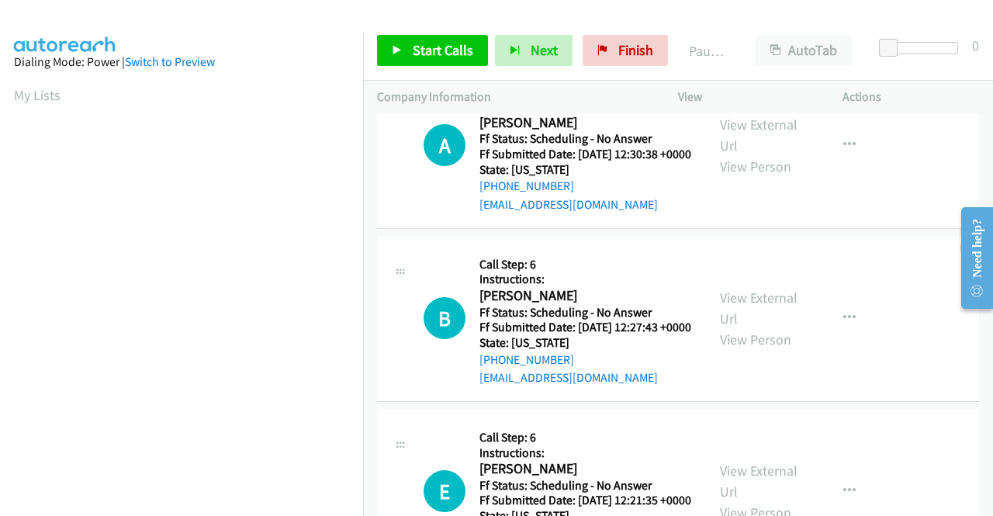
scroll to position [0, 0]
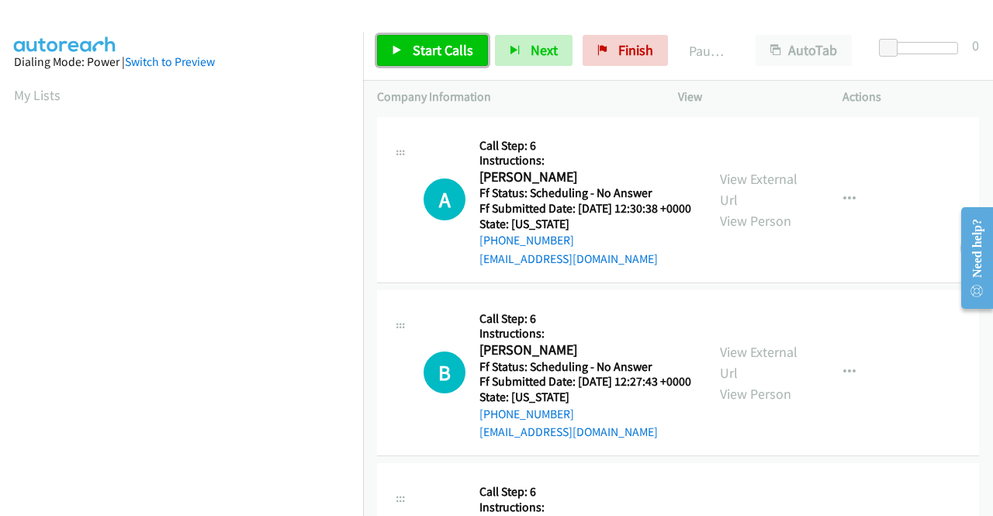
click at [441, 49] on span "Start Calls" at bounding box center [443, 50] width 61 height 18
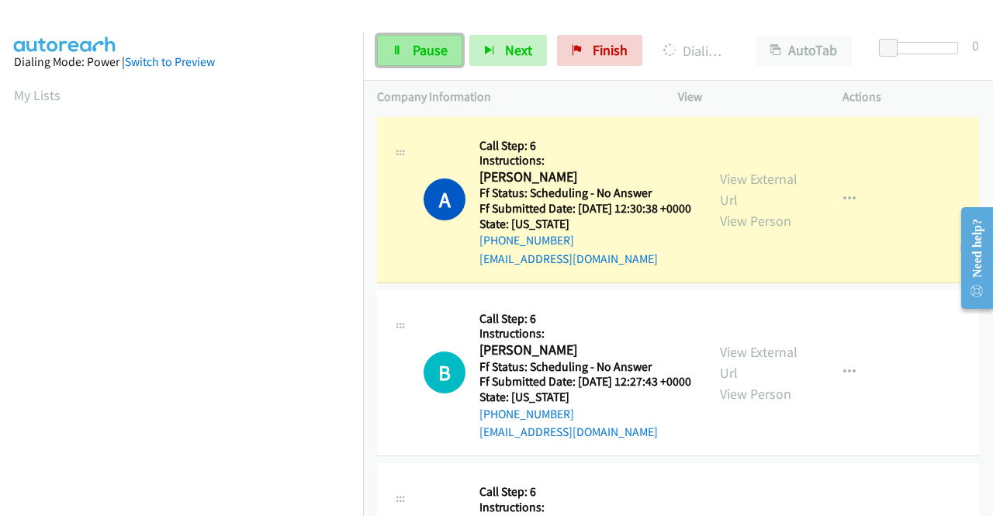
click at [413, 47] on span "Pause" at bounding box center [430, 50] width 35 height 18
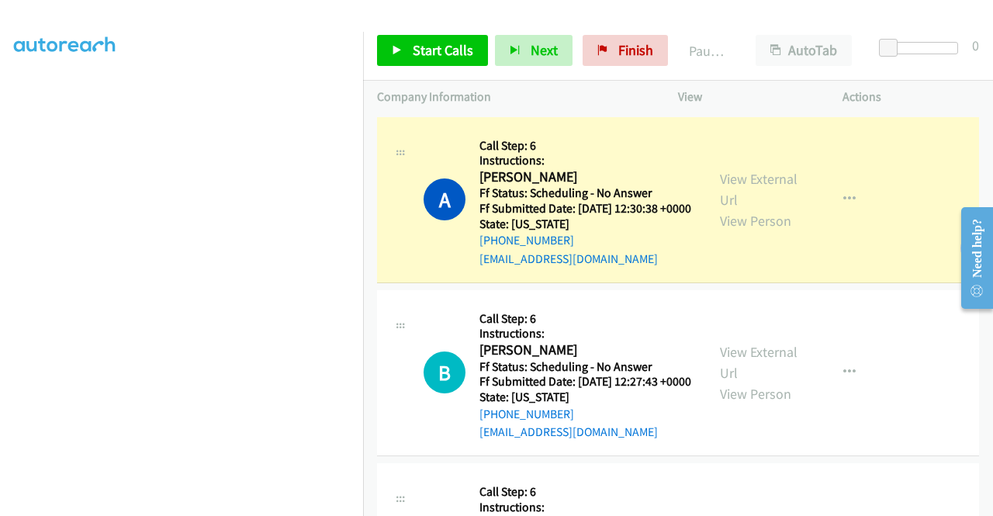
scroll to position [354, 0]
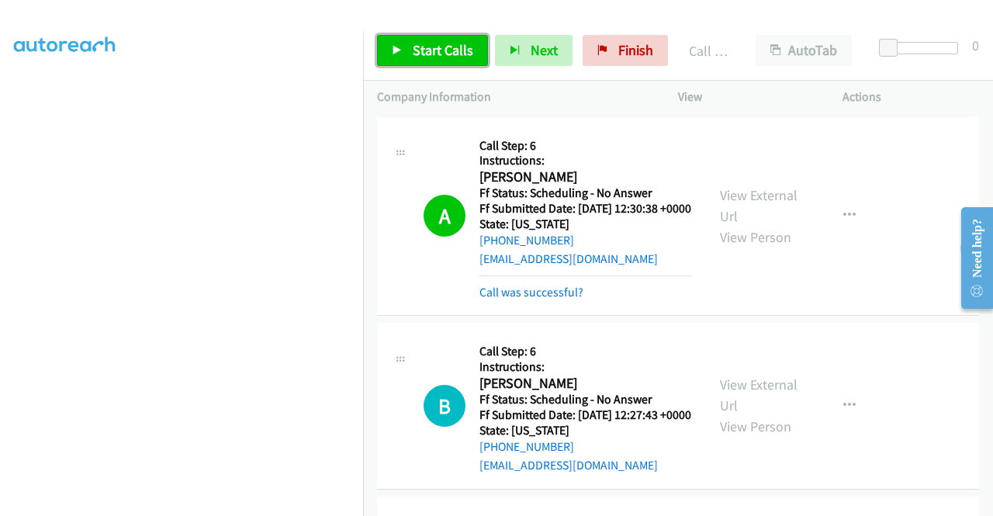
click at [452, 46] on span "Start Calls" at bounding box center [443, 50] width 61 height 18
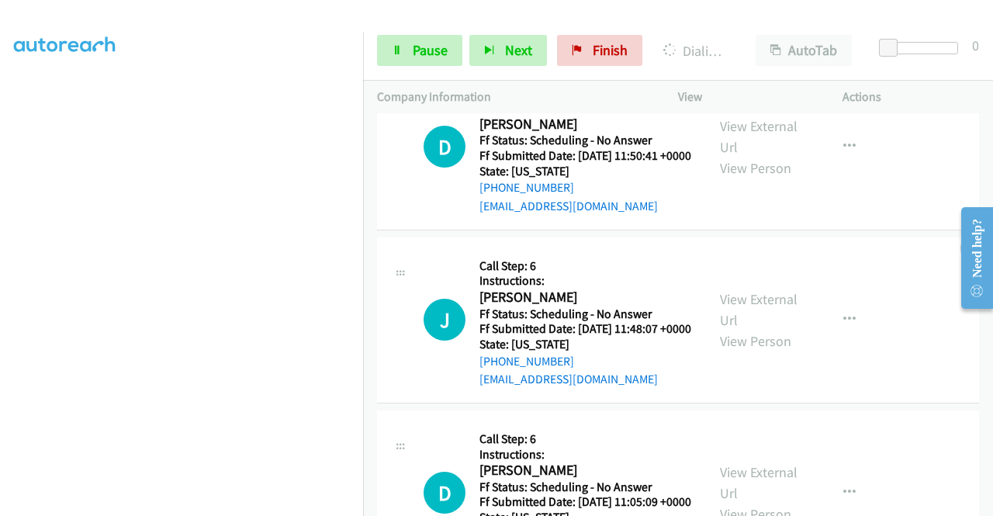
scroll to position [1196, 0]
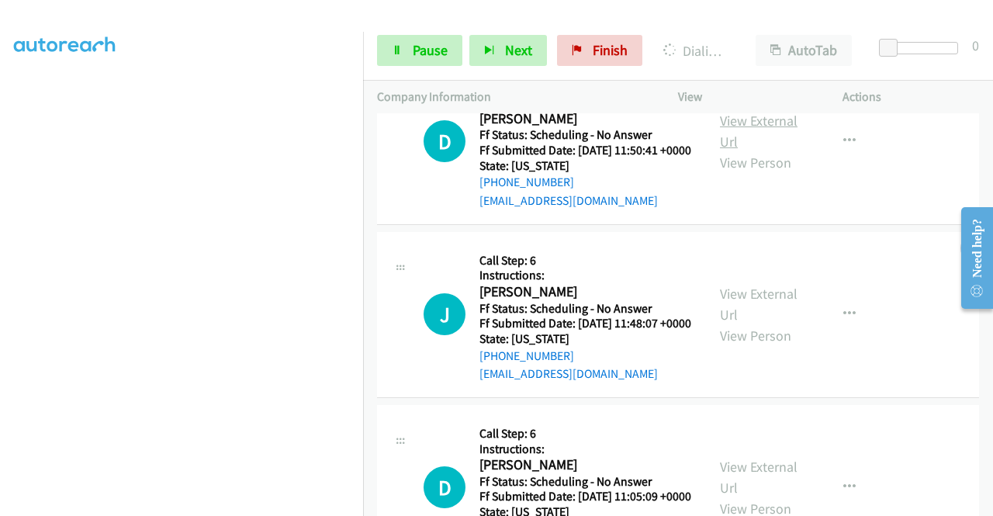
click at [759, 150] on link "View External Url" at bounding box center [759, 131] width 78 height 39
click at [752, 323] on link "View External Url" at bounding box center [759, 304] width 78 height 39
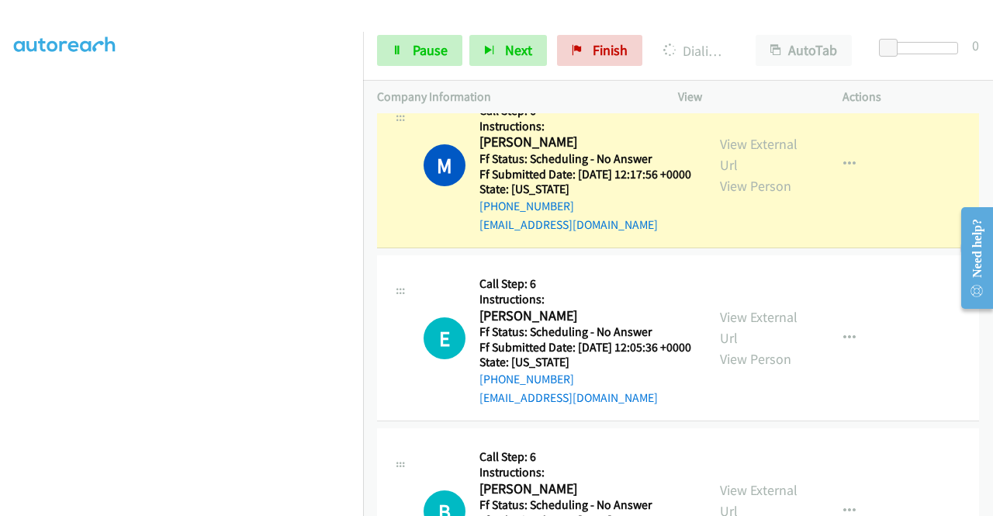
scroll to position [0, 0]
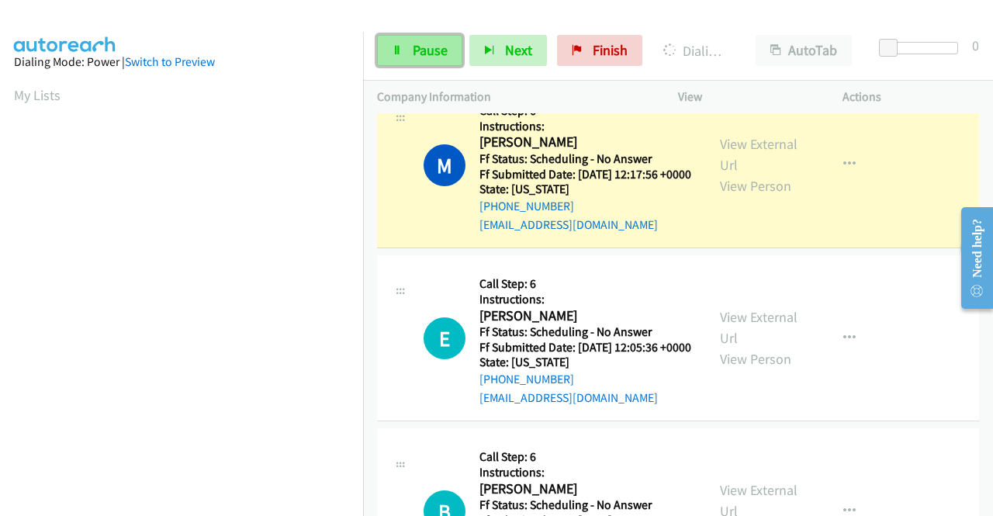
click at [439, 48] on span "Pause" at bounding box center [430, 50] width 35 height 18
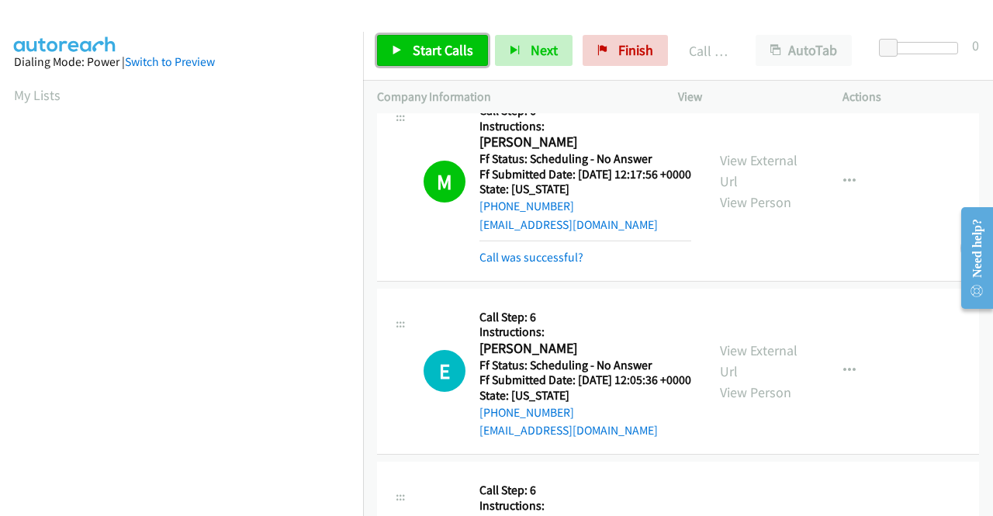
click at [430, 46] on span "Start Calls" at bounding box center [443, 50] width 61 height 18
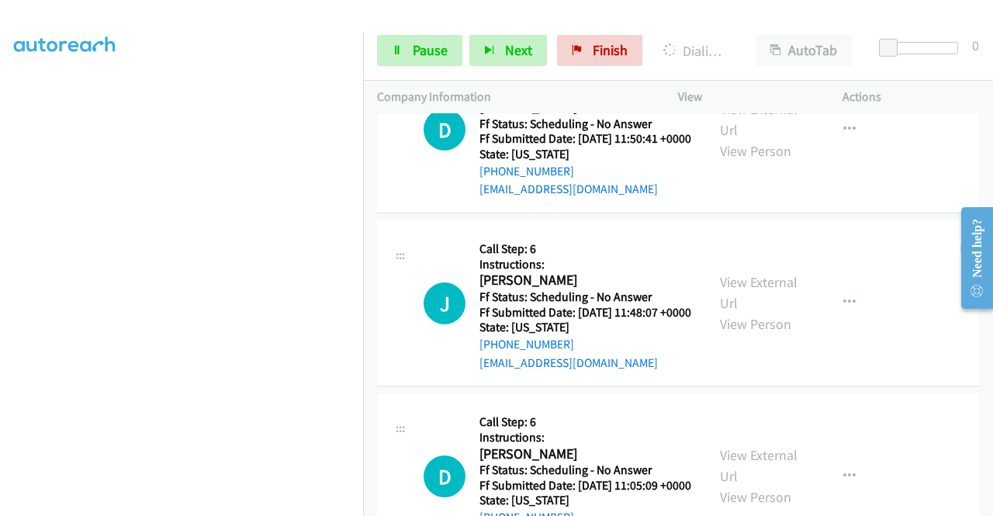
scroll to position [1429, 0]
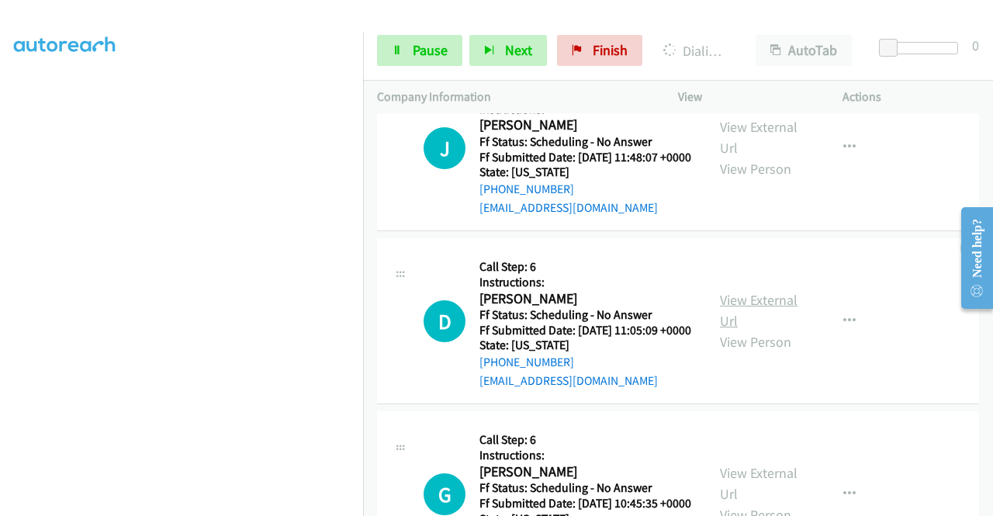
click at [746, 330] on link "View External Url" at bounding box center [759, 310] width 78 height 39
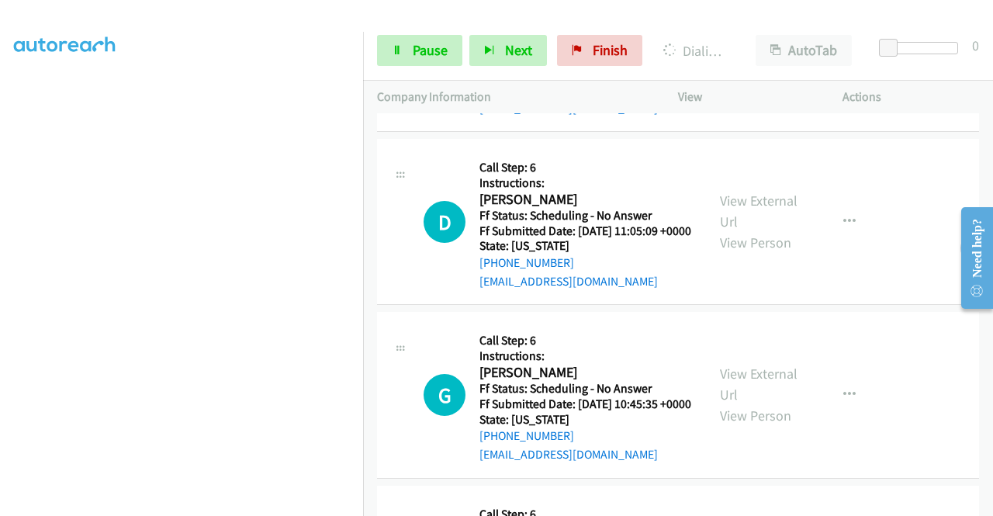
scroll to position [1584, 0]
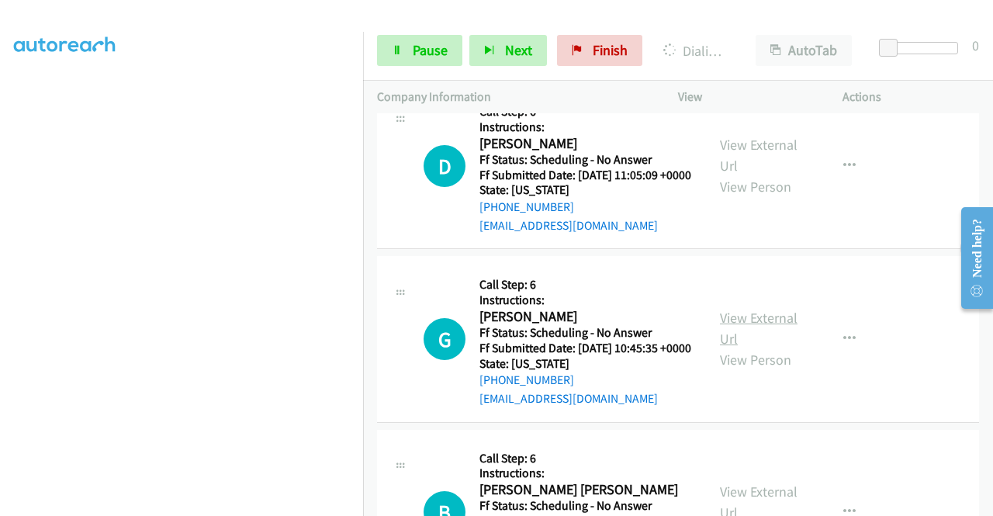
click at [738, 348] on link "View External Url" at bounding box center [759, 328] width 78 height 39
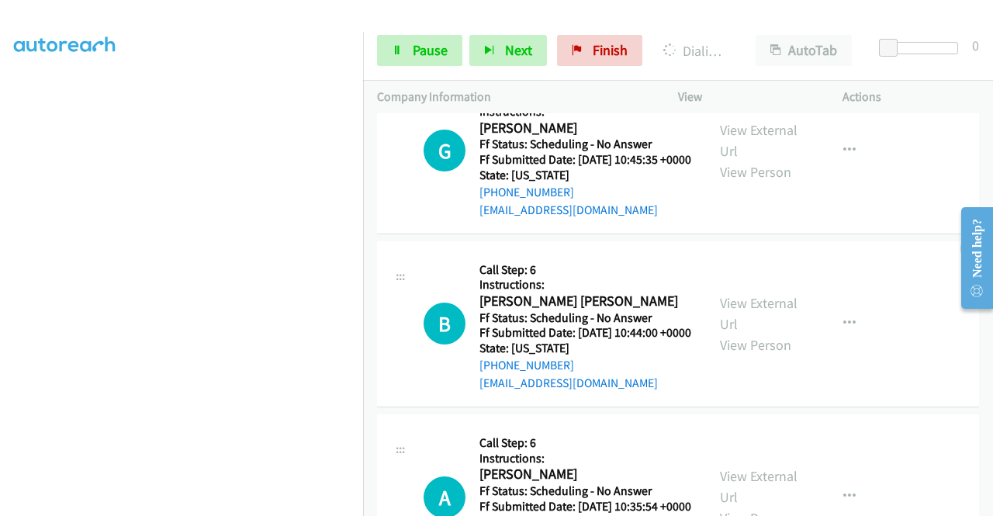
scroll to position [1894, 0]
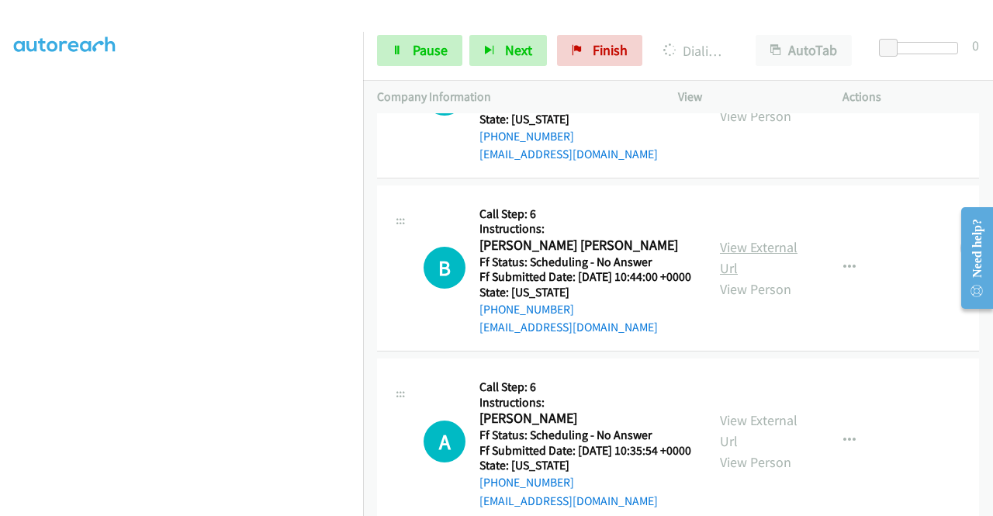
click at [733, 277] on link "View External Url" at bounding box center [759, 257] width 78 height 39
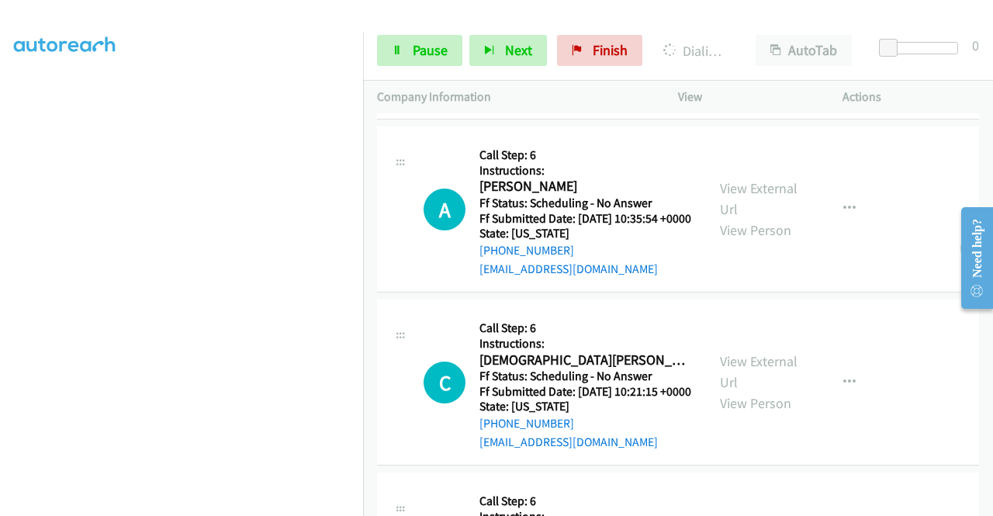
scroll to position [2127, 0]
click at [728, 217] on link "View External Url" at bounding box center [759, 197] width 78 height 39
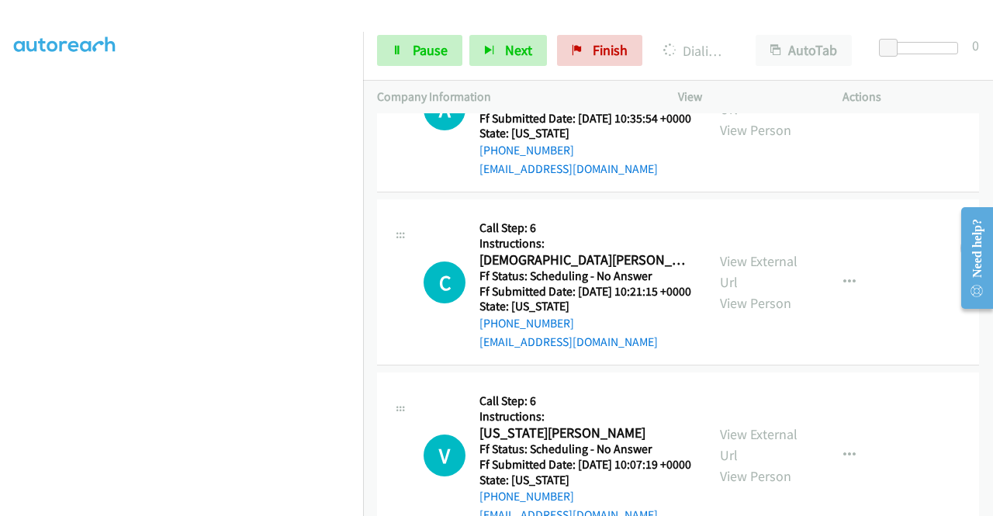
scroll to position [2282, 0]
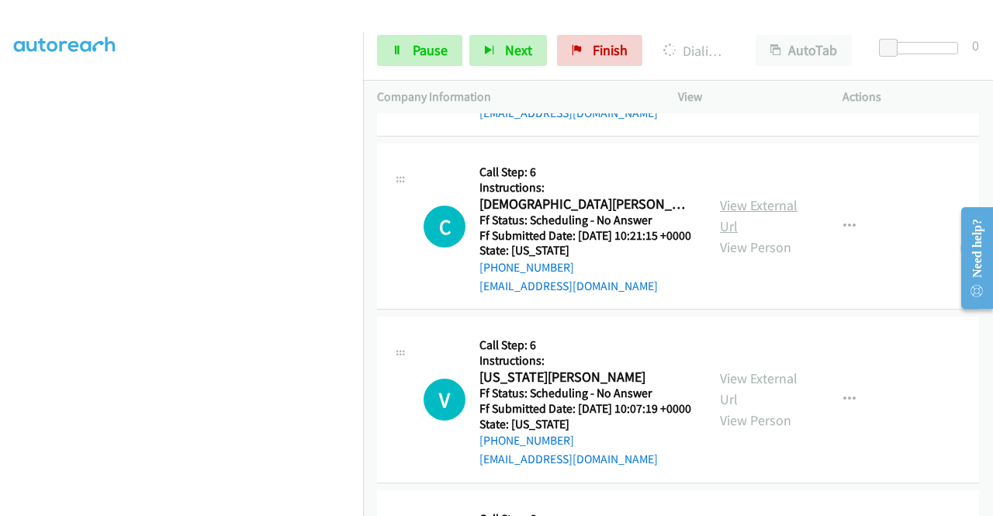
click at [724, 235] on link "View External Url" at bounding box center [759, 215] width 78 height 39
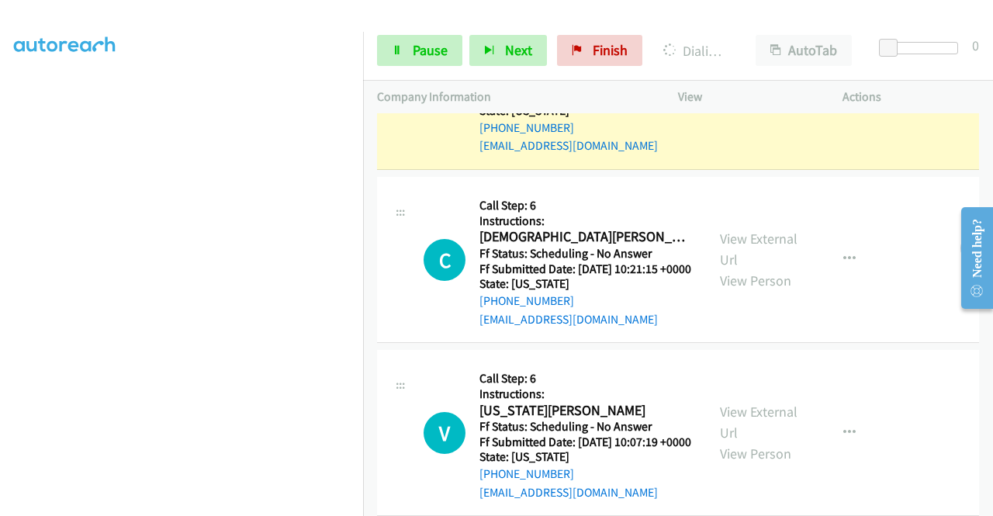
scroll to position [0, 0]
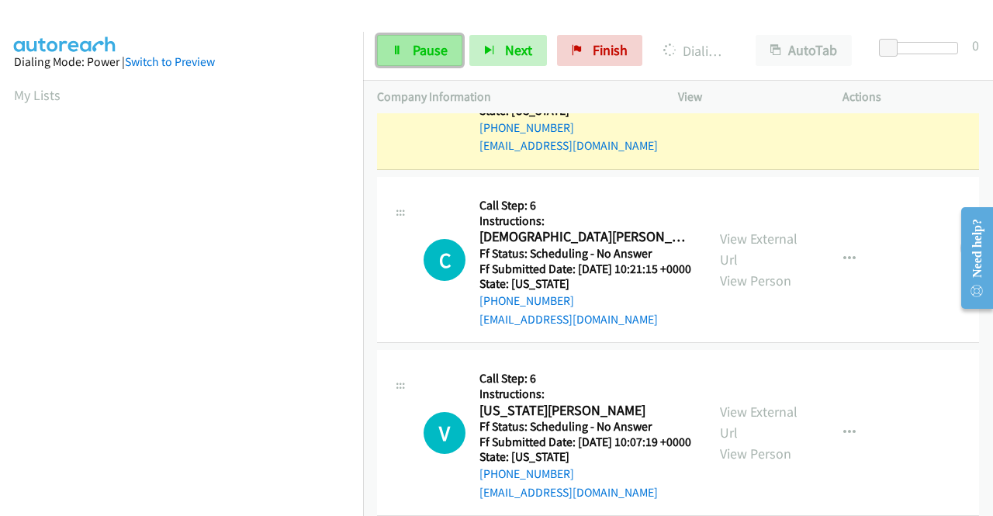
click at [417, 43] on span "Pause" at bounding box center [430, 50] width 35 height 18
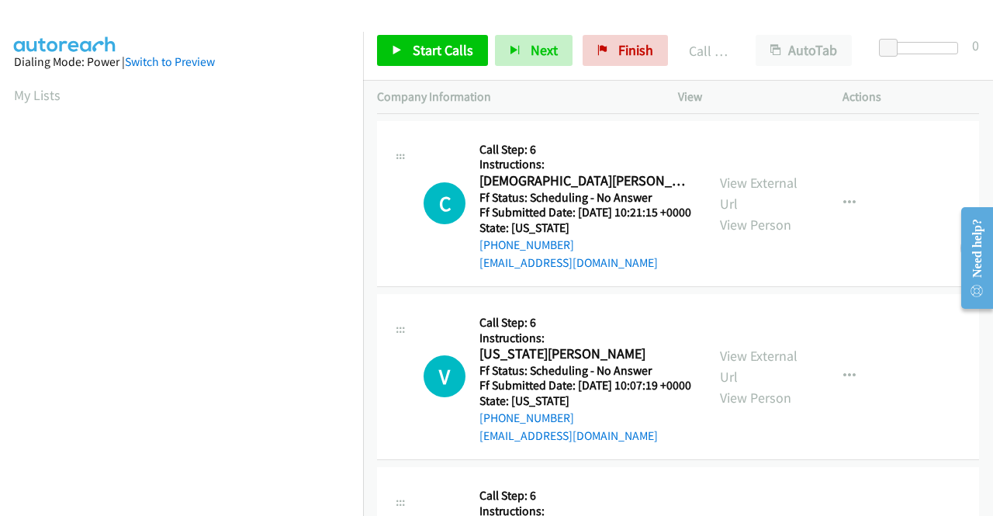
scroll to position [2503, 0]
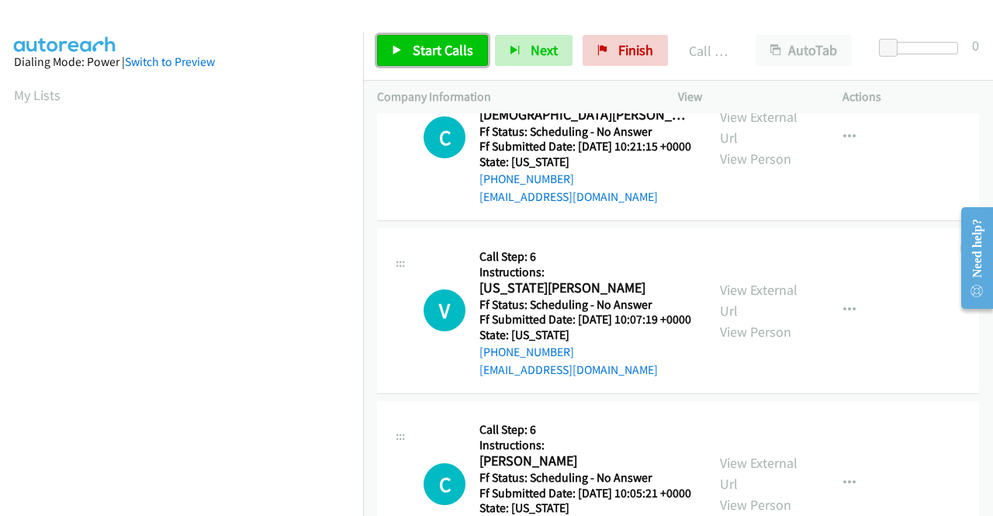
click at [435, 51] on span "Start Calls" at bounding box center [443, 50] width 61 height 18
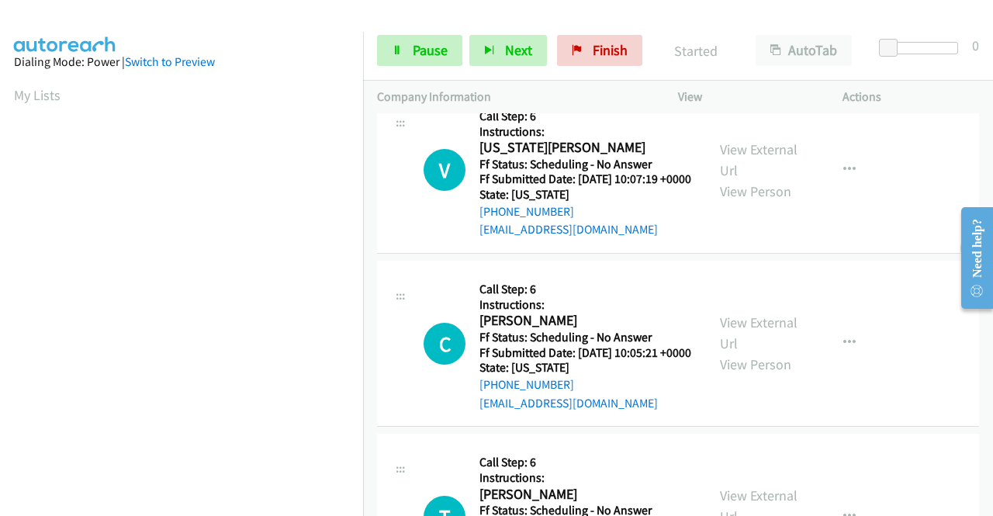
scroll to position [2658, 0]
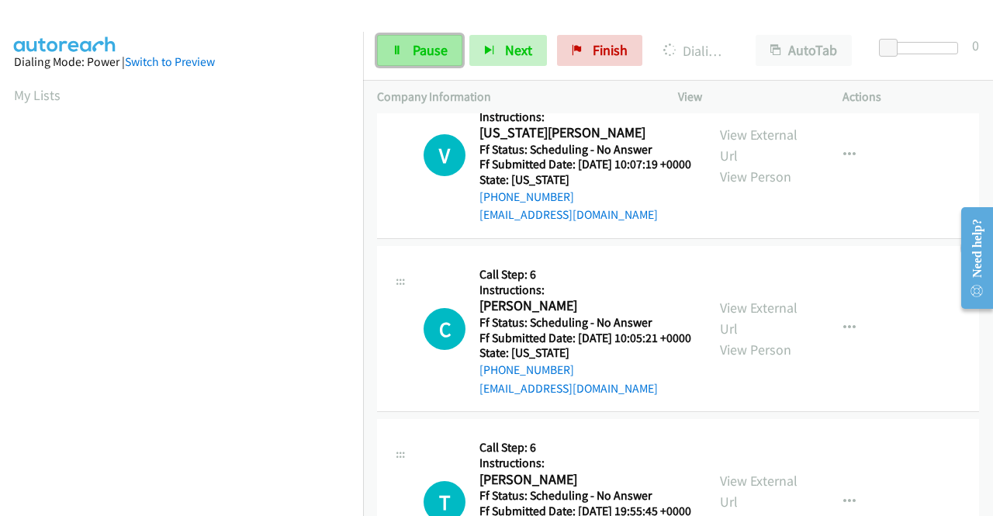
click at [436, 52] on span "Pause" at bounding box center [430, 50] width 35 height 18
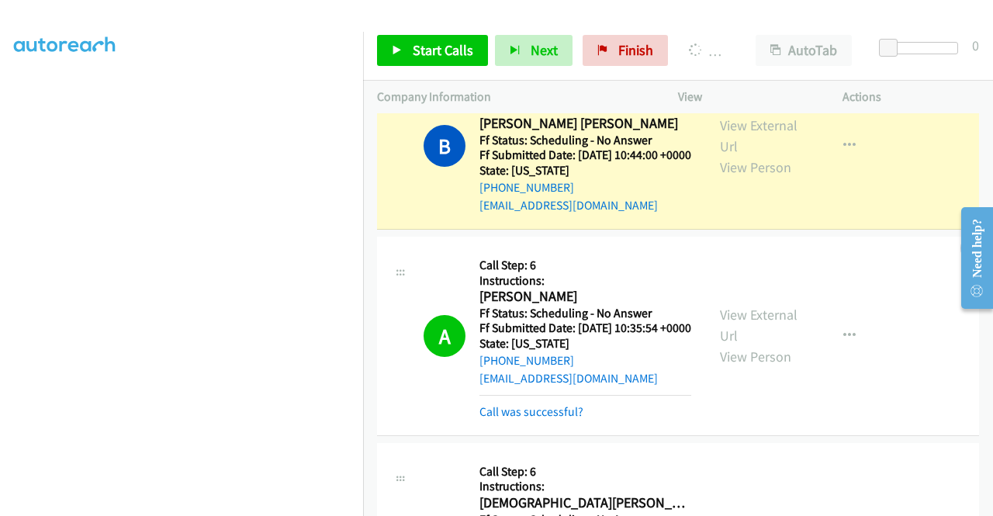
scroll to position [43, 0]
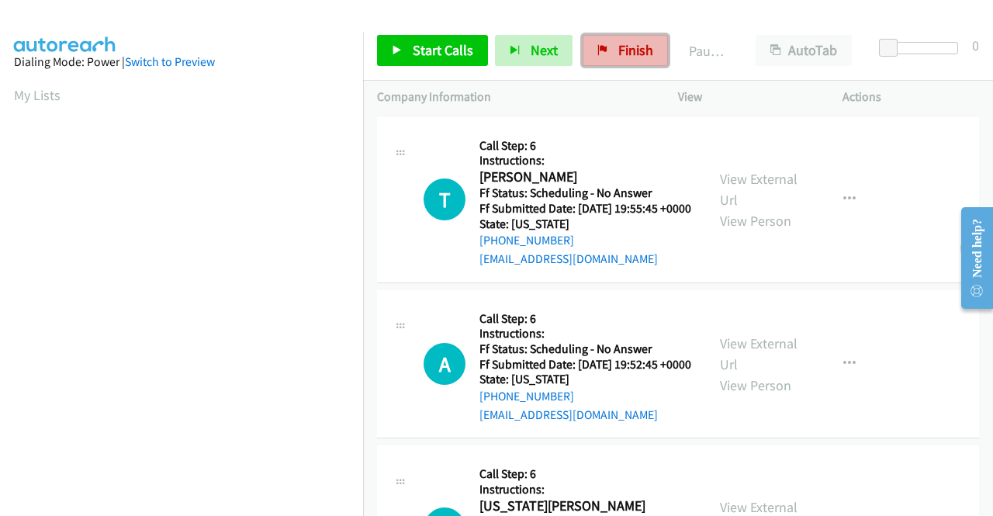
click at [611, 48] on link "Finish" at bounding box center [625, 50] width 85 height 31
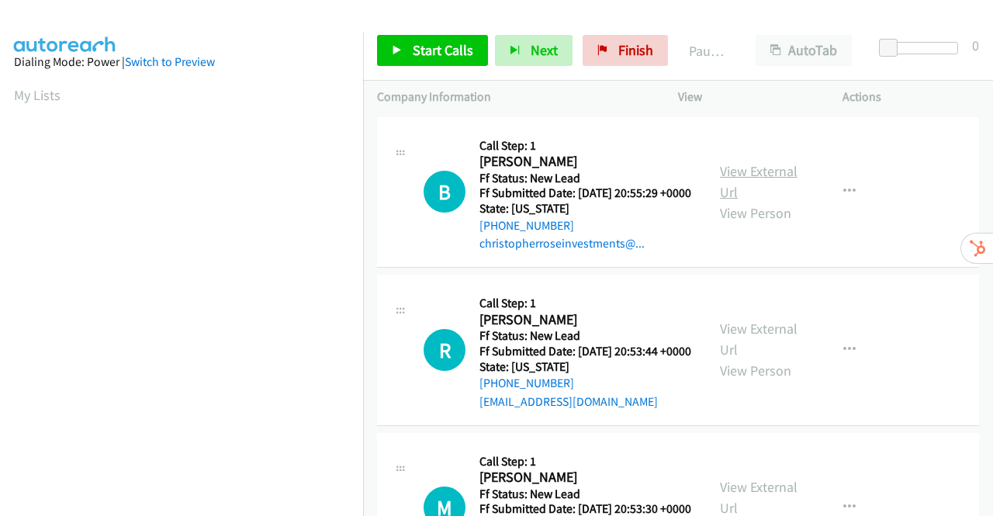
click at [731, 177] on link "View External Url" at bounding box center [759, 181] width 78 height 39
click at [763, 346] on link "View External Url" at bounding box center [759, 339] width 78 height 39
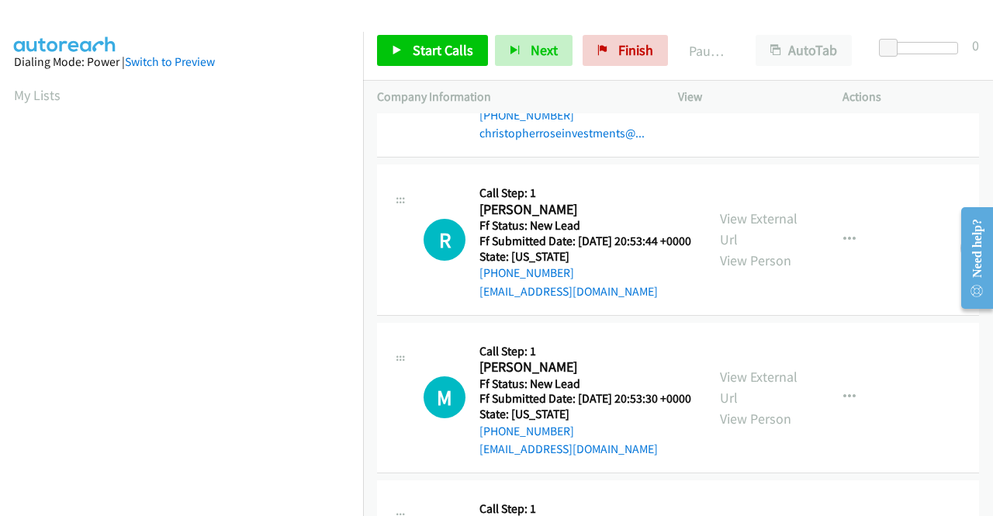
scroll to position [233, 0]
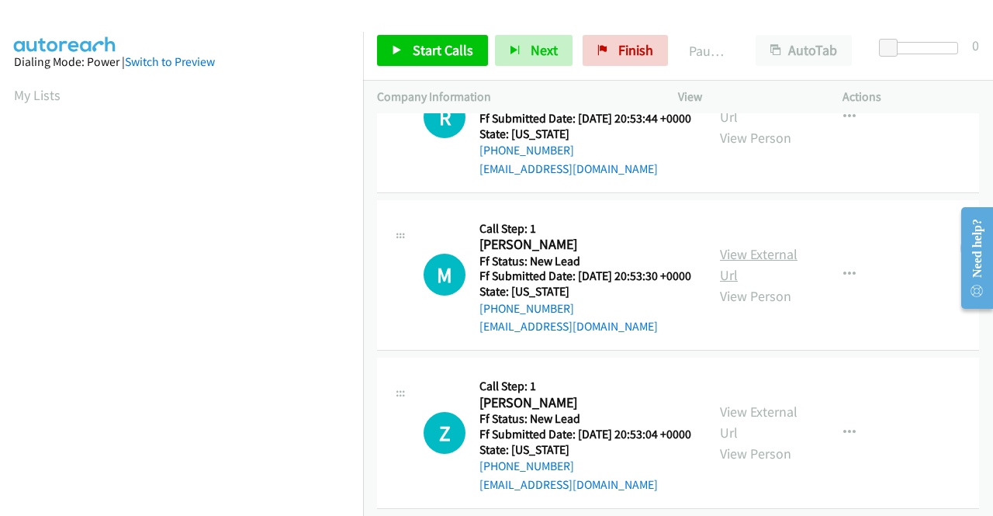
click at [773, 284] on link "View External Url" at bounding box center [759, 264] width 78 height 39
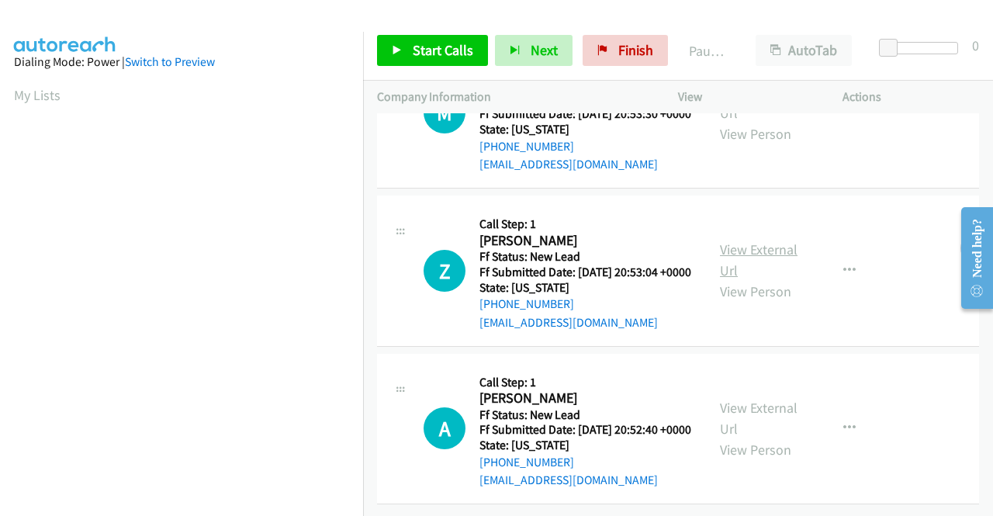
click at [765, 240] on link "View External Url" at bounding box center [759, 259] width 78 height 39
click at [745, 403] on link "View External Url" at bounding box center [759, 418] width 78 height 39
click at [458, 50] on span "Start Calls" at bounding box center [443, 50] width 61 height 18
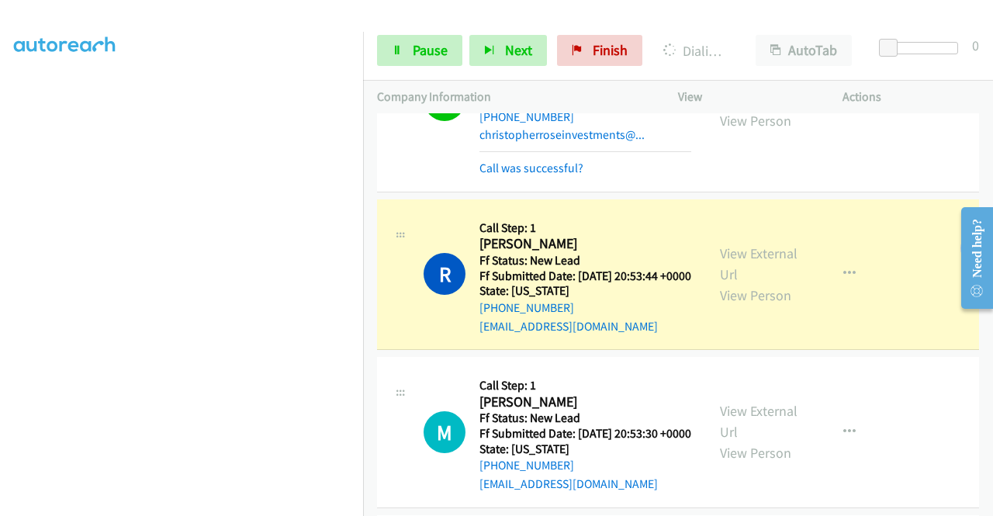
scroll to position [233, 0]
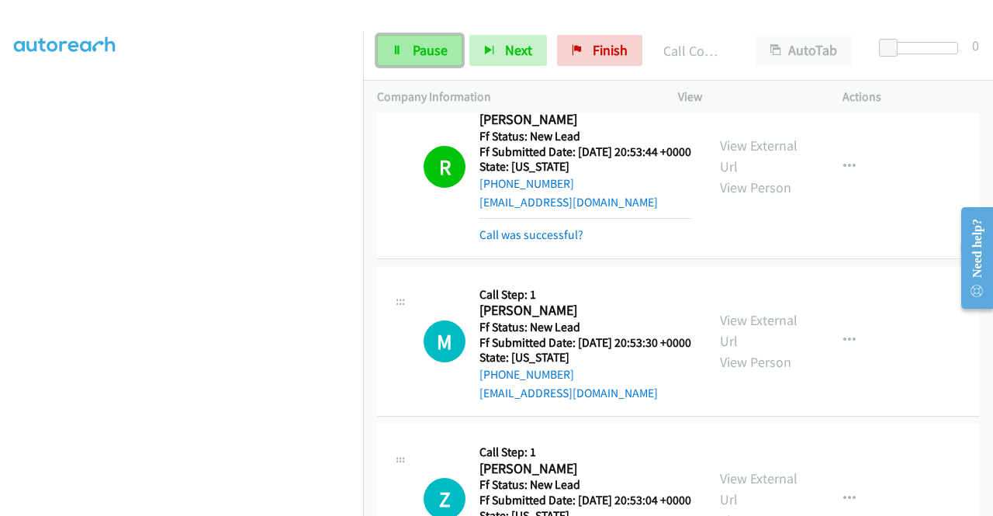
click at [412, 59] on link "Pause" at bounding box center [419, 50] width 85 height 31
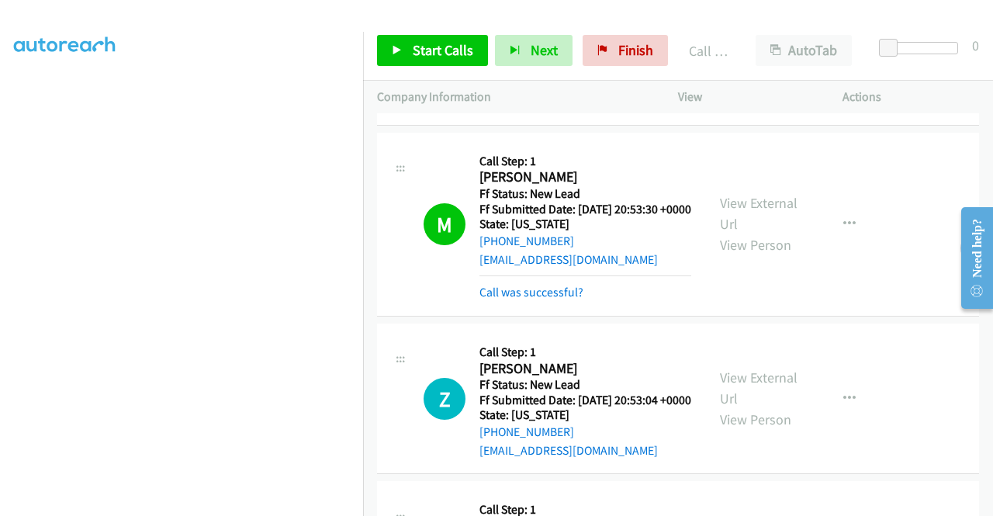
scroll to position [465, 0]
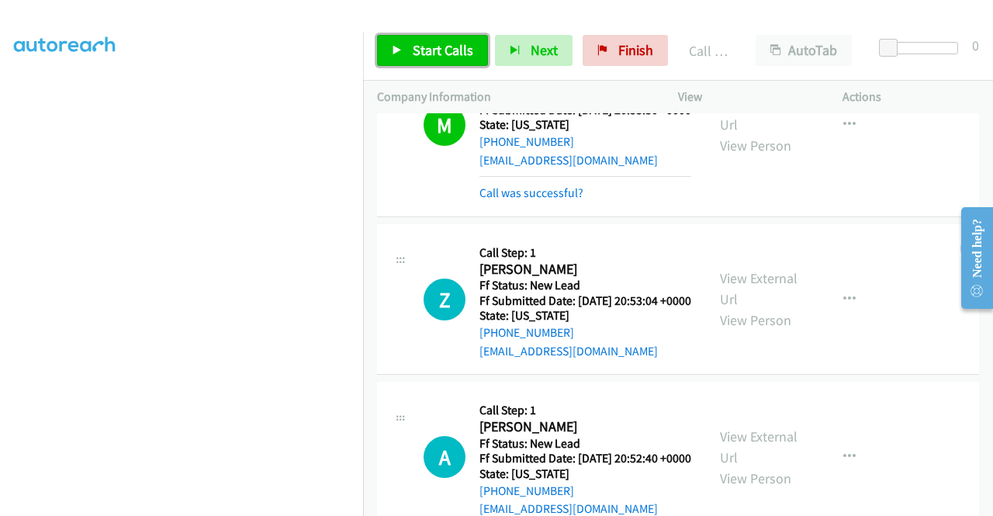
click at [438, 49] on span "Start Calls" at bounding box center [443, 50] width 61 height 18
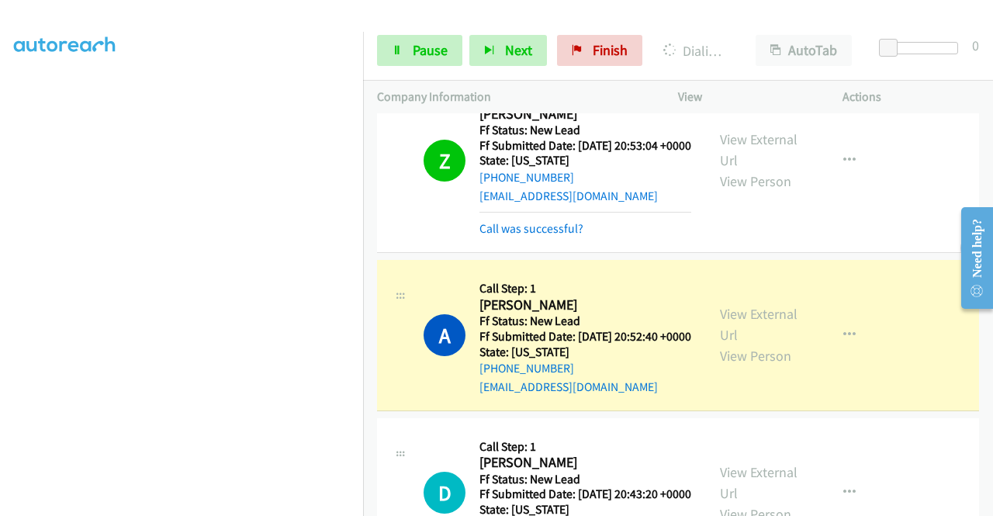
scroll to position [853, 0]
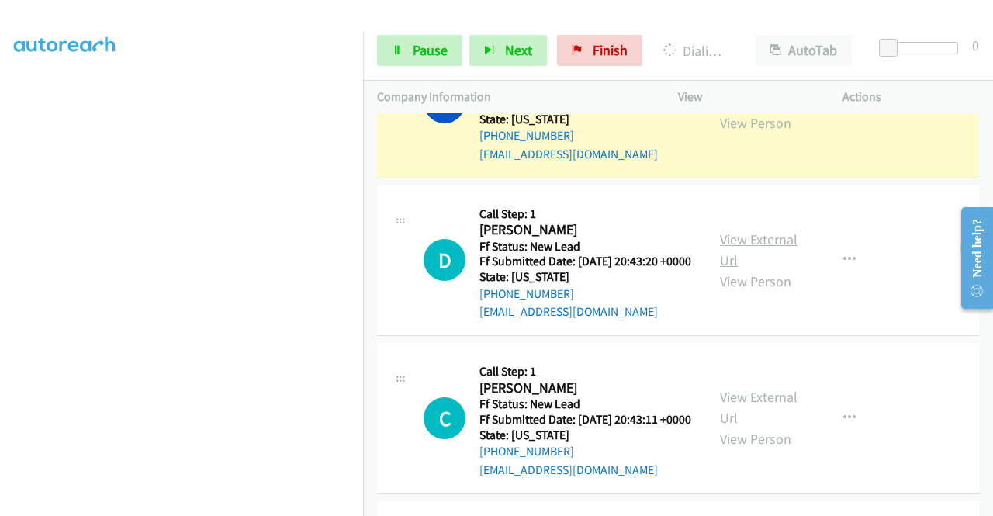
click at [738, 269] on link "View External Url" at bounding box center [759, 249] width 78 height 39
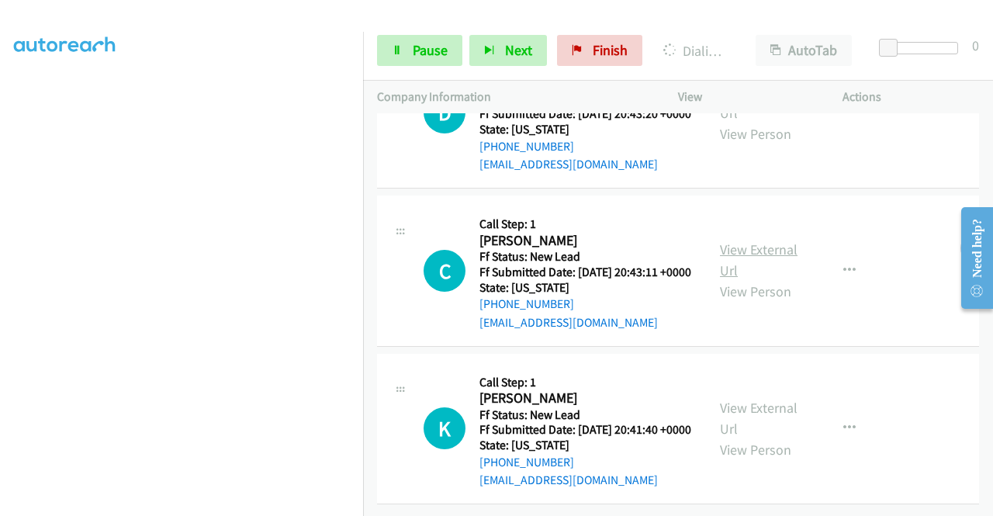
click at [766, 255] on link "View External Url" at bounding box center [759, 259] width 78 height 39
click at [789, 399] on link "View External Url" at bounding box center [759, 418] width 78 height 39
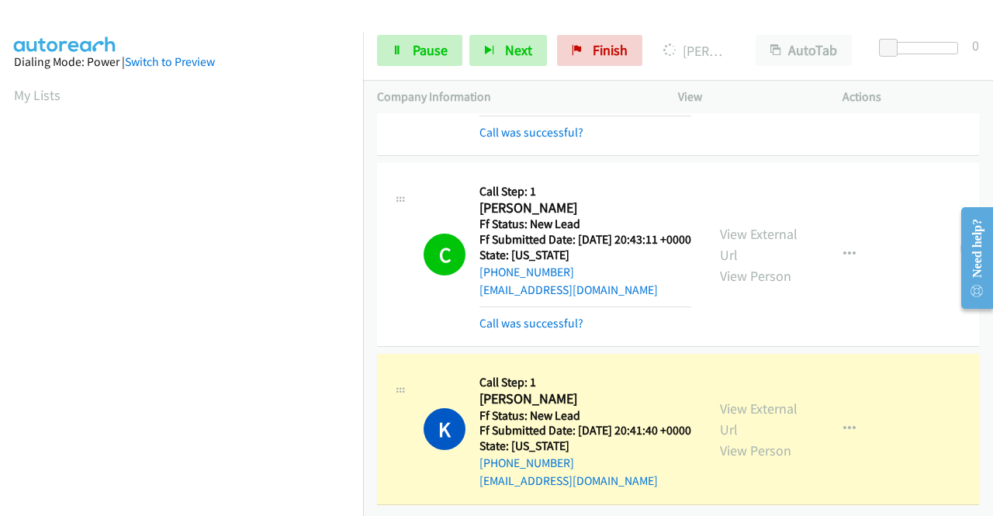
scroll to position [1229, 0]
click at [406, 47] on link "Pause" at bounding box center [419, 50] width 85 height 31
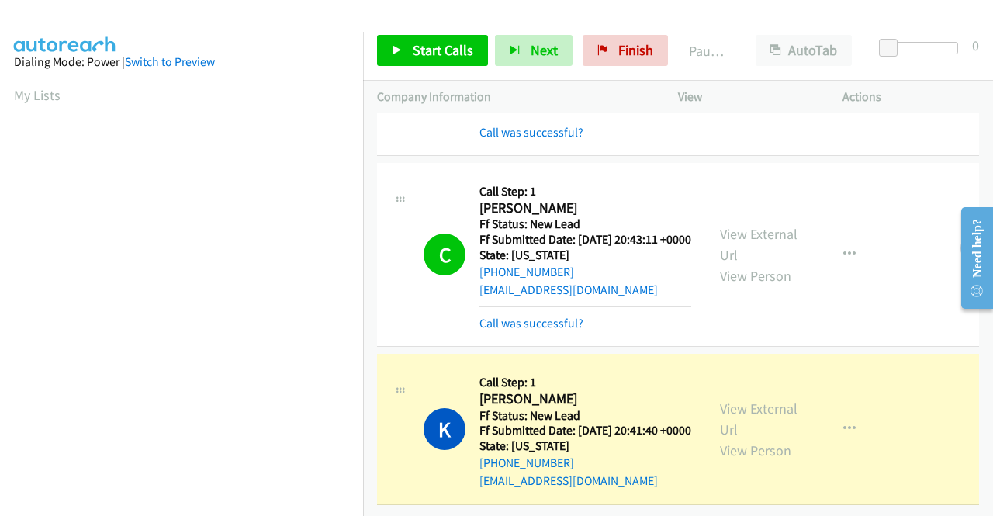
scroll to position [354, 0]
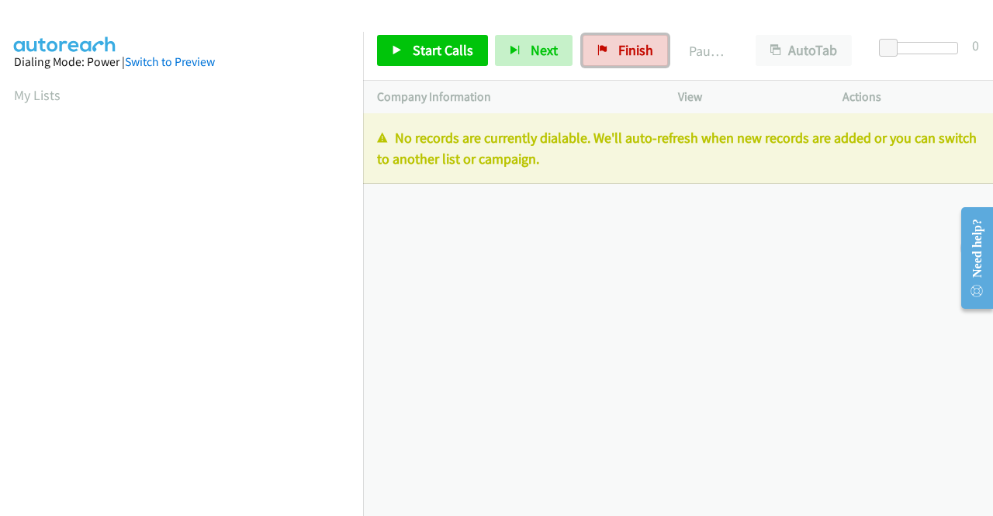
click at [627, 48] on span "Finish" at bounding box center [635, 50] width 35 height 18
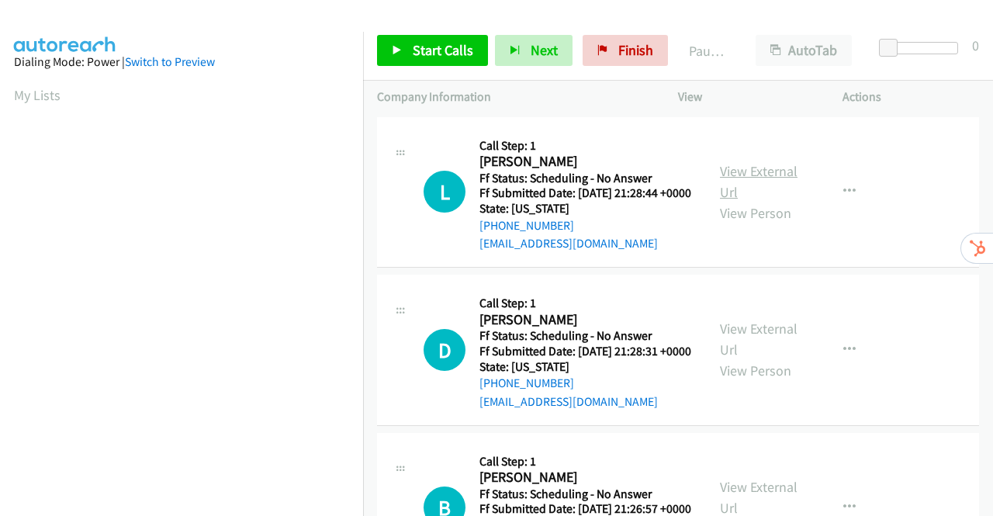
click at [772, 178] on link "View External Url" at bounding box center [759, 181] width 78 height 39
click at [760, 348] on link "View External Url" at bounding box center [759, 339] width 78 height 39
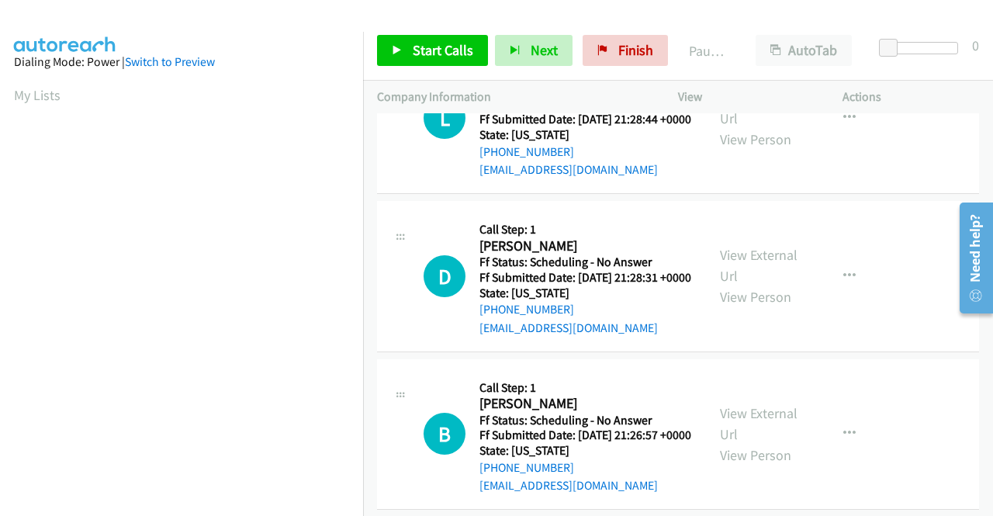
scroll to position [155, 0]
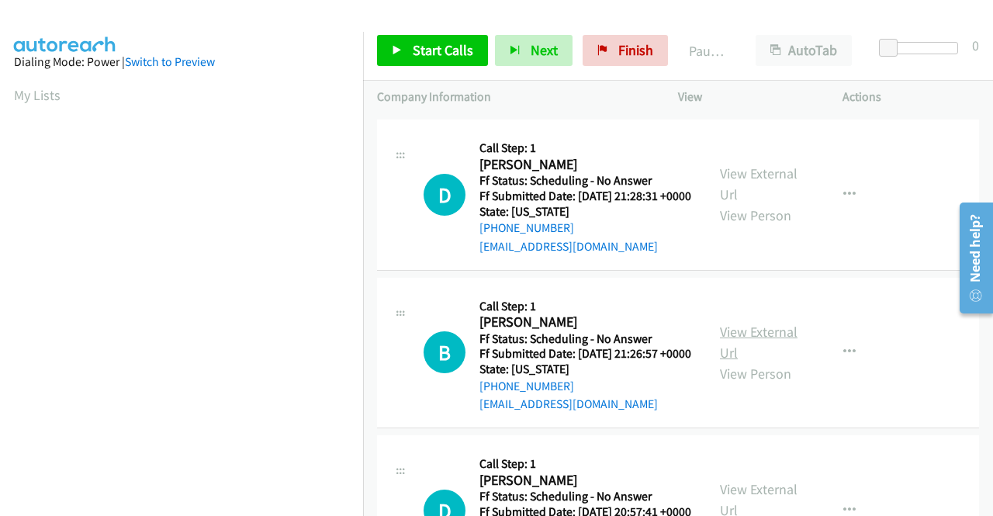
click at [776, 361] on link "View External Url" at bounding box center [759, 342] width 78 height 39
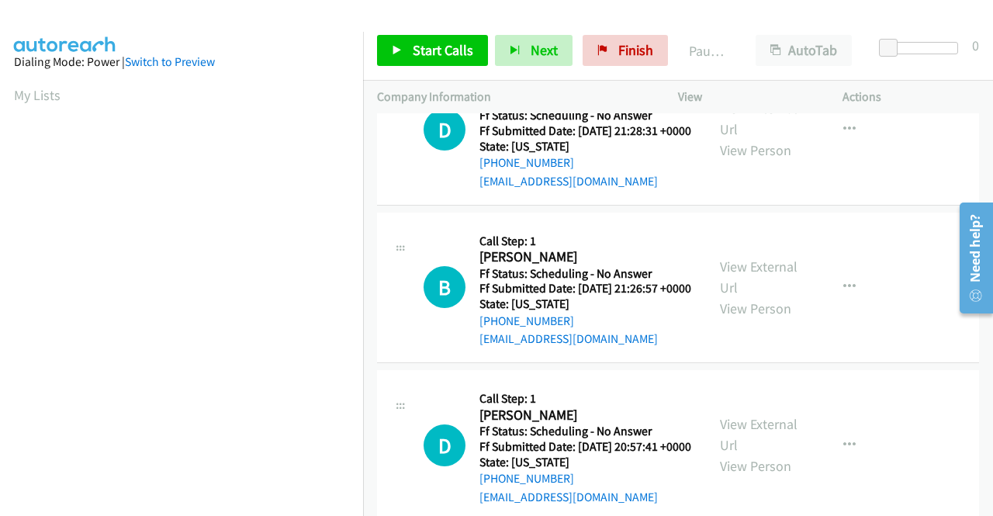
scroll to position [310, 0]
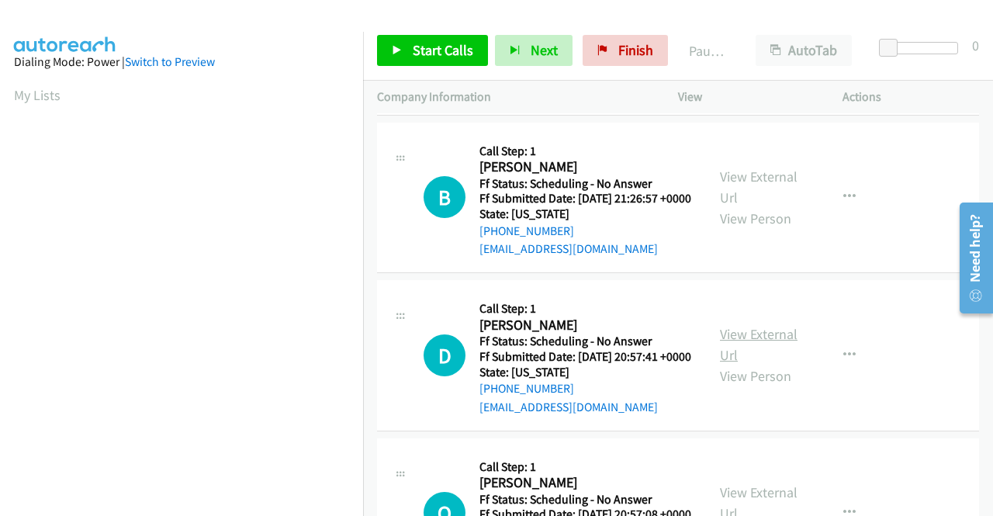
click at [746, 364] on link "View External Url" at bounding box center [759, 344] width 78 height 39
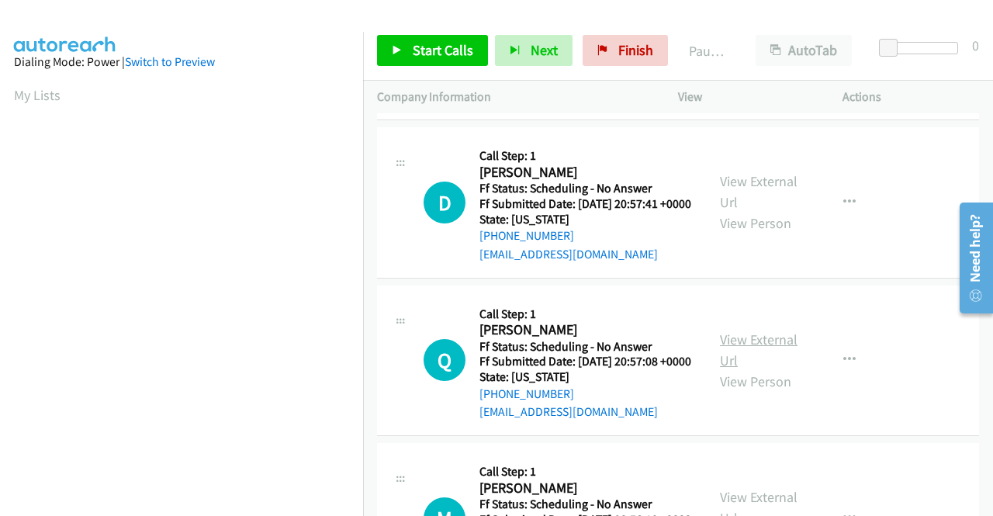
scroll to position [465, 0]
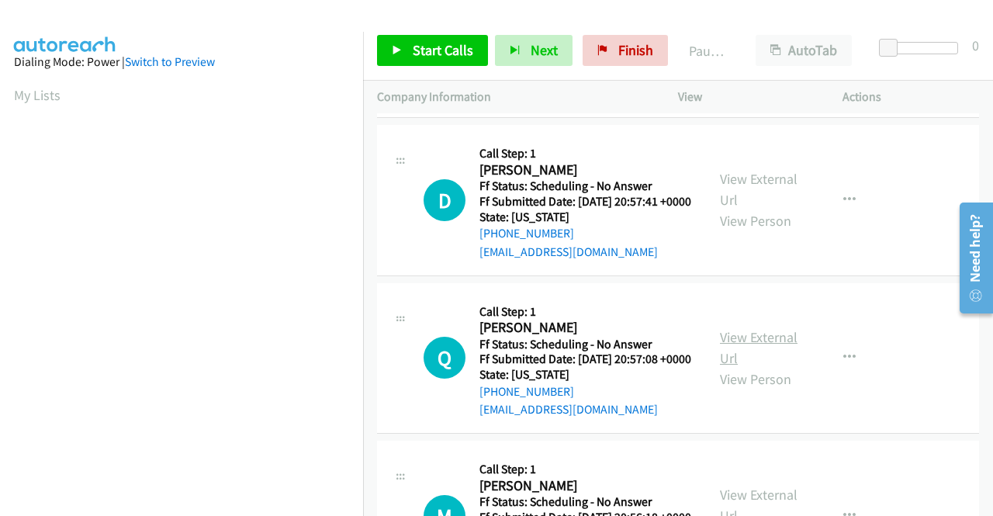
click at [752, 367] on link "View External Url" at bounding box center [759, 347] width 78 height 39
click at [439, 43] on span "Start Calls" at bounding box center [443, 50] width 61 height 18
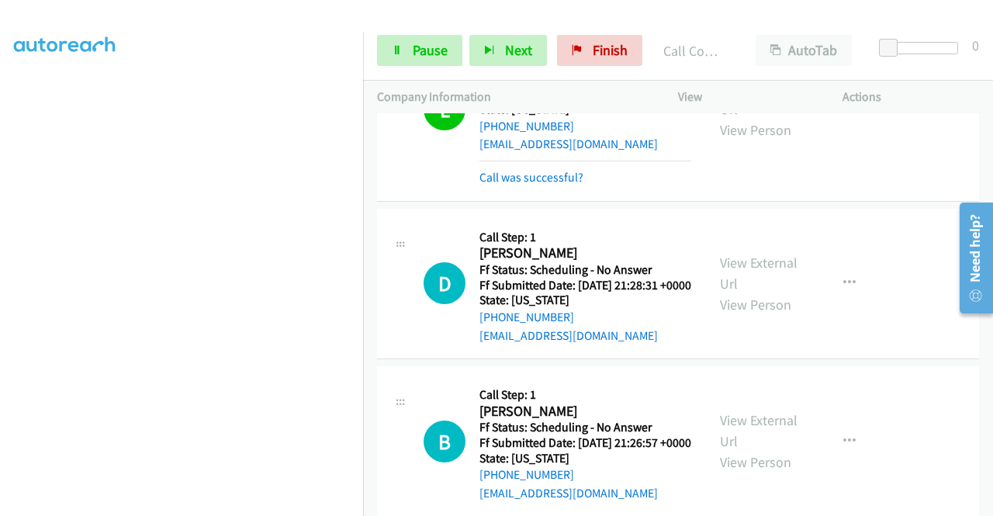
scroll to position [155, 0]
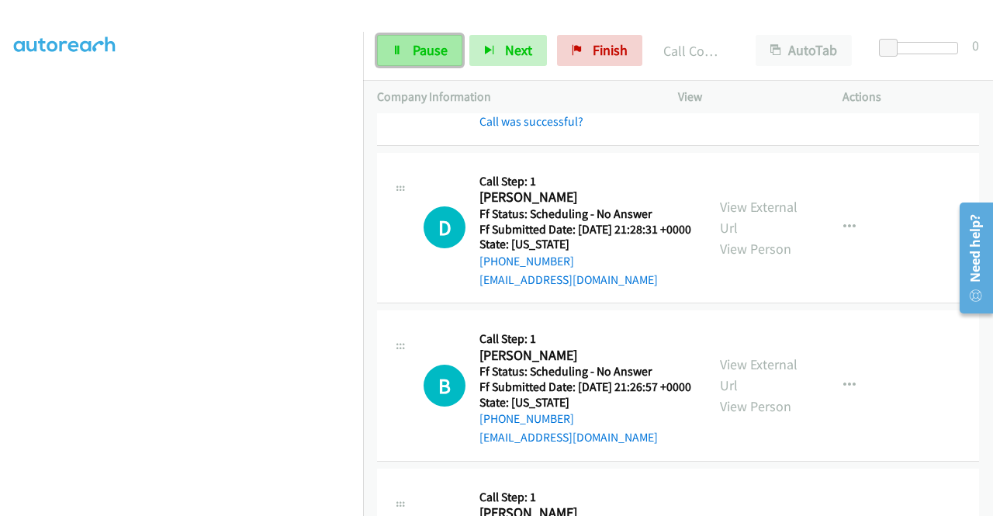
click at [420, 54] on span "Pause" at bounding box center [430, 50] width 35 height 18
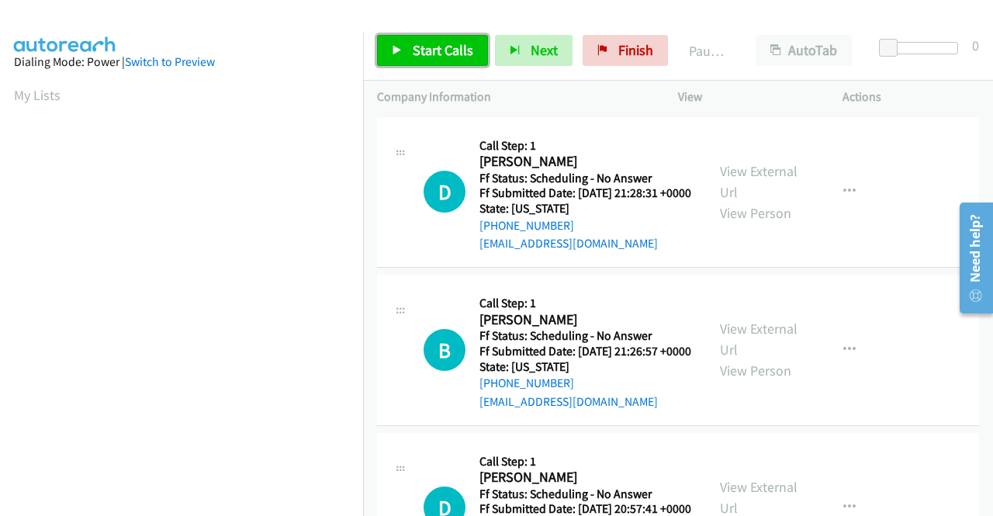
click at [424, 49] on span "Start Calls" at bounding box center [443, 50] width 61 height 18
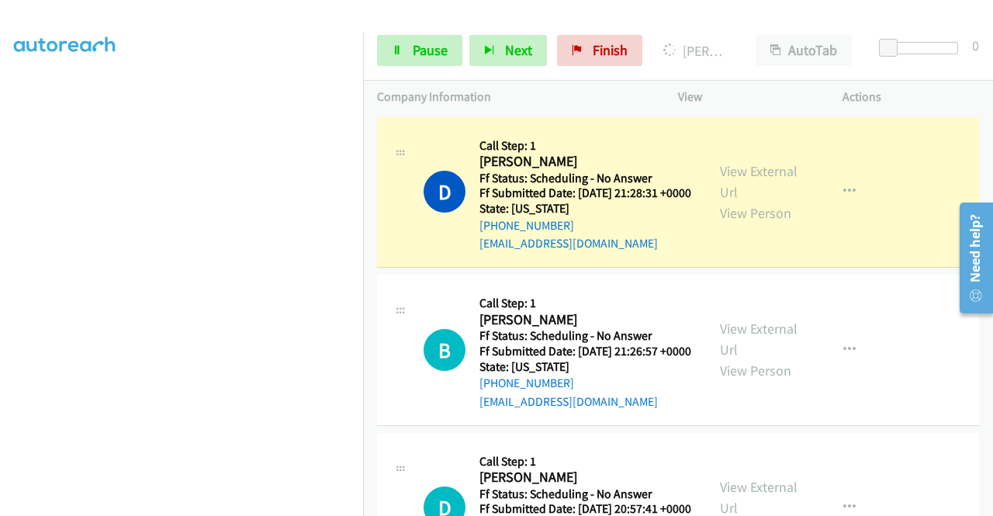
scroll to position [354, 0]
click at [433, 50] on span "Pause" at bounding box center [430, 50] width 35 height 18
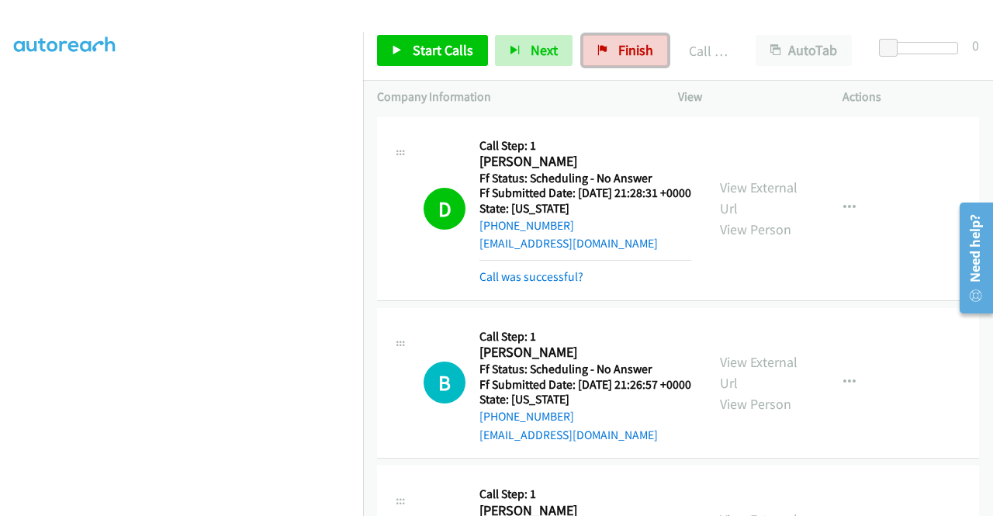
drag, startPoint x: 610, startPoint y: 59, endPoint x: 534, endPoint y: 190, distance: 151.9
click at [610, 59] on link "Finish" at bounding box center [625, 50] width 85 height 31
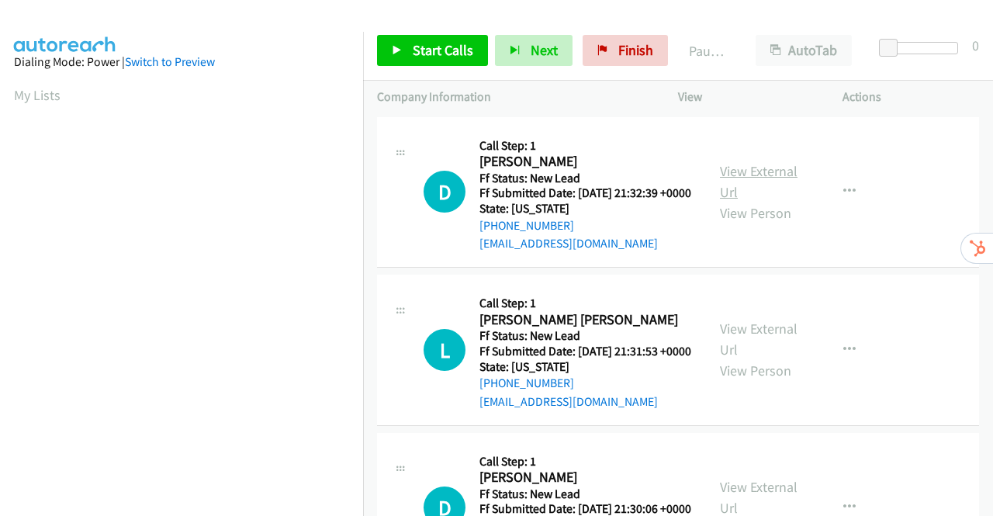
click at [738, 175] on link "View External Url" at bounding box center [759, 181] width 78 height 39
click at [766, 350] on link "View External Url" at bounding box center [759, 339] width 78 height 39
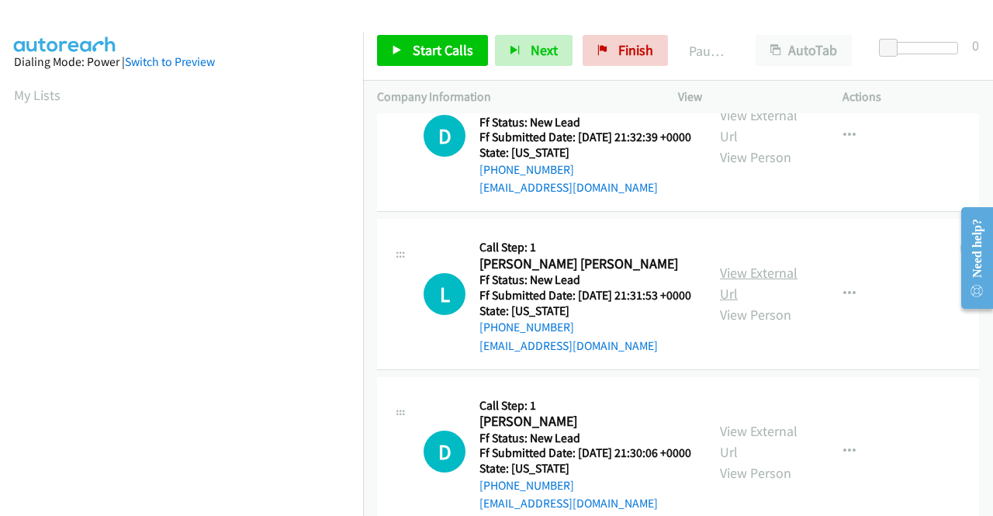
scroll to position [155, 0]
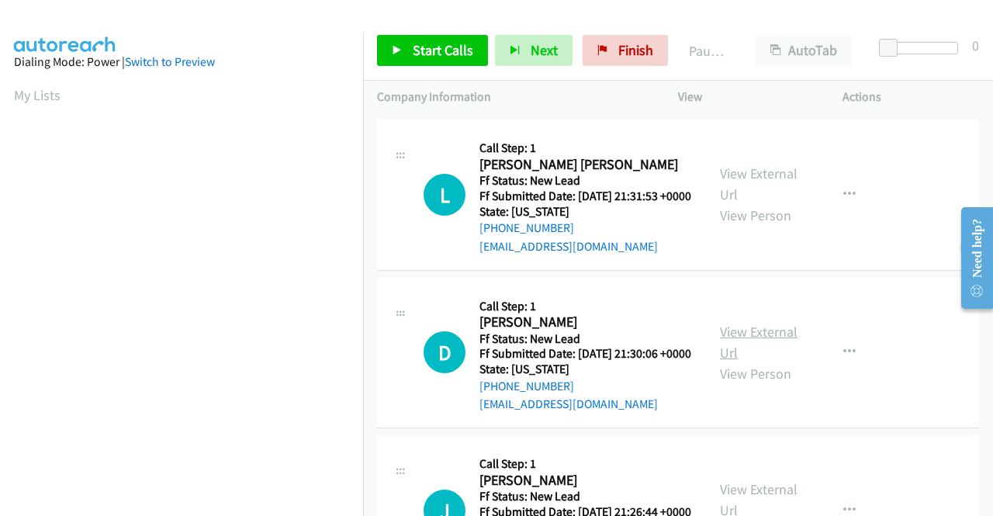
click at [745, 361] on link "View External Url" at bounding box center [759, 342] width 78 height 39
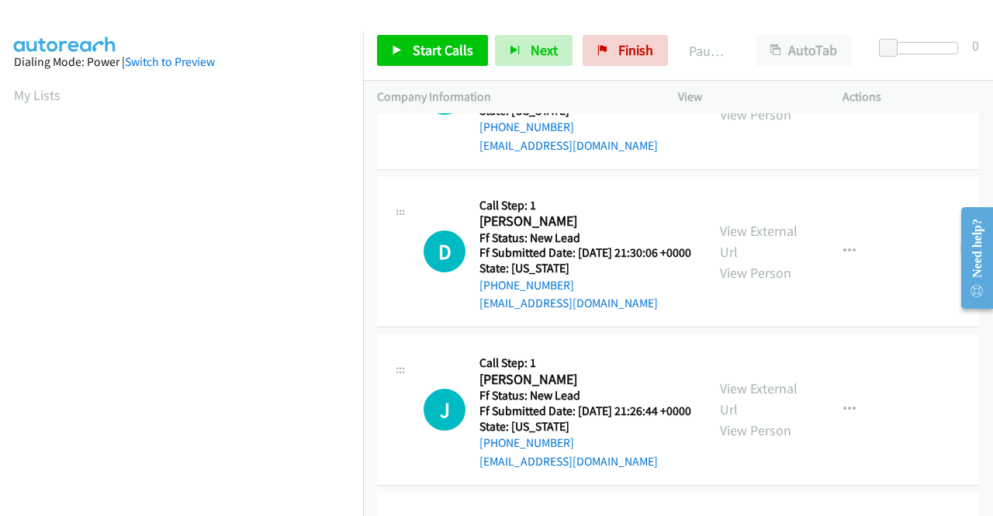
scroll to position [310, 0]
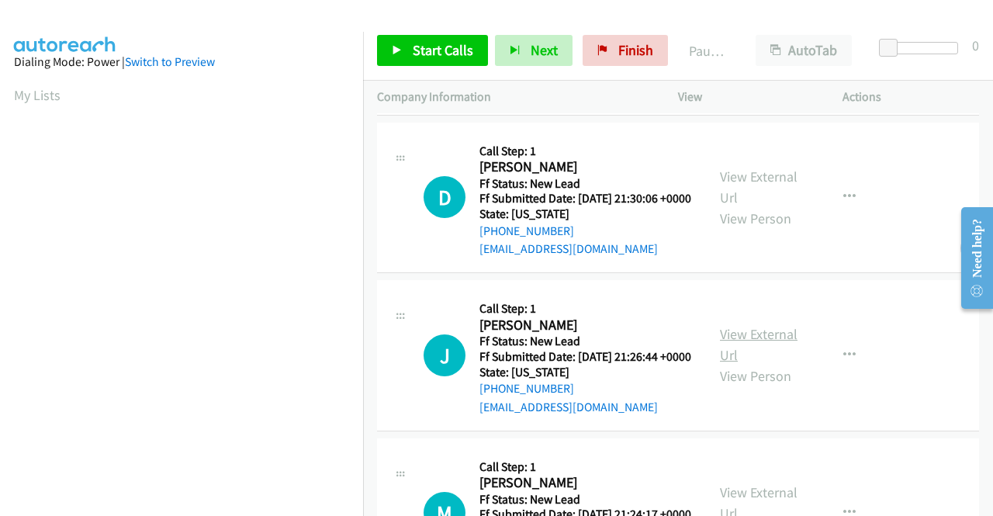
click at [731, 364] on link "View External Url" at bounding box center [759, 344] width 78 height 39
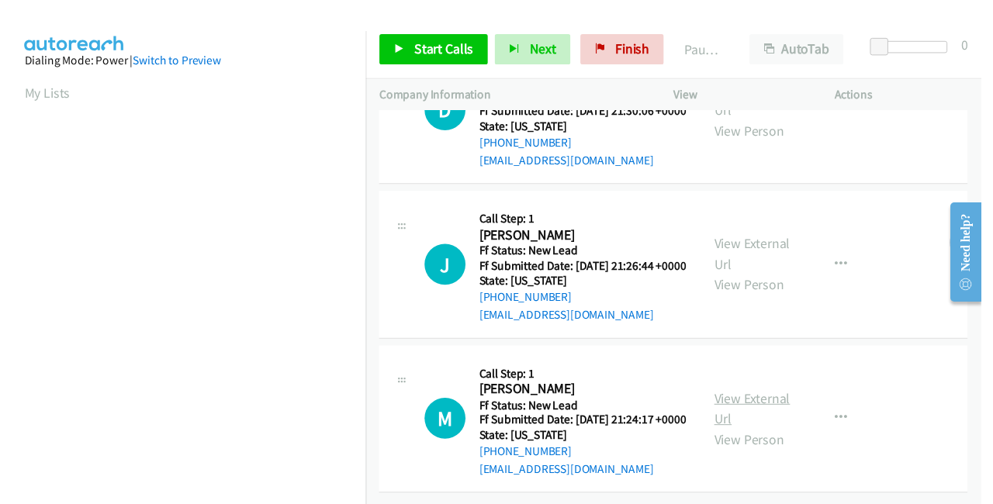
scroll to position [481, 0]
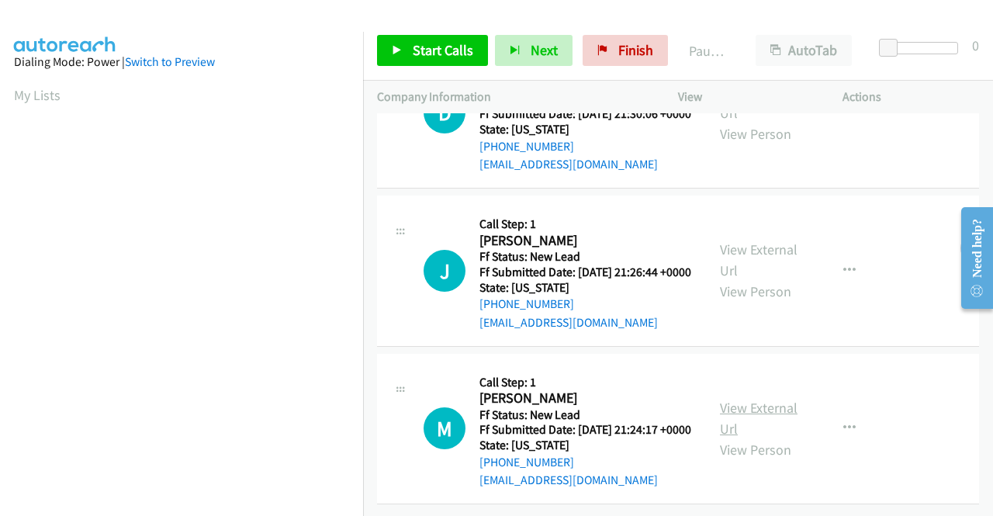
click at [763, 399] on link "View External Url" at bounding box center [759, 418] width 78 height 39
click at [435, 41] on span "Start Calls" at bounding box center [443, 50] width 61 height 18
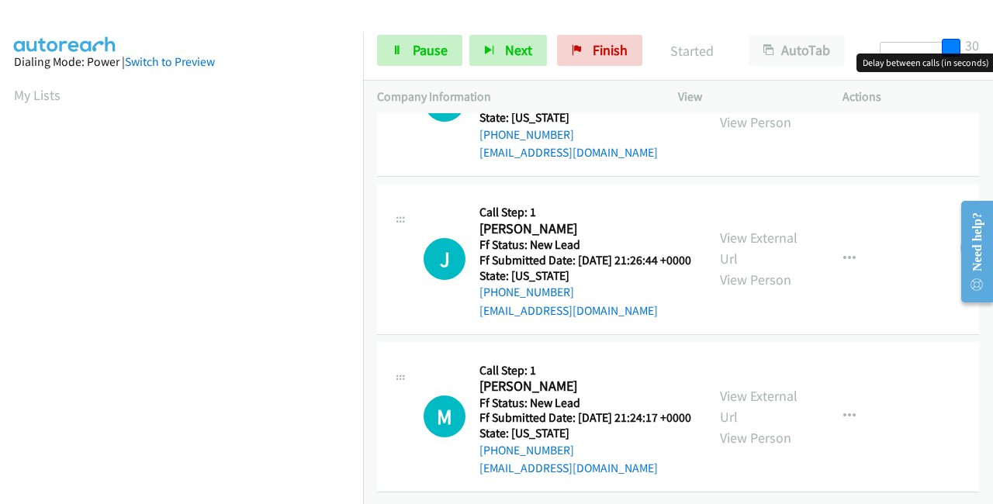
drag, startPoint x: 879, startPoint y: 41, endPoint x: 976, endPoint y: 51, distance: 97.5
click at [976, 51] on div "Start Calls Pause Next Finish Started AutoTab AutoTab 30" at bounding box center [678, 51] width 630 height 60
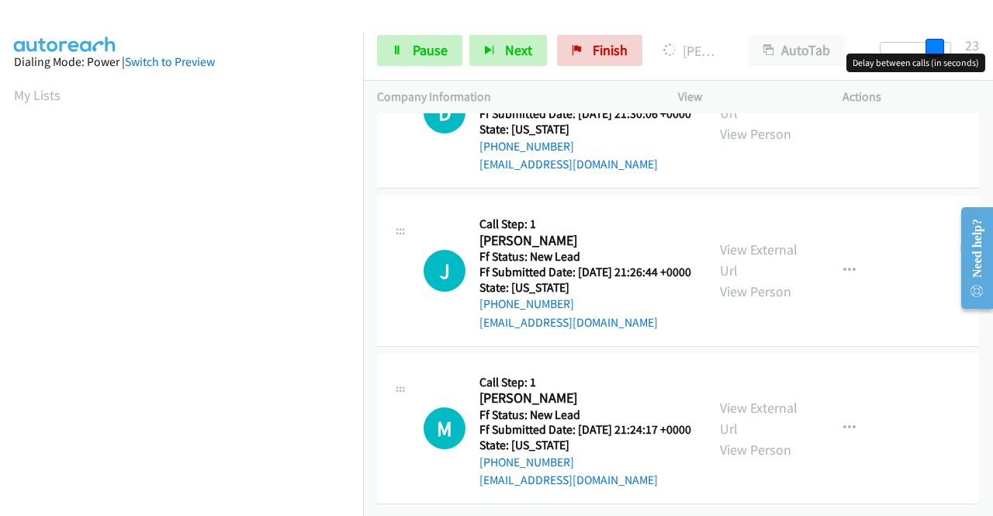
drag, startPoint x: 945, startPoint y: 44, endPoint x: 870, endPoint y: 37, distance: 74.8
click at [874, 37] on div "Start Calls Pause Next Finish Dialing Duddee Lee AutoTab AutoTab 23" at bounding box center [678, 51] width 630 height 60
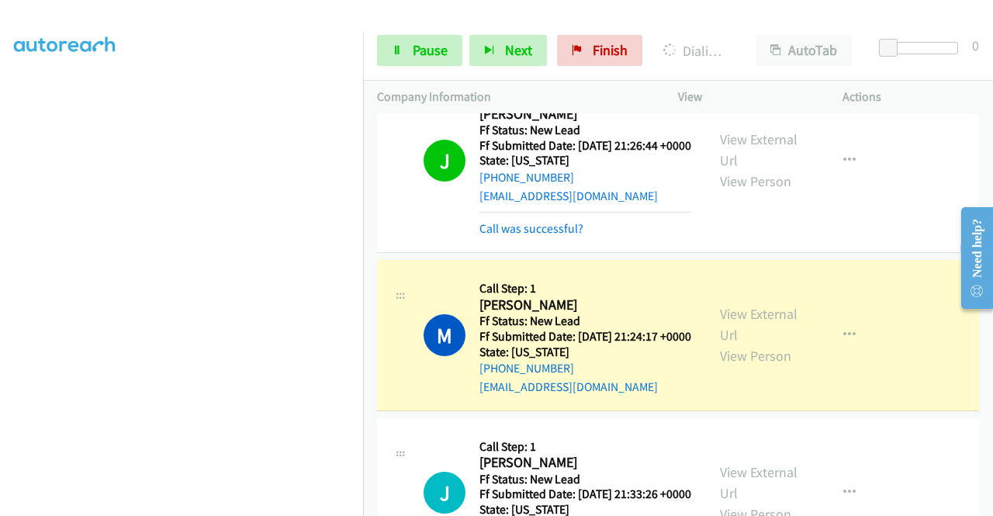
scroll to position [853, 0]
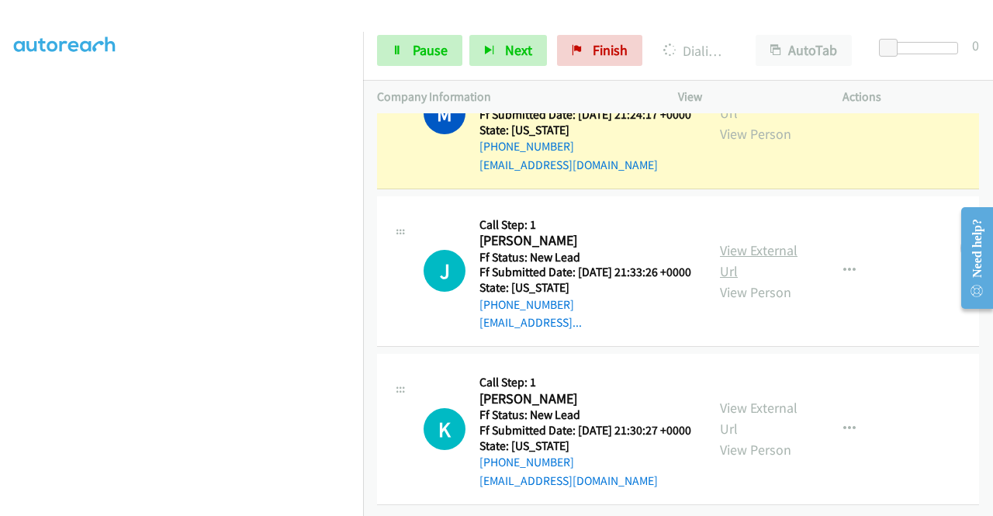
click at [740, 280] on link "View External Url" at bounding box center [759, 260] width 78 height 39
click at [774, 399] on link "View External Url" at bounding box center [759, 418] width 78 height 39
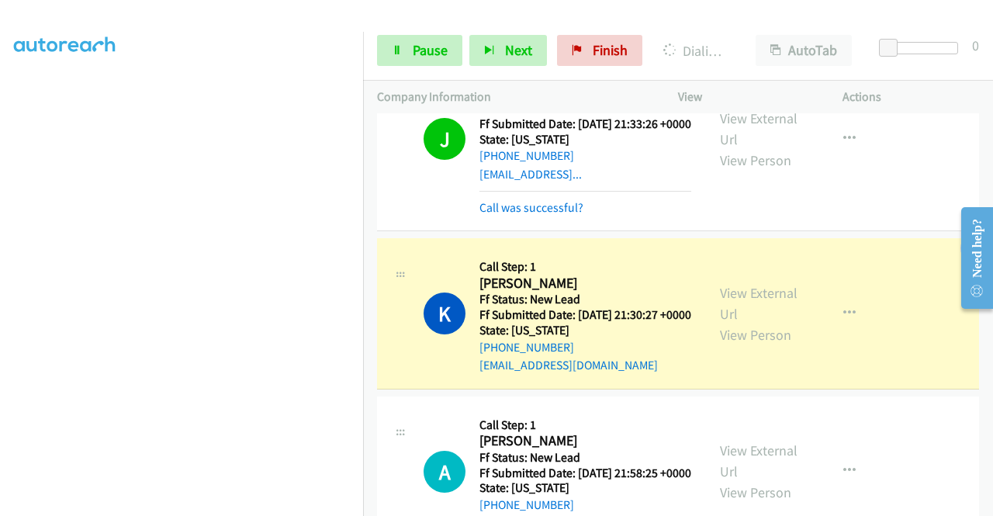
scroll to position [0, 0]
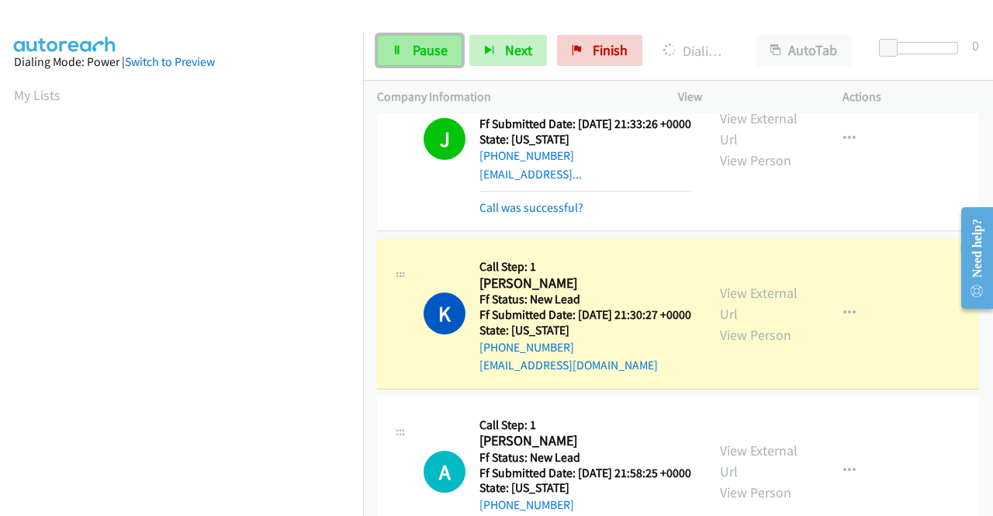
click at [422, 49] on span "Pause" at bounding box center [430, 50] width 35 height 18
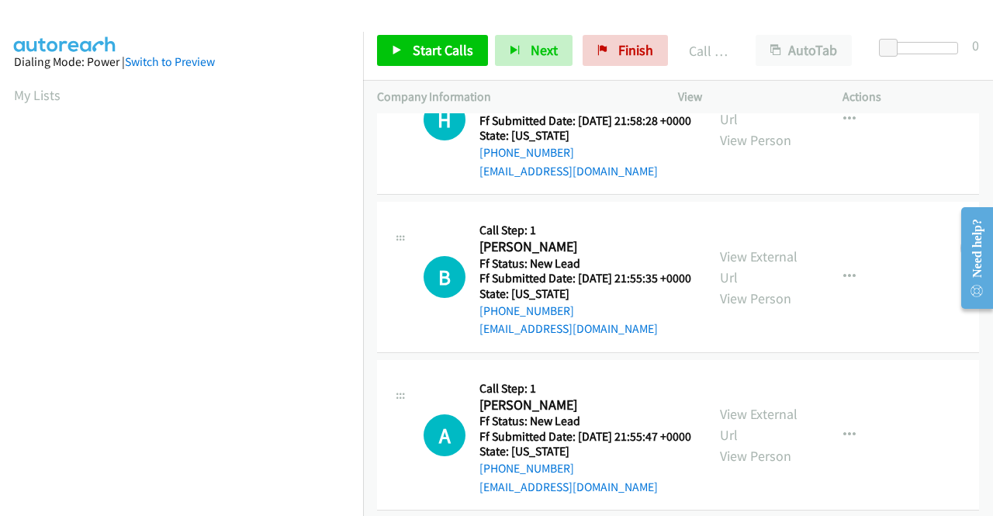
scroll to position [1367, 0]
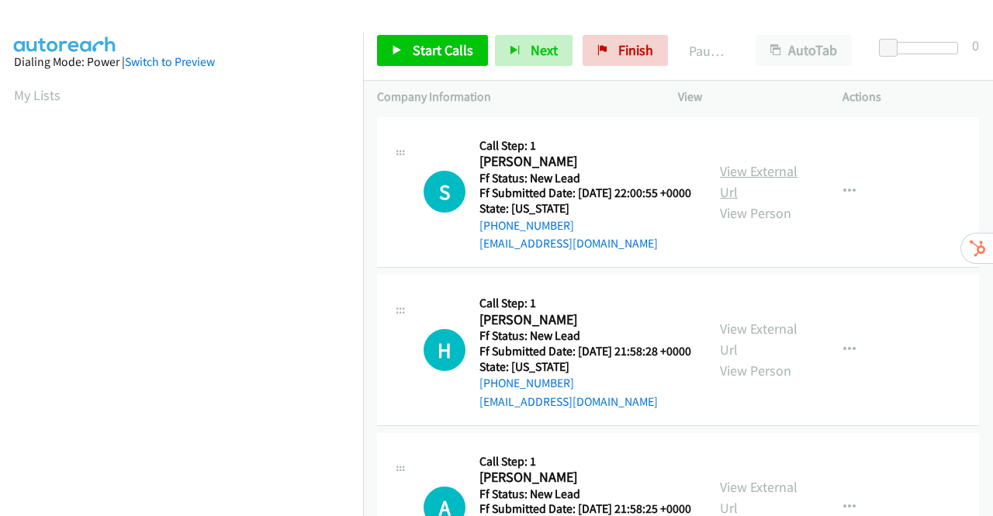
click at [745, 180] on link "View External Url" at bounding box center [759, 181] width 78 height 39
click at [757, 356] on link "View External Url" at bounding box center [759, 339] width 78 height 39
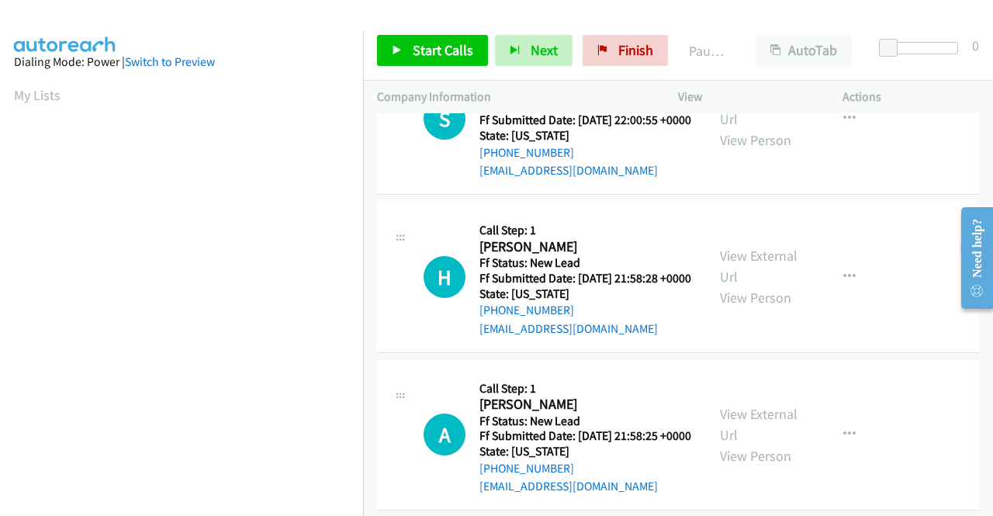
scroll to position [155, 0]
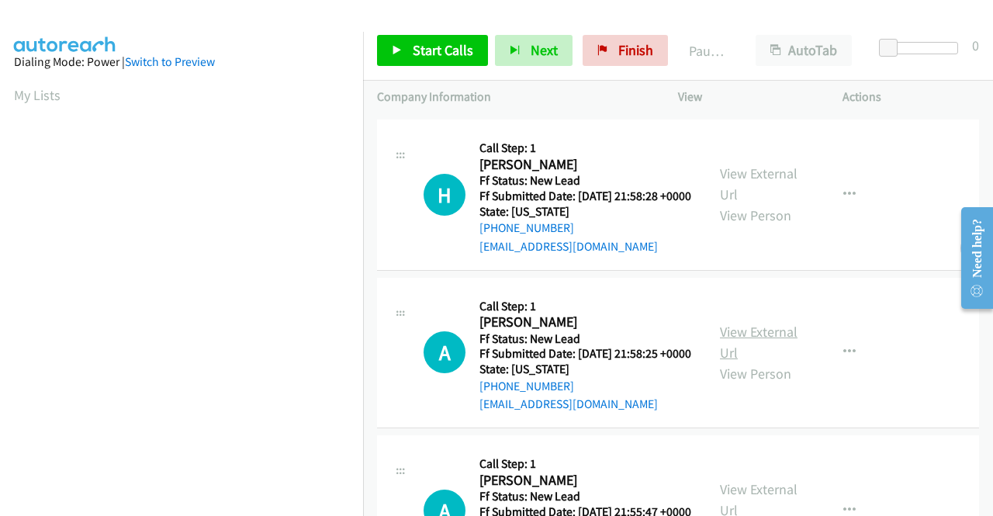
click at [786, 361] on link "View External Url" at bounding box center [759, 342] width 78 height 39
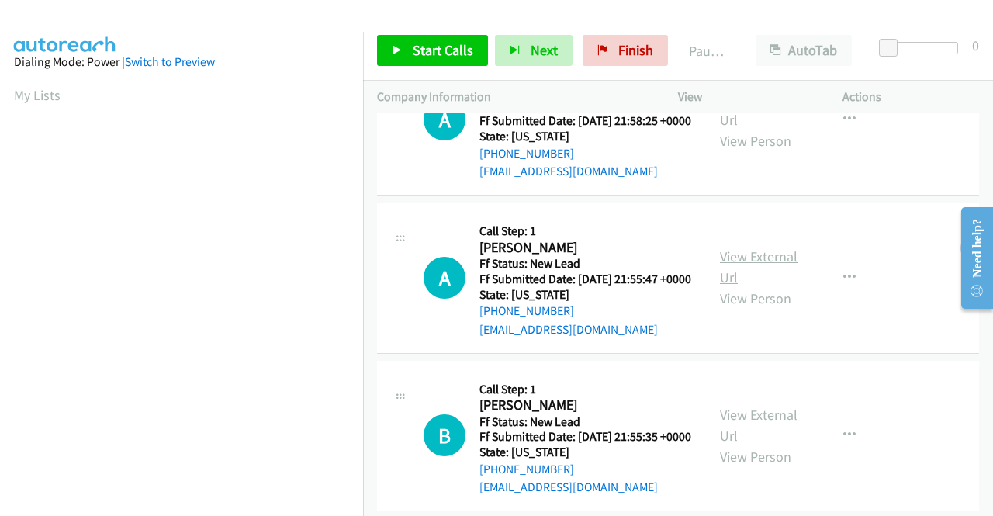
click at [763, 286] on link "View External Url" at bounding box center [759, 266] width 78 height 39
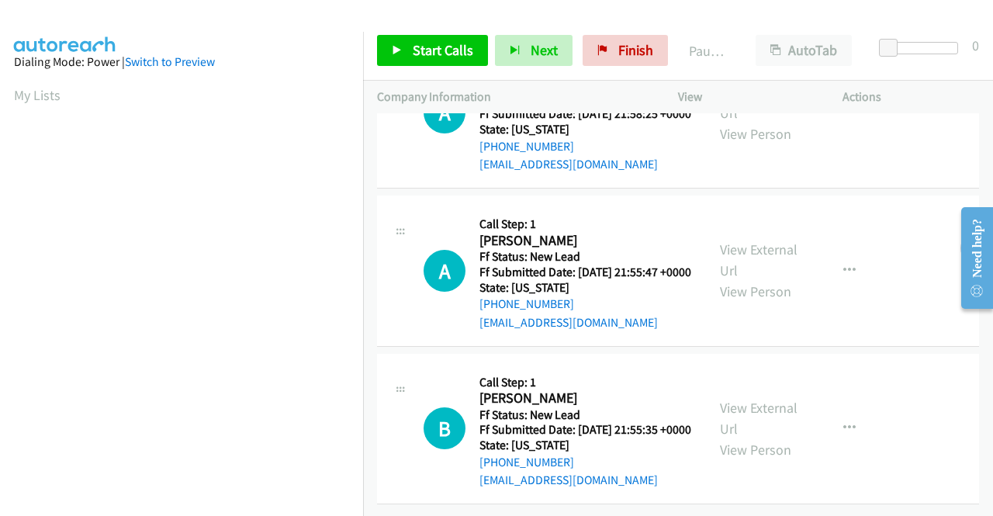
scroll to position [481, 0]
click at [750, 399] on link "View External Url" at bounding box center [759, 418] width 78 height 39
click at [451, 51] on span "Start Calls" at bounding box center [443, 50] width 61 height 18
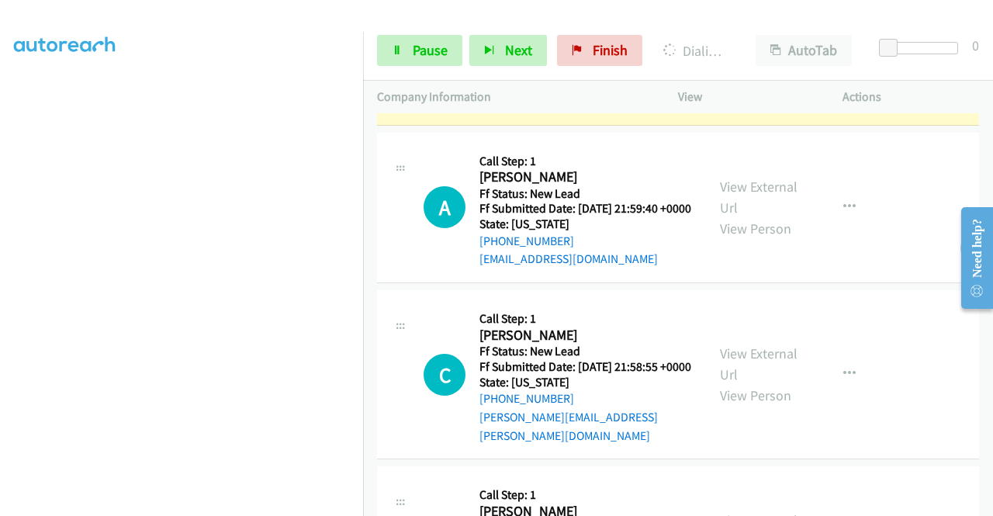
scroll to position [931, 0]
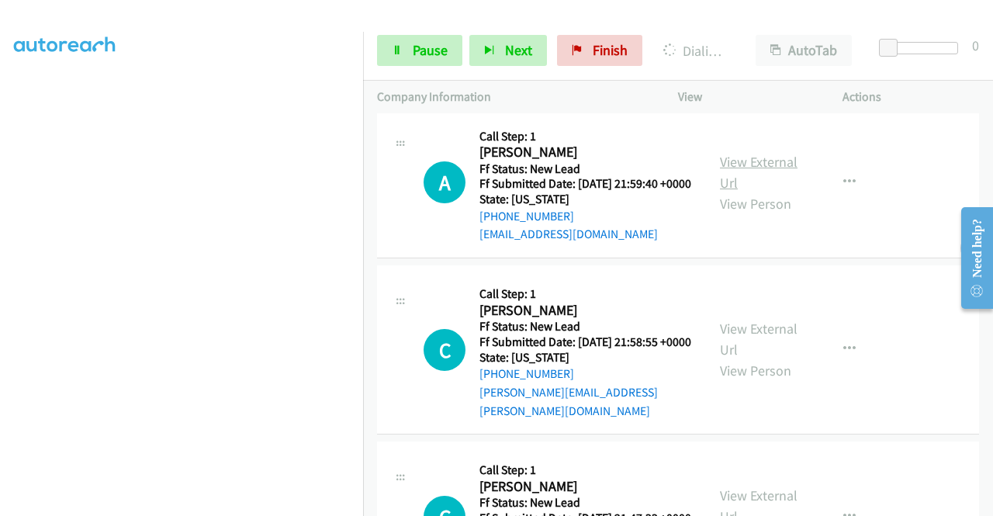
click at [779, 192] on link "View External Url" at bounding box center [759, 172] width 78 height 39
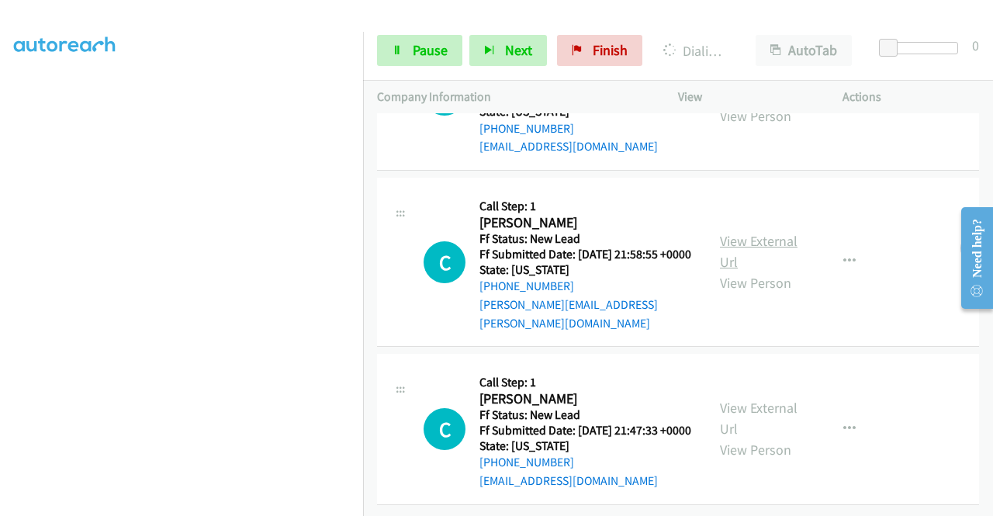
click at [742, 232] on link "View External Url" at bounding box center [759, 251] width 78 height 39
click at [746, 399] on link "View External Url" at bounding box center [759, 418] width 78 height 39
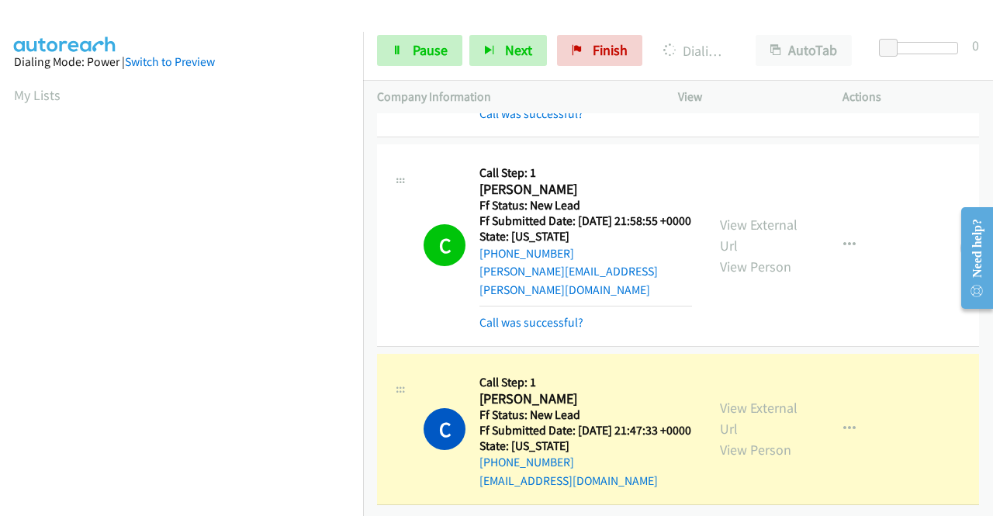
scroll to position [354, 0]
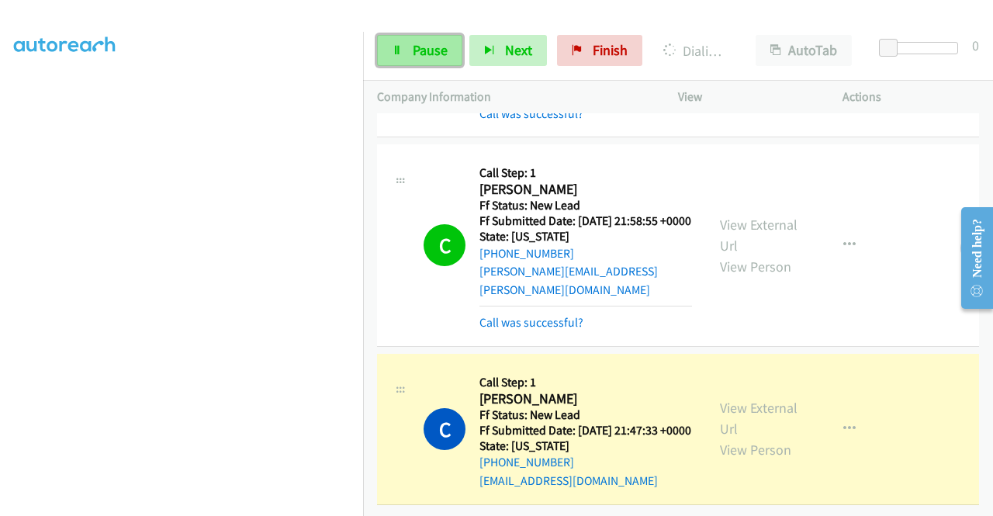
click at [422, 43] on span "Pause" at bounding box center [430, 50] width 35 height 18
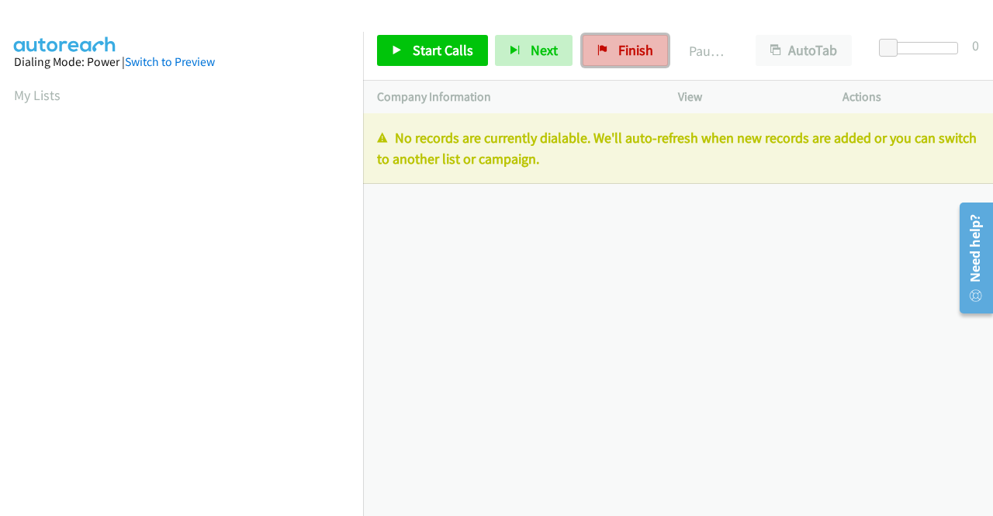
click at [634, 47] on span "Finish" at bounding box center [635, 50] width 35 height 18
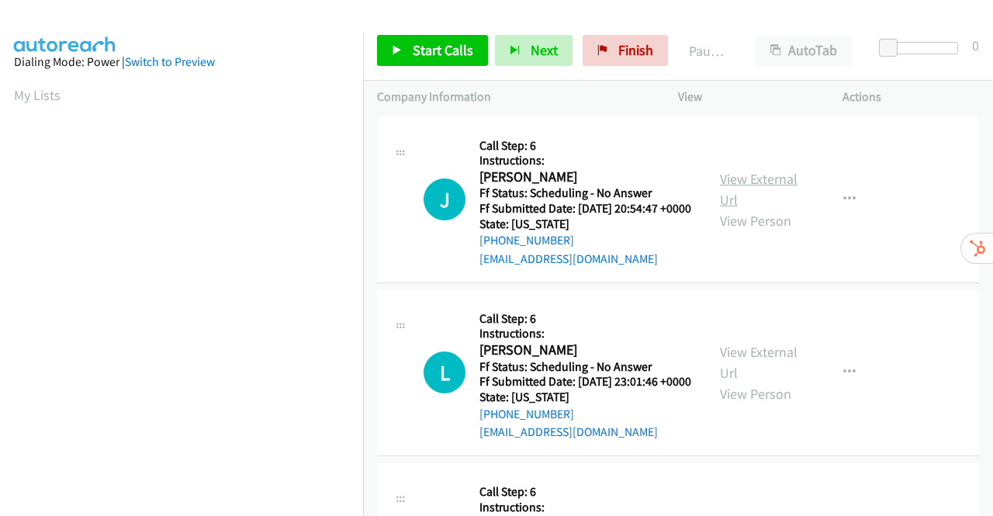
click at [782, 192] on link "View External Url" at bounding box center [759, 189] width 78 height 39
click at [768, 375] on link "View External Url" at bounding box center [759, 362] width 78 height 39
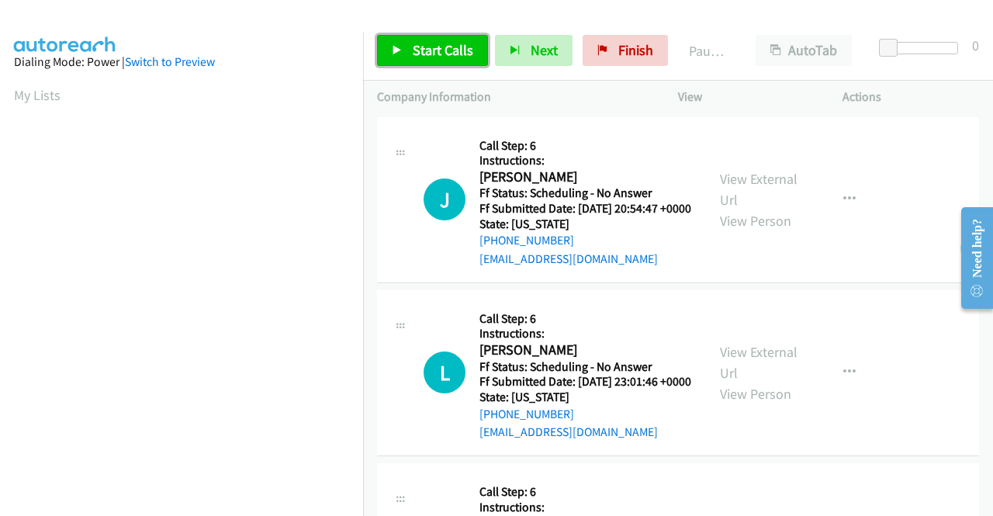
click at [424, 52] on span "Start Calls" at bounding box center [443, 50] width 61 height 18
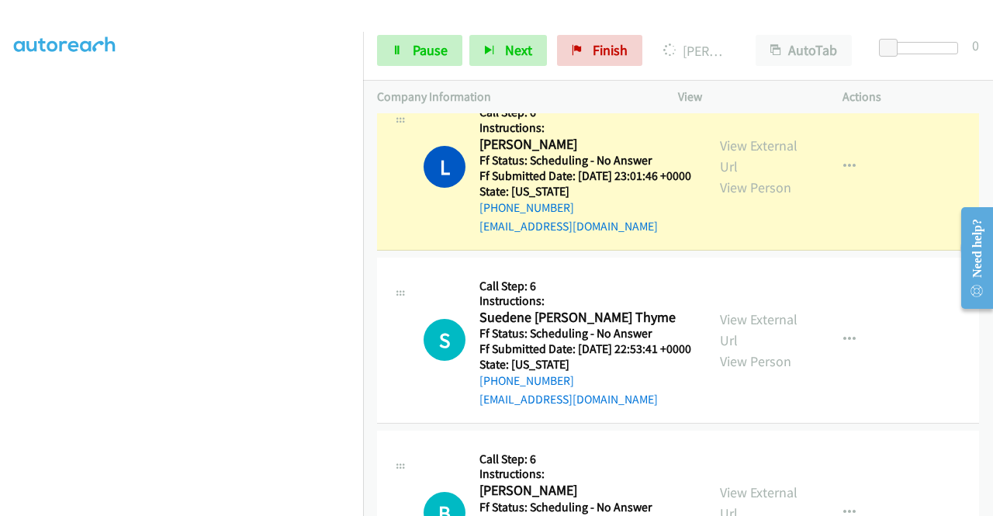
scroll to position [310, 0]
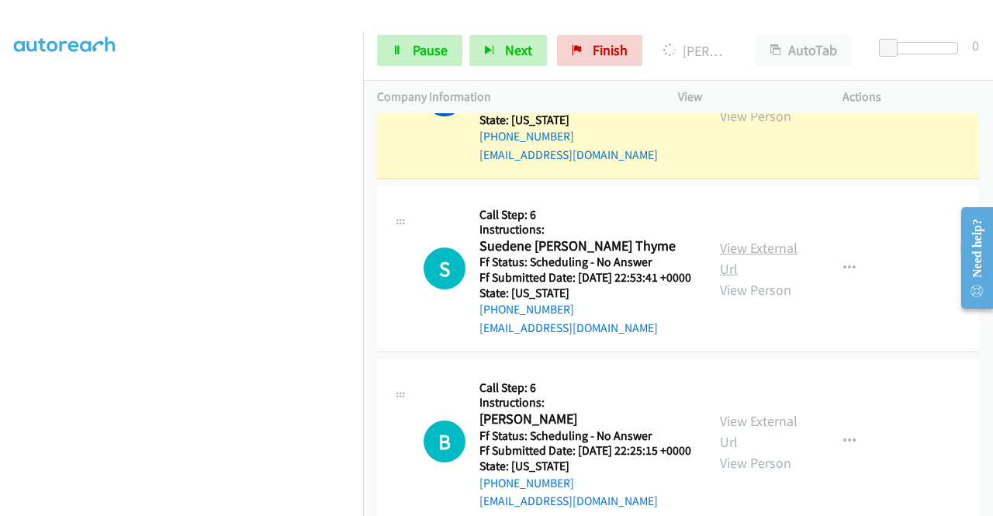
click at [758, 278] on link "View External Url" at bounding box center [759, 258] width 78 height 39
click at [749, 451] on link "View External Url" at bounding box center [759, 431] width 78 height 39
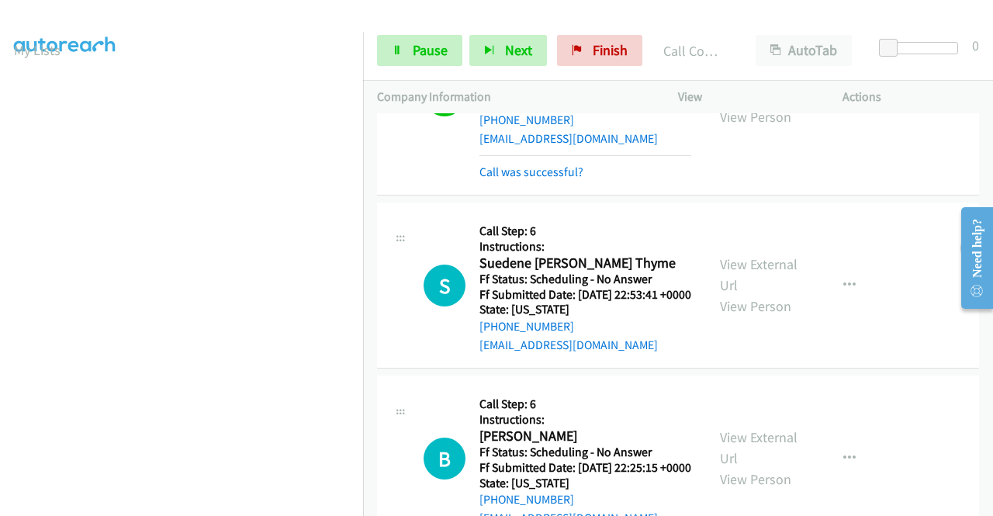
scroll to position [43, 0]
click at [431, 44] on span "Pause" at bounding box center [430, 50] width 35 height 18
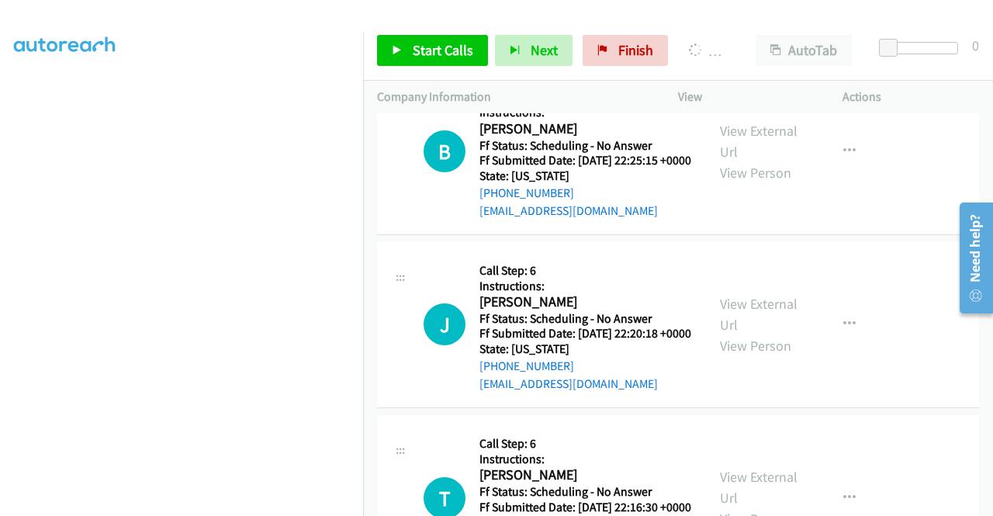
scroll to position [233, 0]
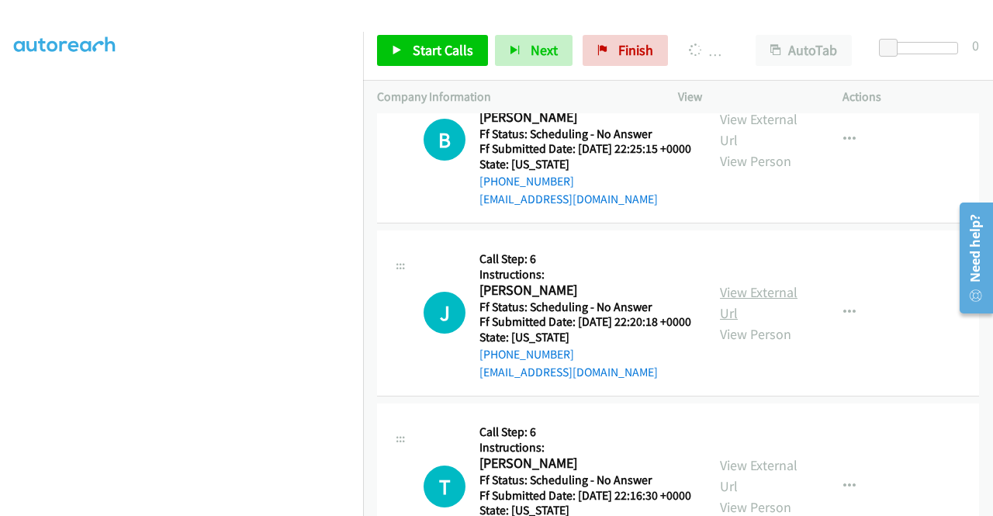
click at [752, 322] on link "View External Url" at bounding box center [759, 302] width 78 height 39
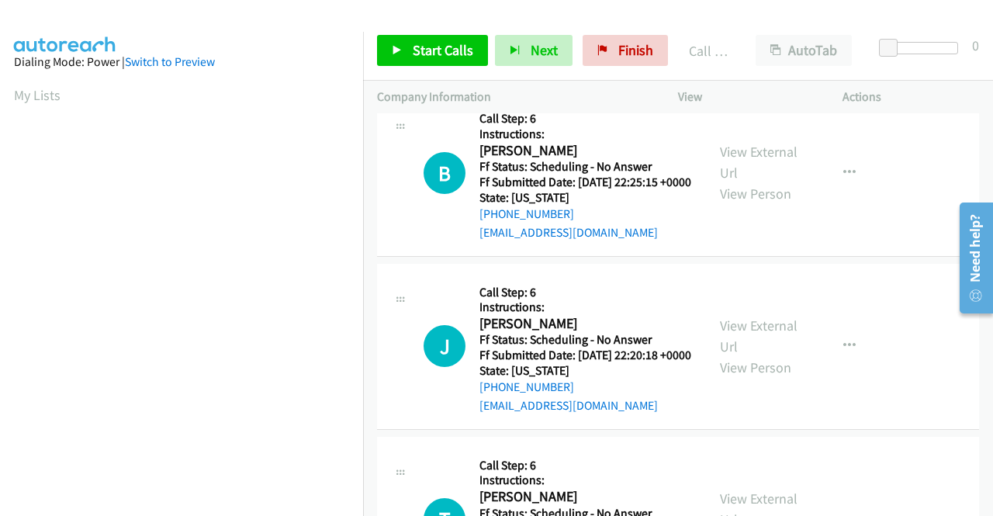
scroll to position [265, 0]
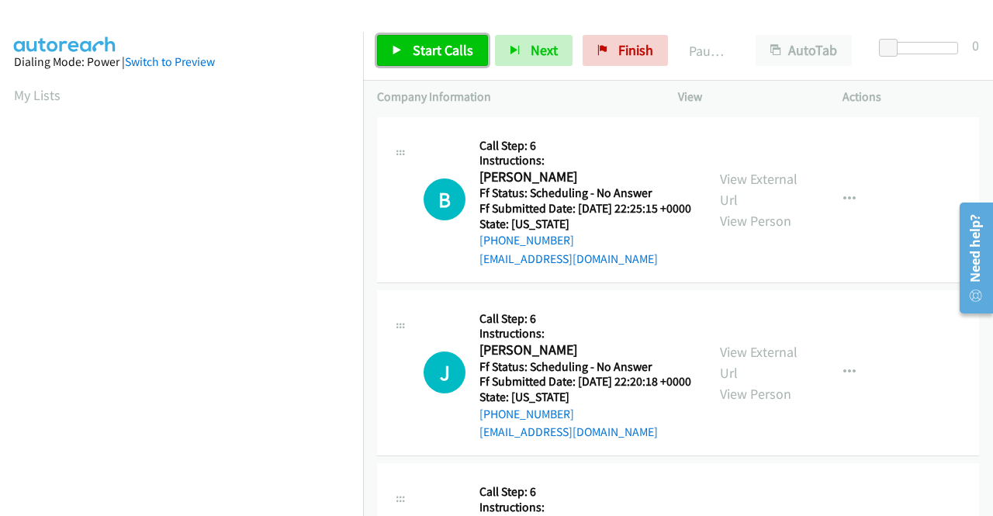
click at [424, 52] on span "Start Calls" at bounding box center [443, 50] width 61 height 18
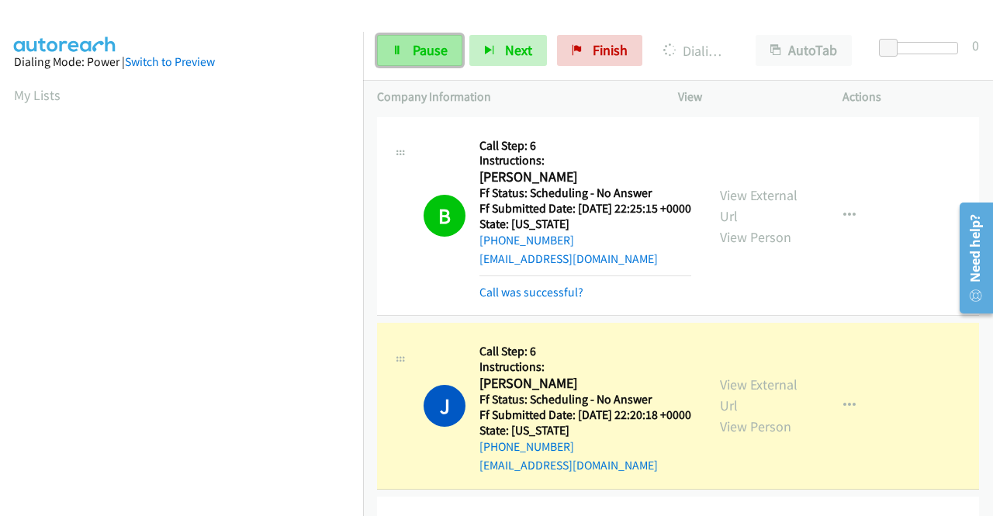
click at [420, 61] on link "Pause" at bounding box center [419, 50] width 85 height 31
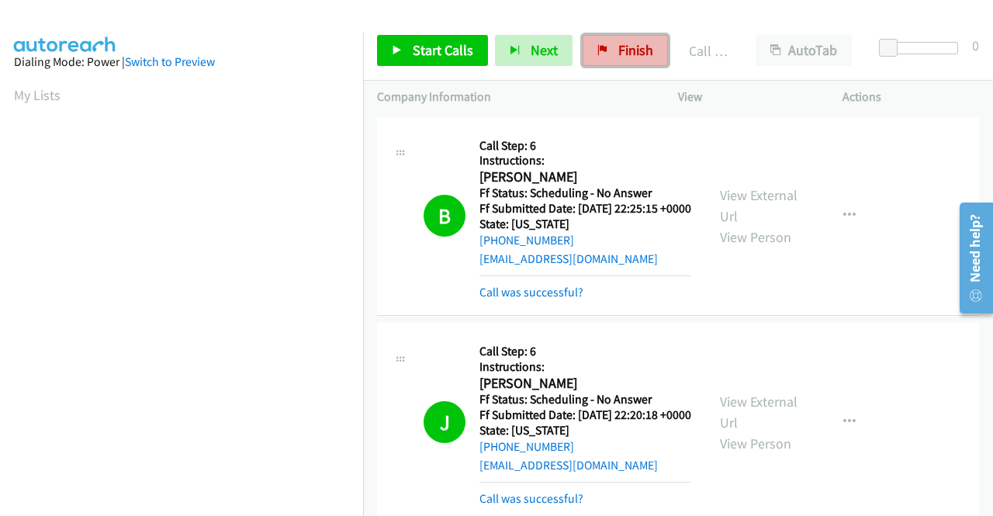
click at [631, 44] on span "Finish" at bounding box center [635, 50] width 35 height 18
